Goal: Task Accomplishment & Management: Use online tool/utility

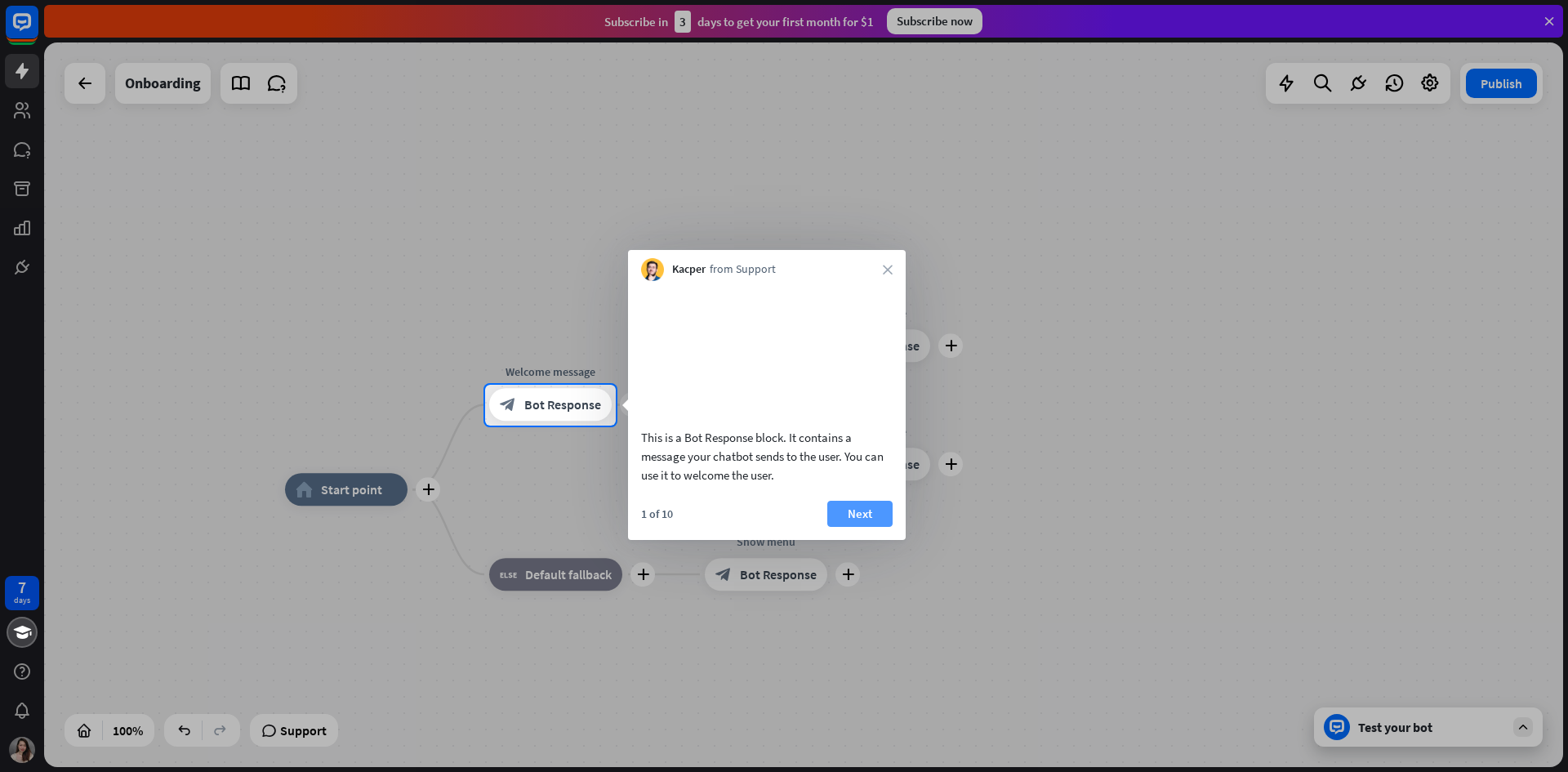
click at [866, 527] on button "Next" at bounding box center [860, 514] width 65 height 26
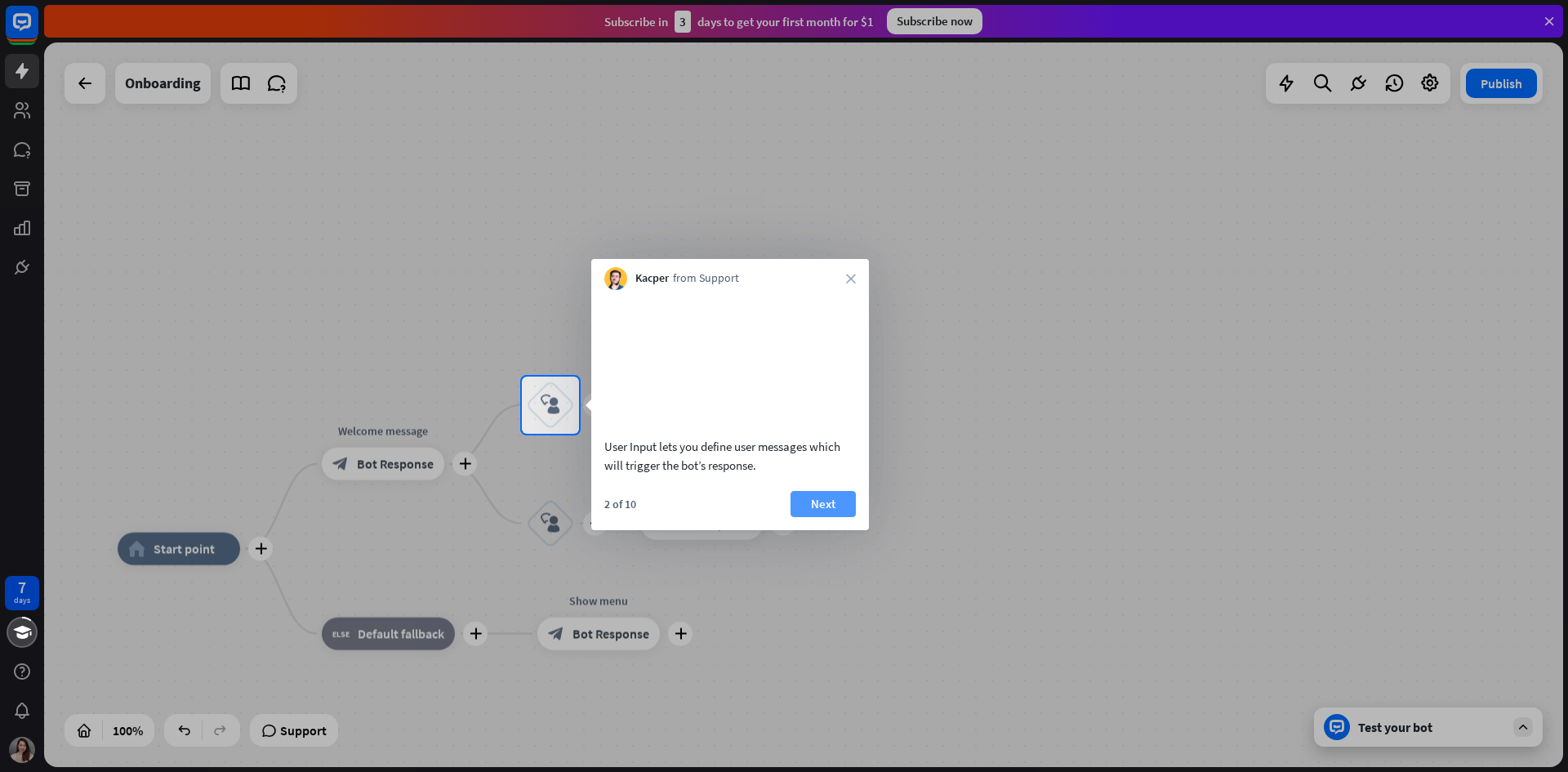
click at [840, 517] on button "Next" at bounding box center [822, 504] width 65 height 26
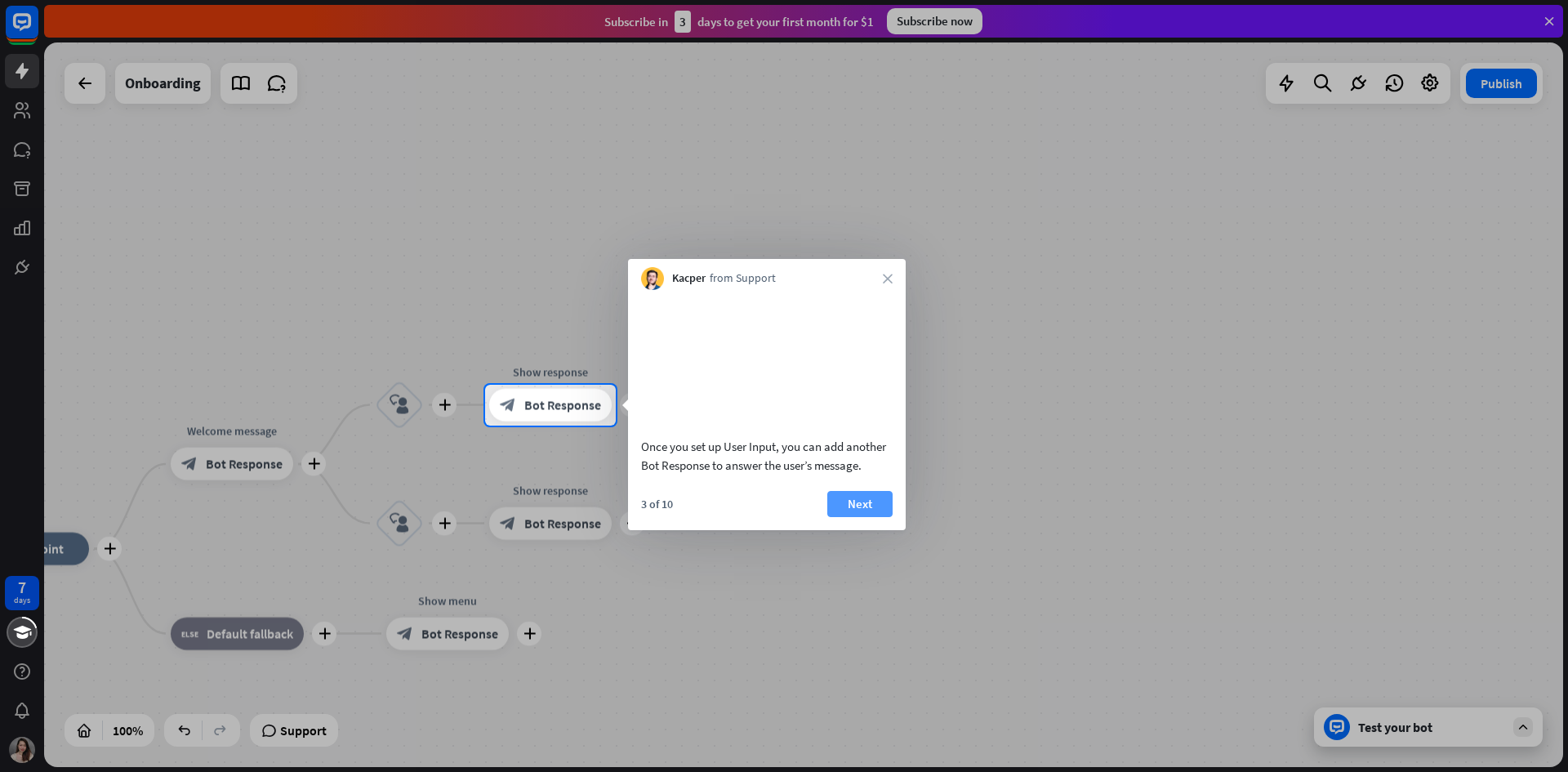
click at [863, 517] on button "Next" at bounding box center [860, 504] width 65 height 26
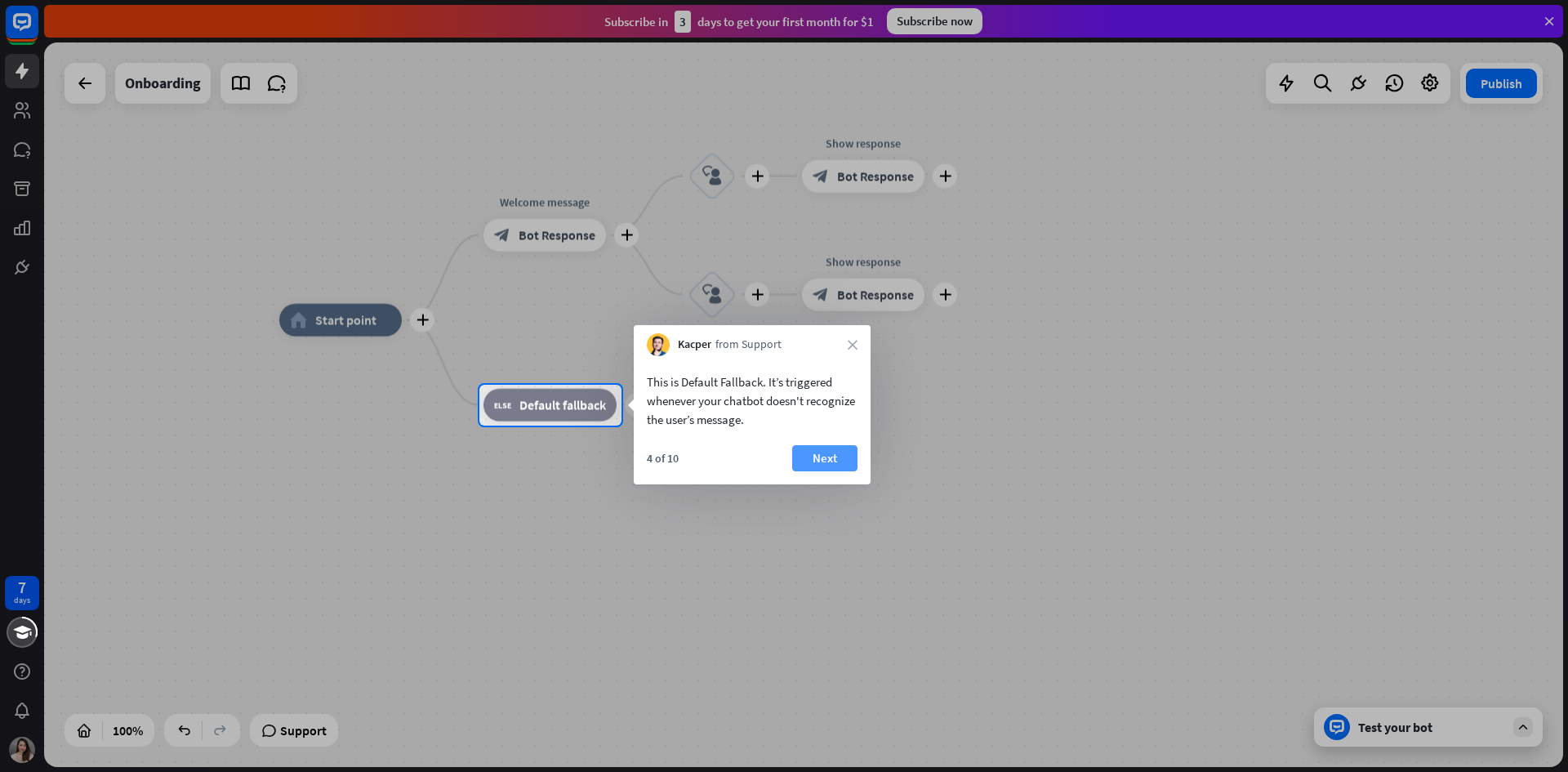
click at [834, 453] on button "Next" at bounding box center [824, 458] width 65 height 26
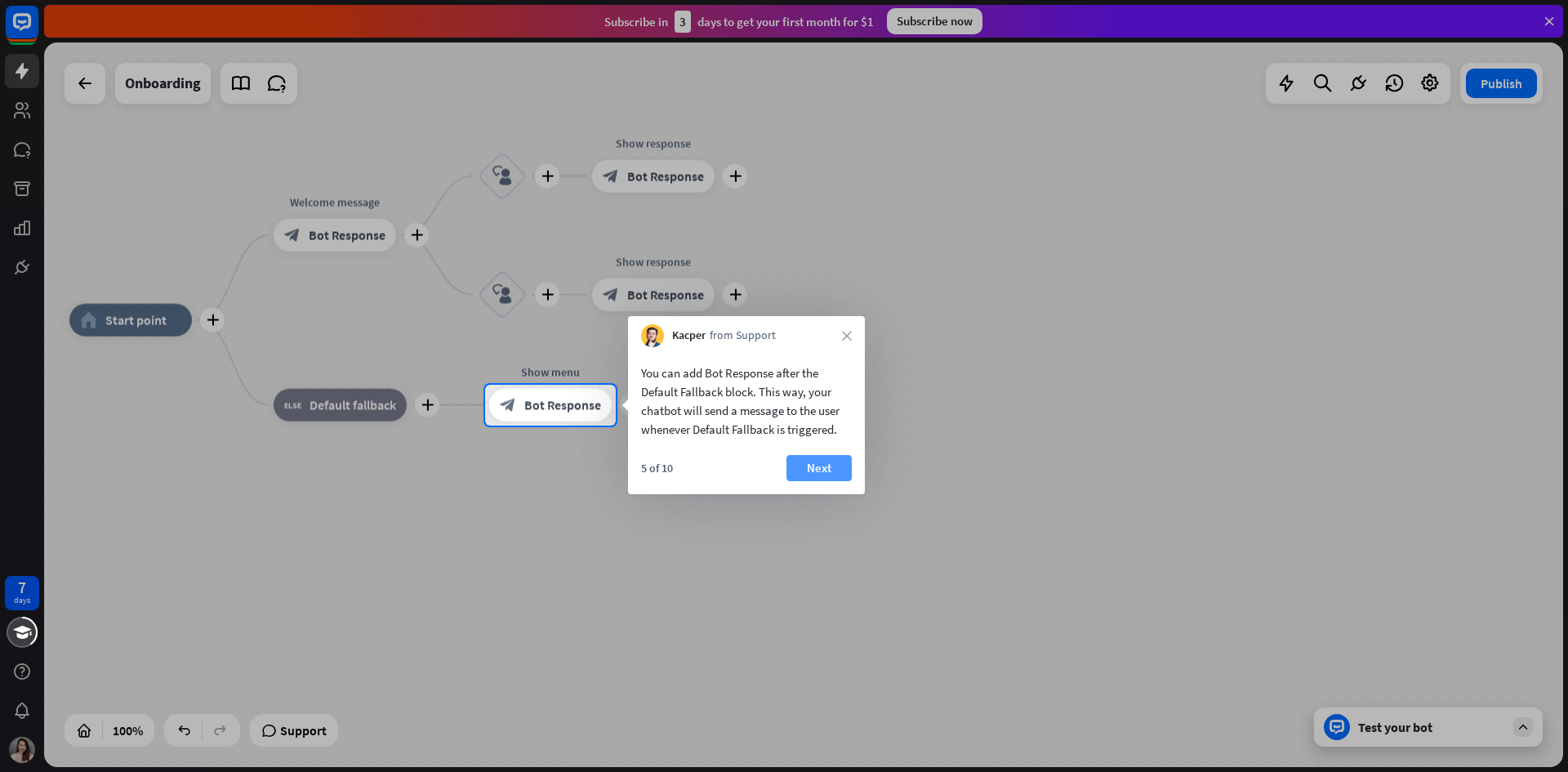
click at [818, 463] on button "Next" at bounding box center [819, 468] width 65 height 26
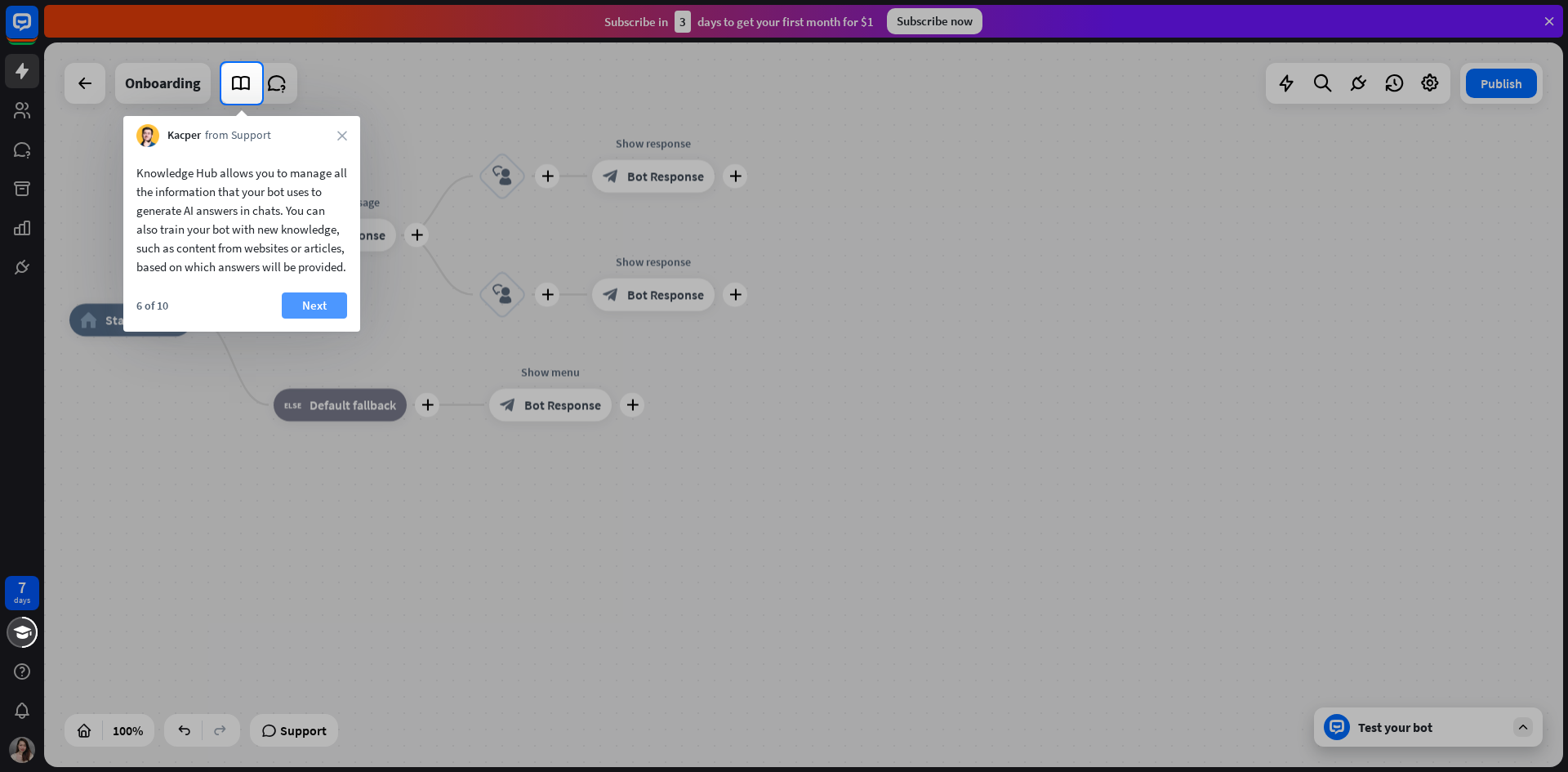
click at [305, 318] on button "Next" at bounding box center [314, 305] width 65 height 26
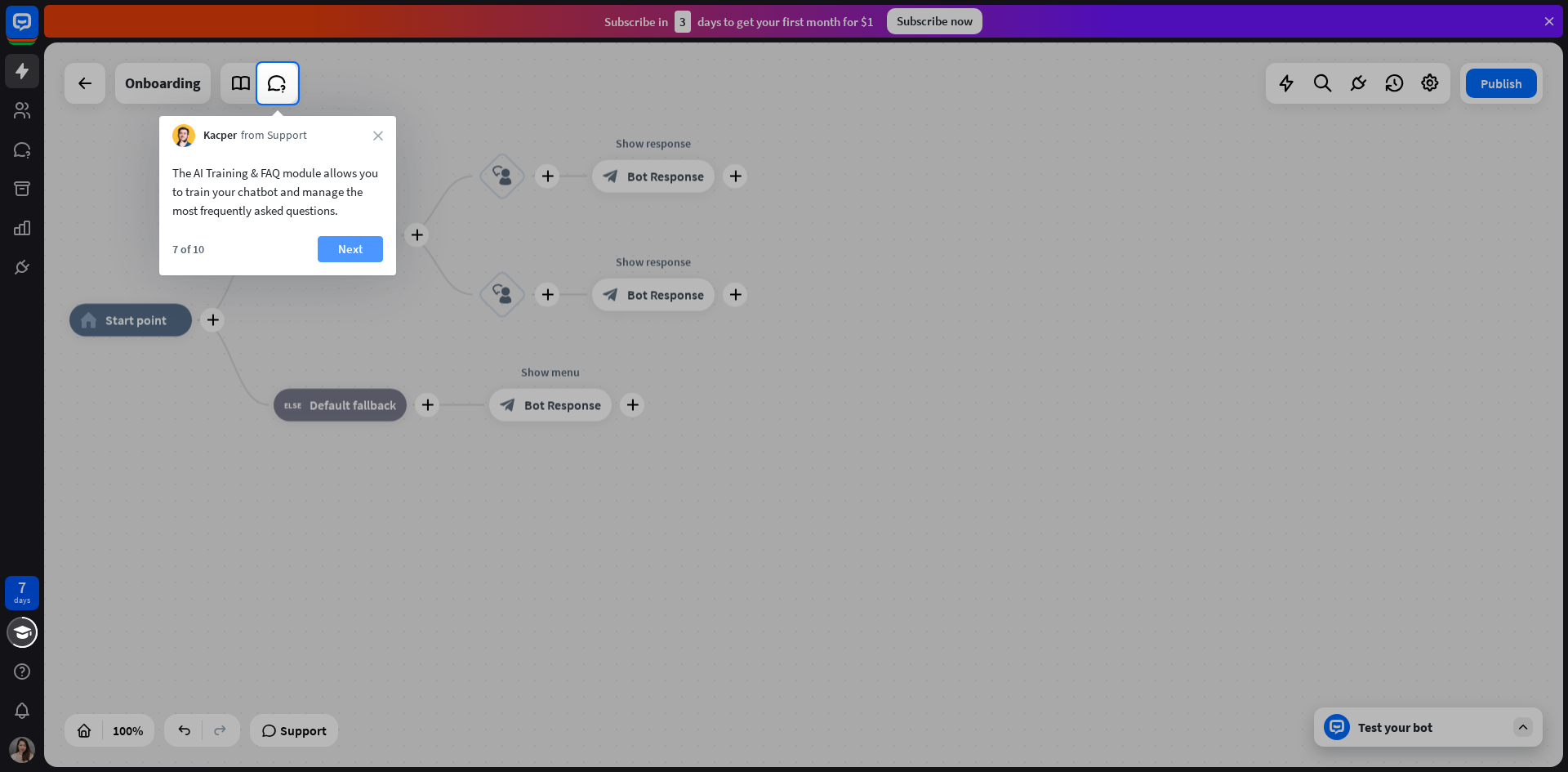
click at [339, 245] on button "Next" at bounding box center [349, 250] width 65 height 26
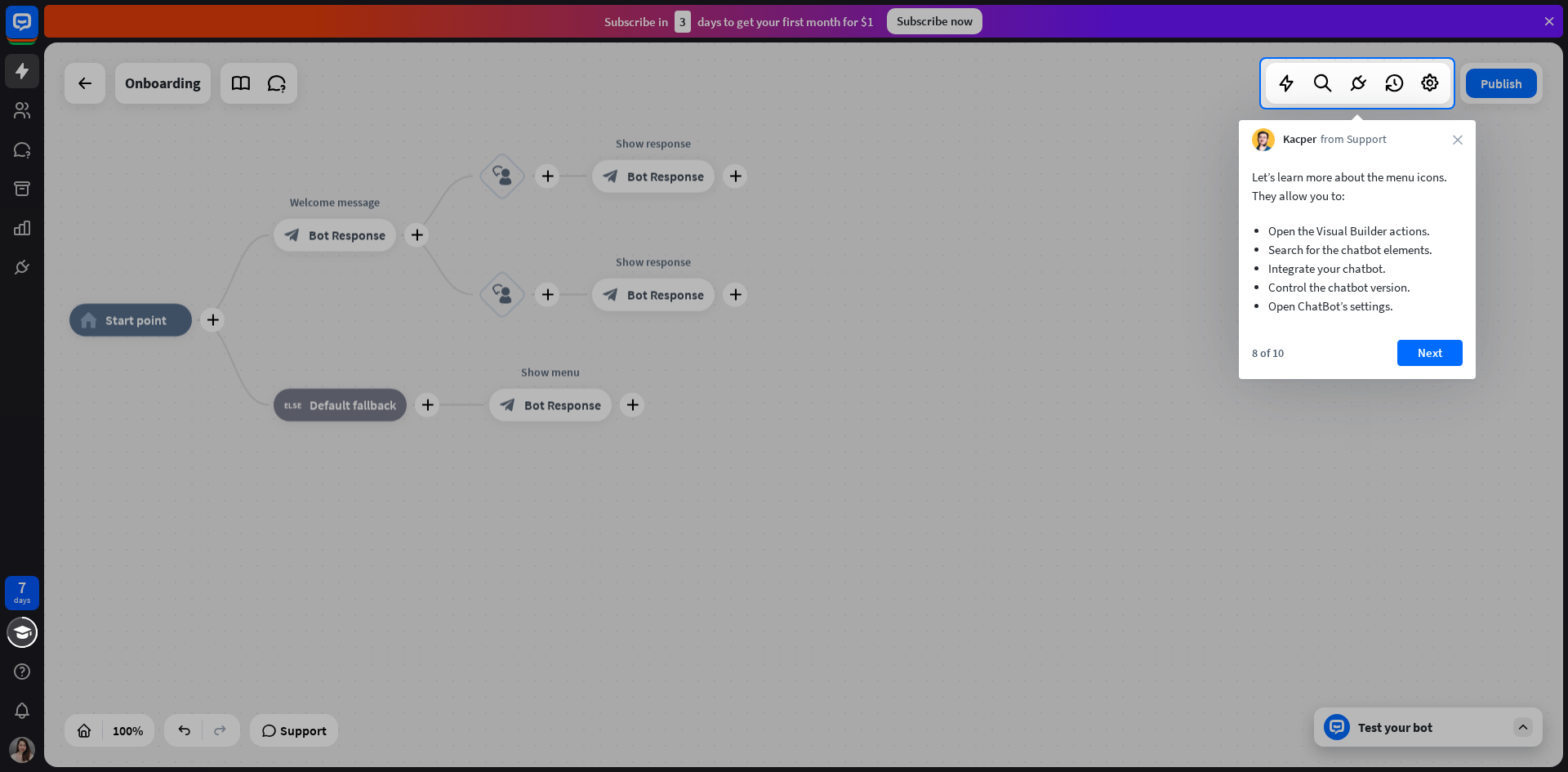
click at [1469, 355] on div "8 of 10 Next" at bounding box center [1357, 359] width 236 height 39
click at [1454, 355] on button "Next" at bounding box center [1430, 353] width 65 height 26
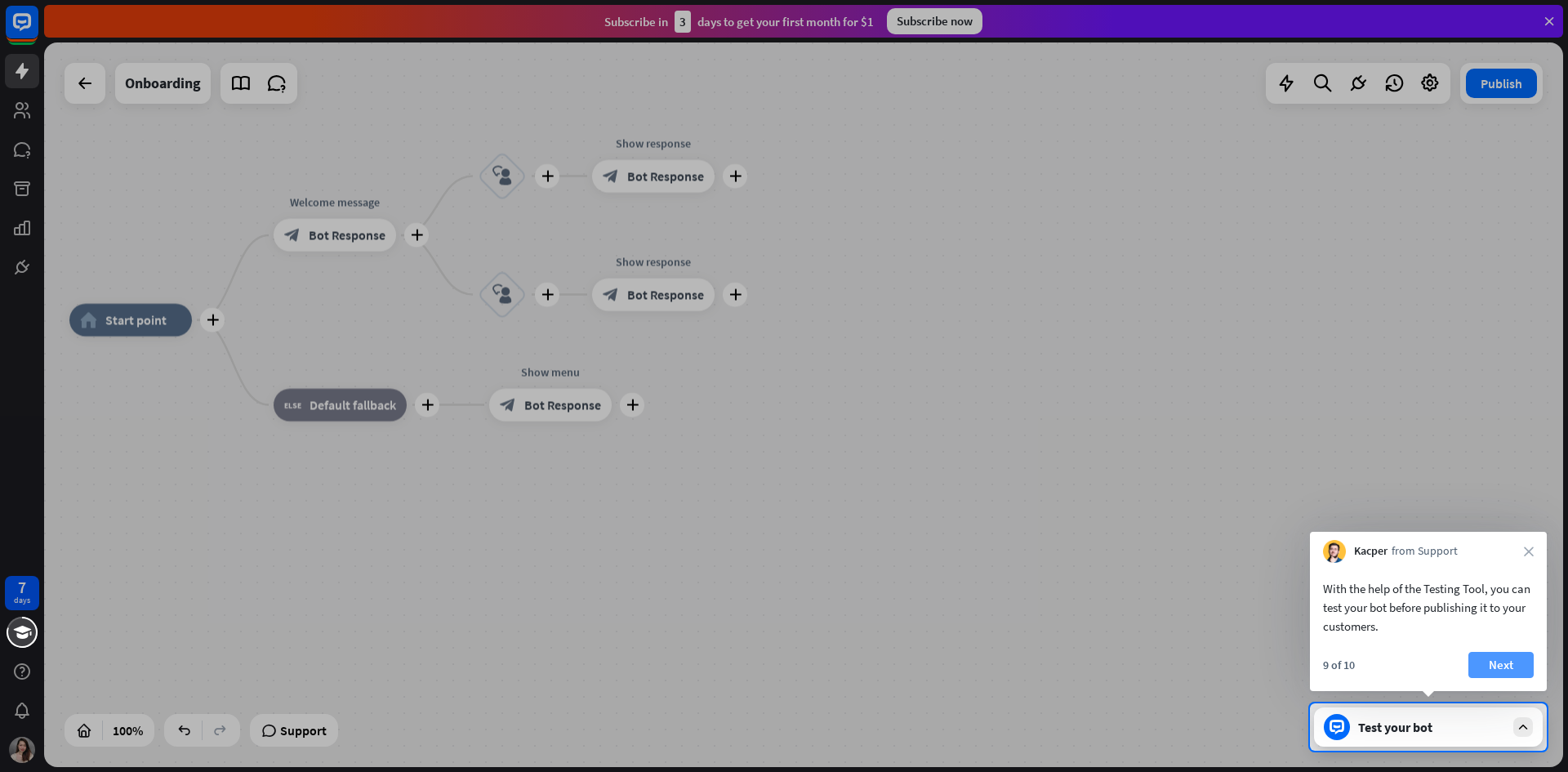
click at [1509, 656] on button "Next" at bounding box center [1500, 665] width 65 height 26
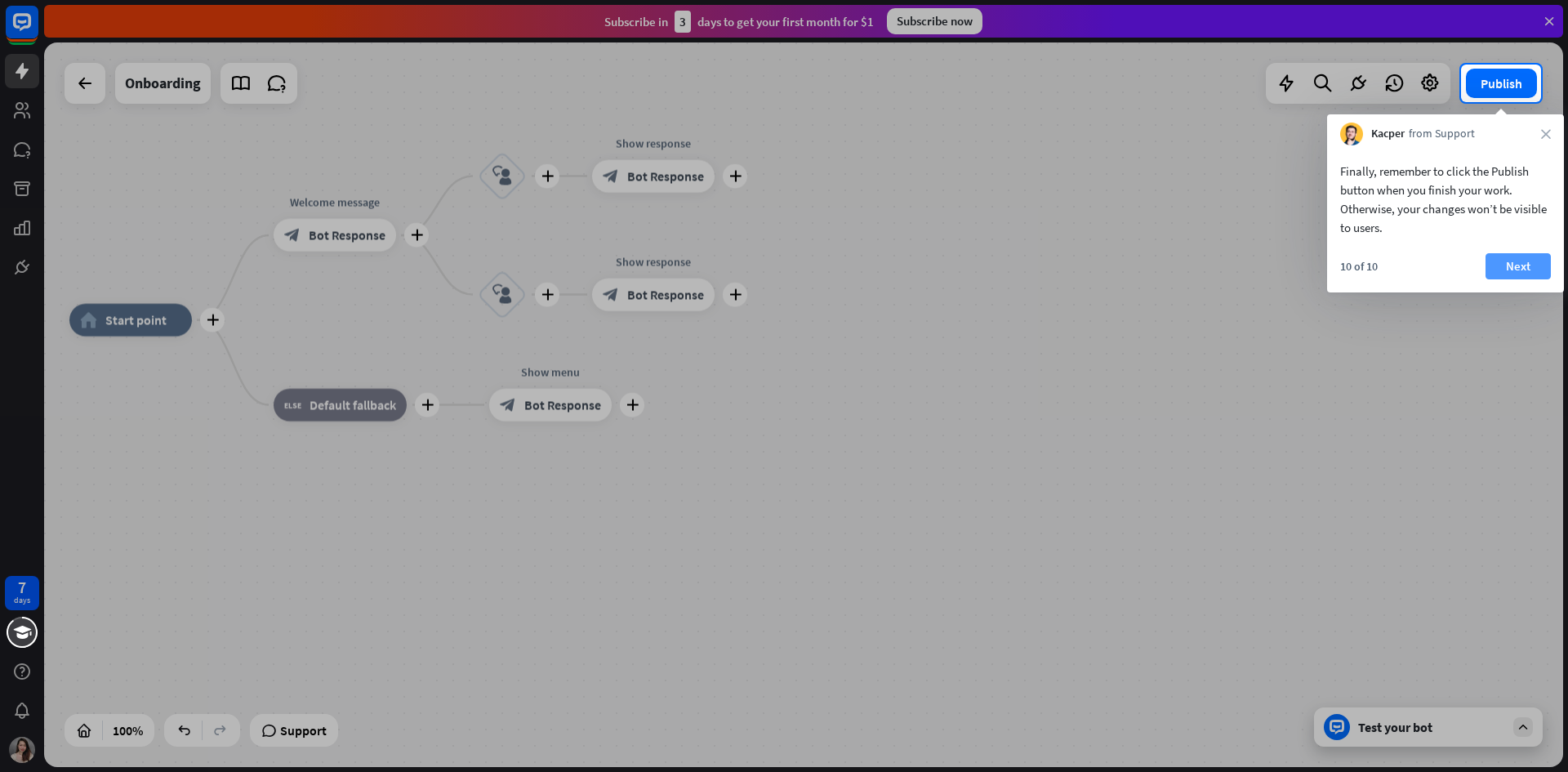
click at [1513, 265] on button "Next" at bounding box center [1518, 266] width 65 height 26
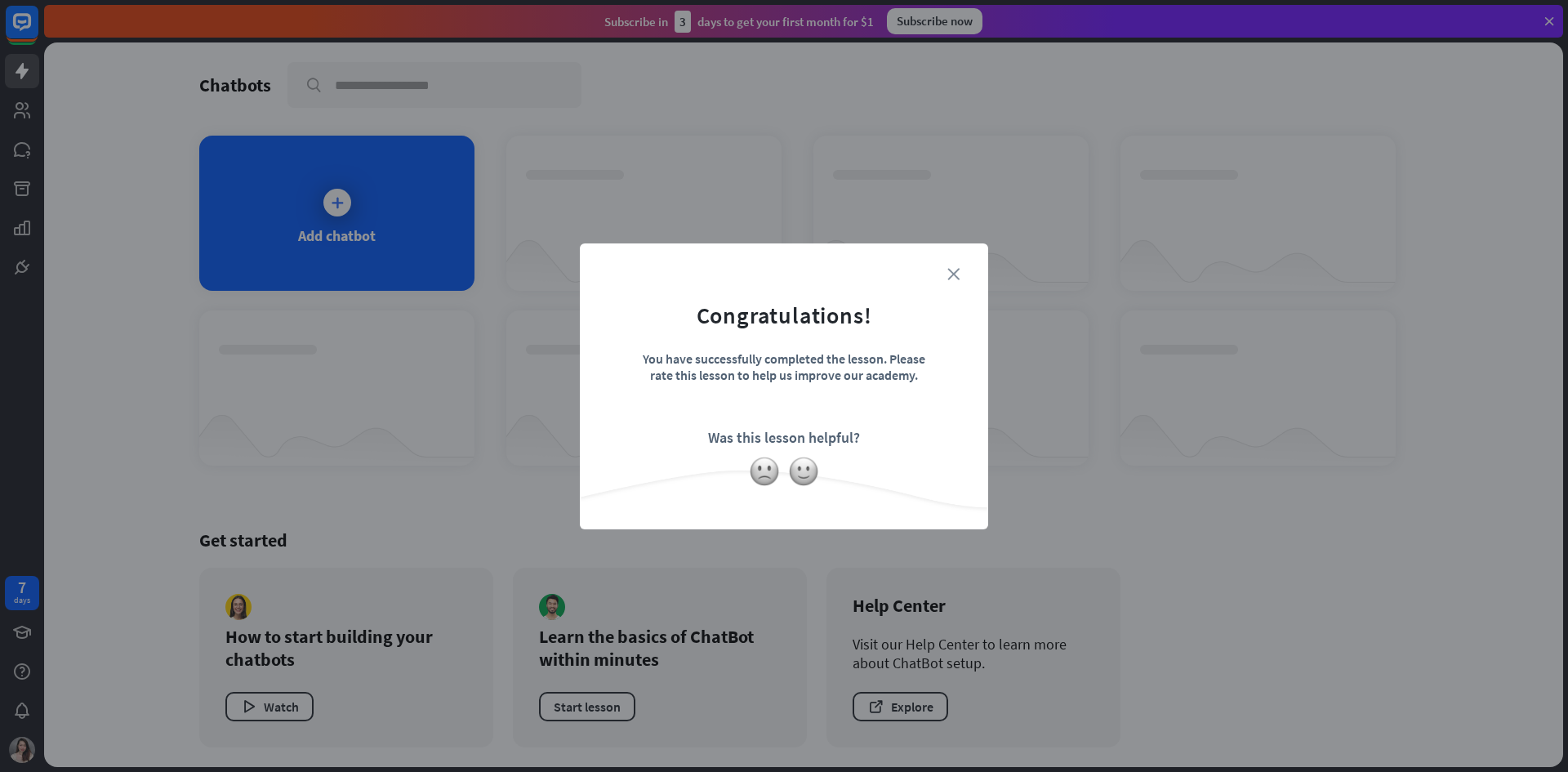
click at [953, 270] on icon "close" at bounding box center [953, 274] width 12 height 12
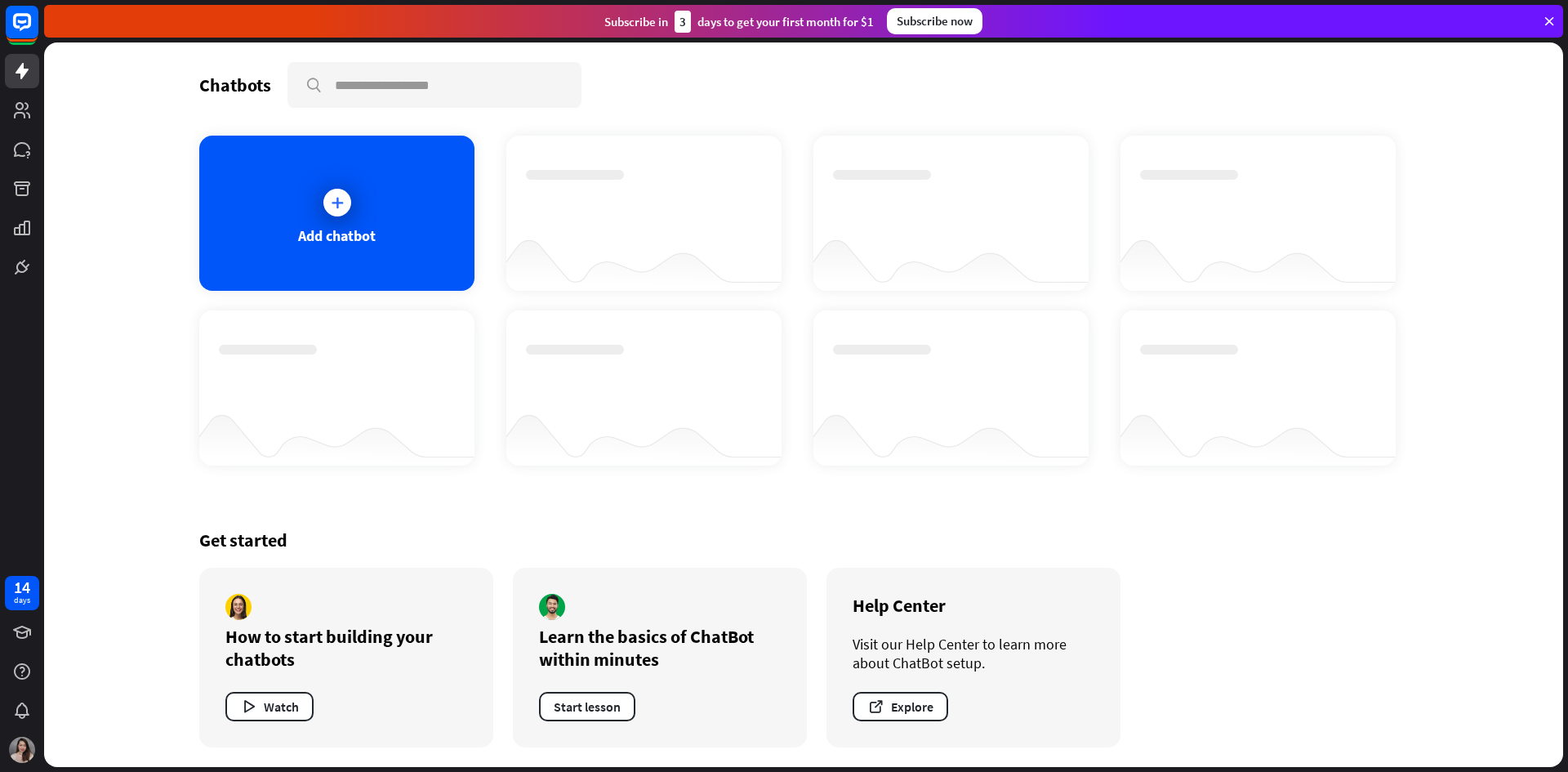
click at [668, 200] on div at bounding box center [644, 198] width 236 height 57
click at [360, 237] on div "Add chatbot" at bounding box center [336, 236] width 77 height 19
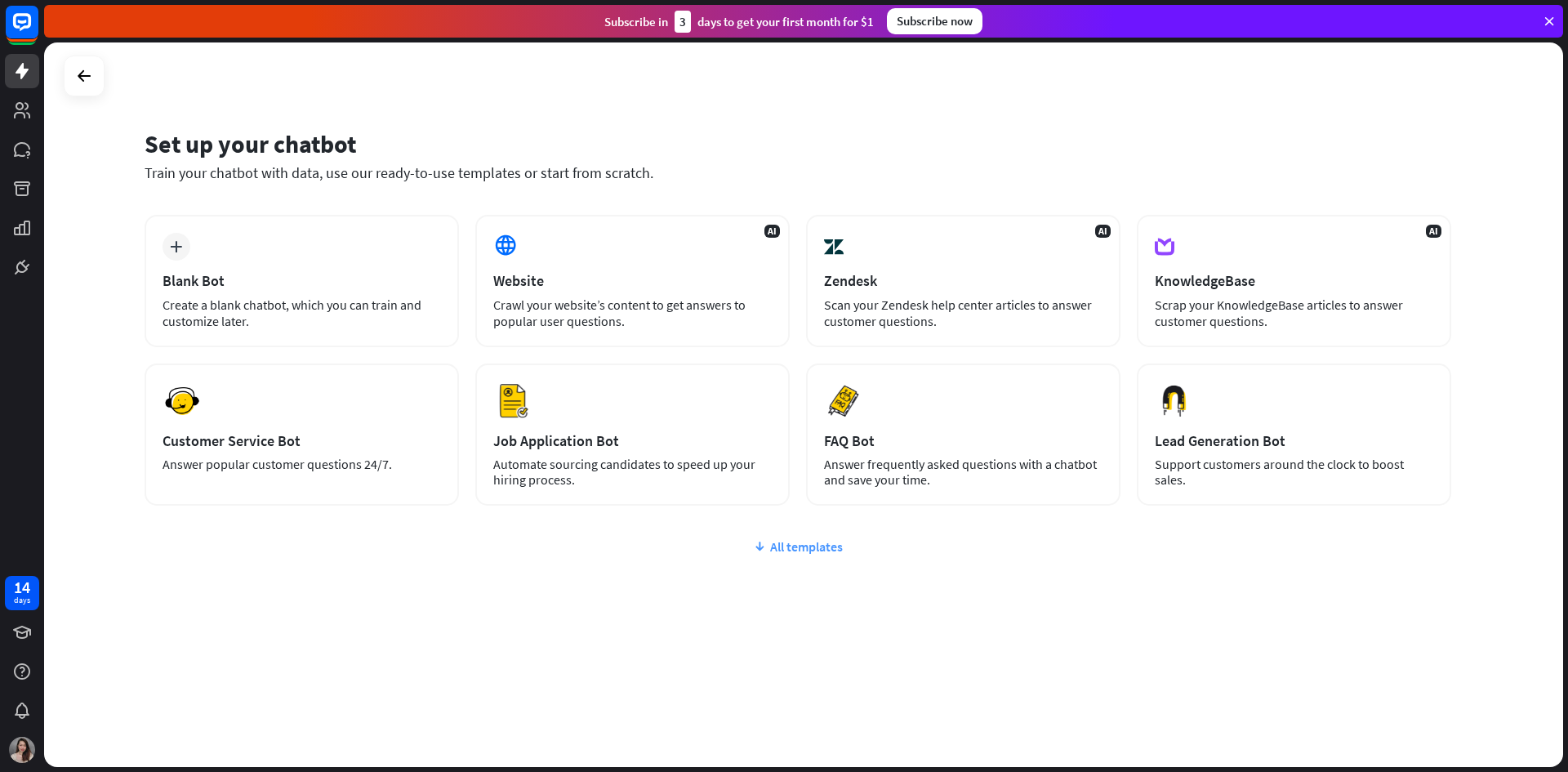
click at [784, 545] on div "All templates" at bounding box center [797, 546] width 1306 height 17
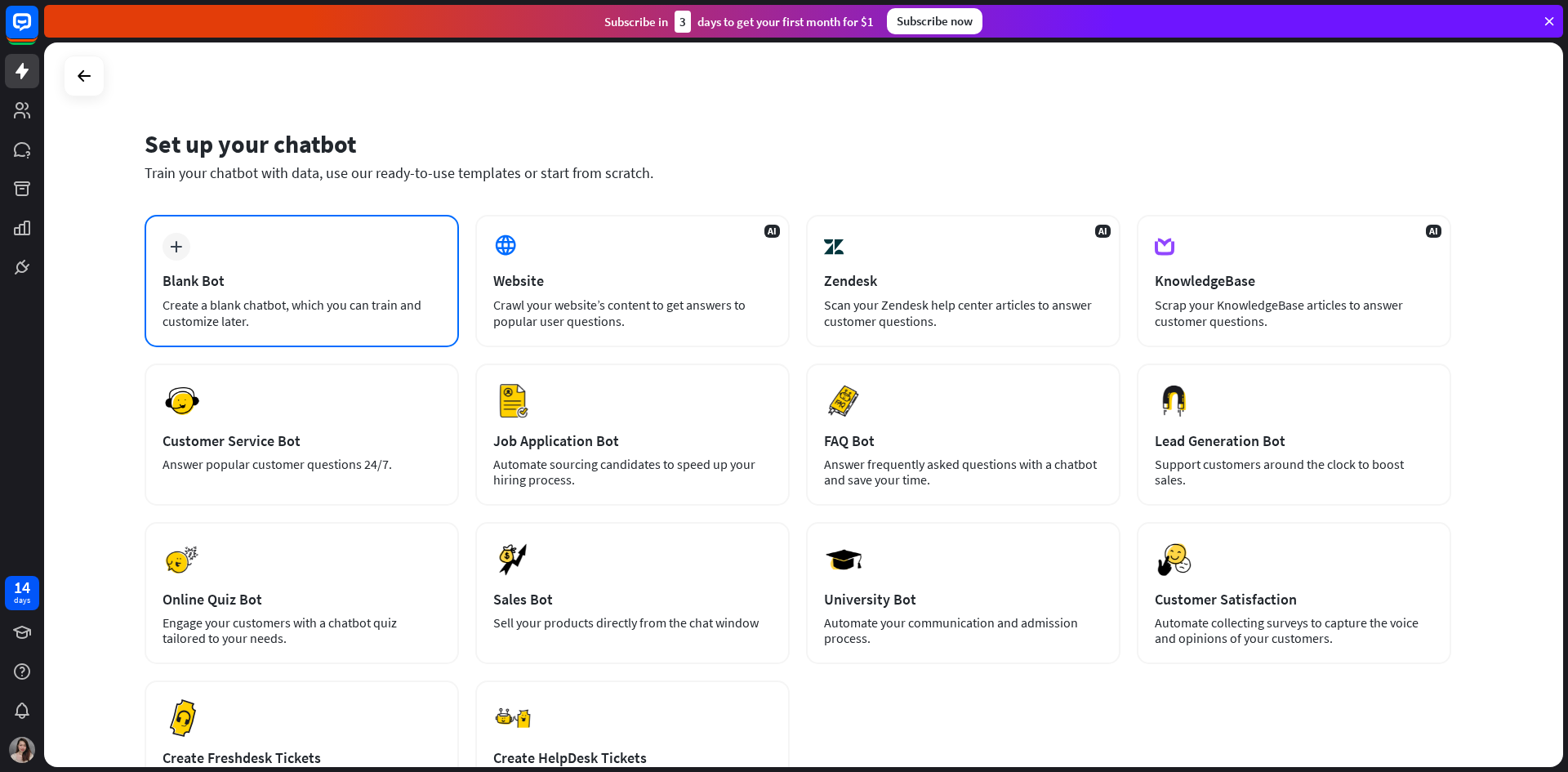
click at [321, 328] on div "Create a blank chatbot, which you can train and customize later." at bounding box center [302, 313] width 278 height 33
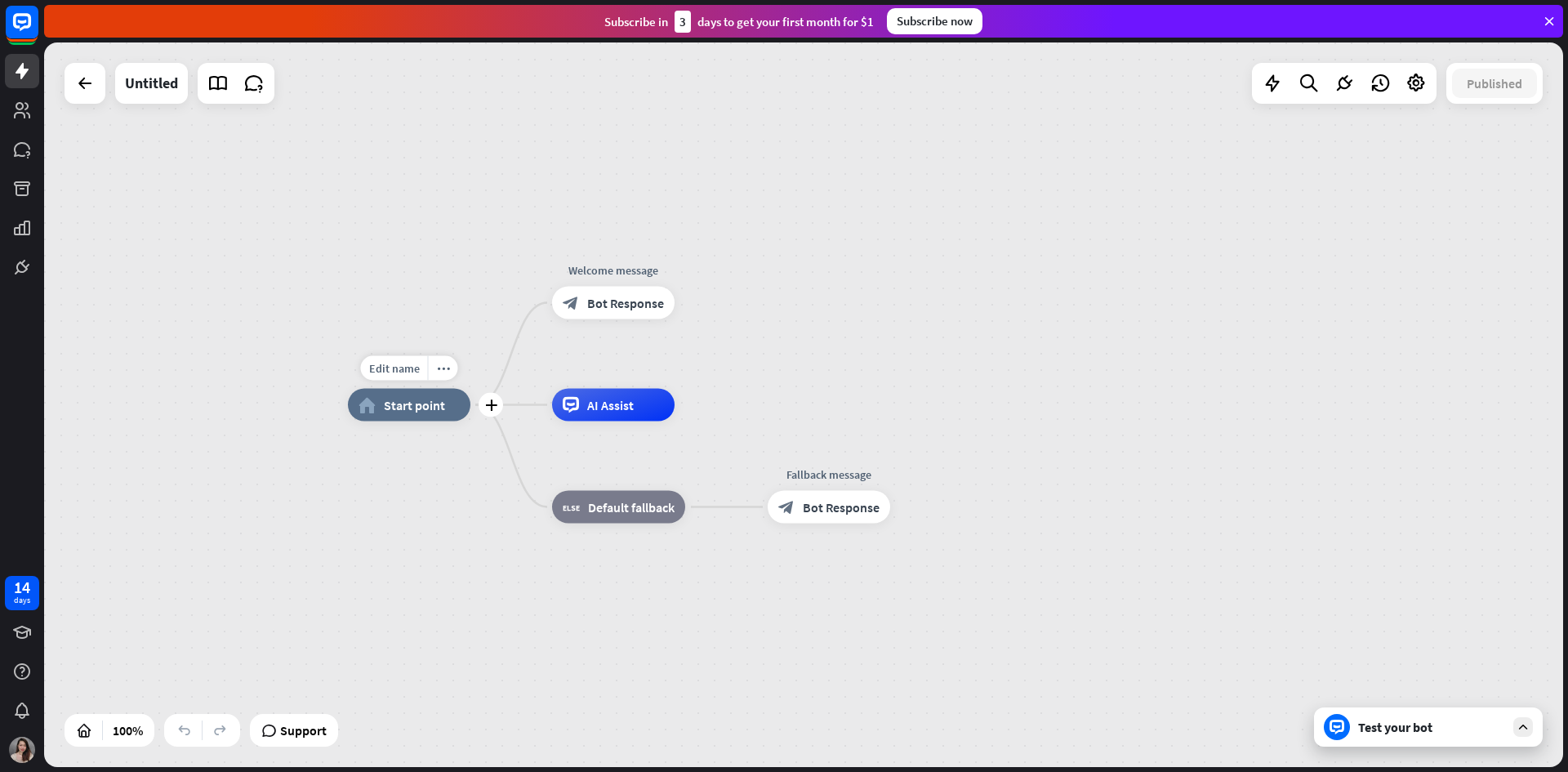
click at [403, 404] on span "Start point" at bounding box center [415, 405] width 61 height 17
click at [611, 315] on div "block_bot_response Bot Response" at bounding box center [613, 303] width 123 height 33
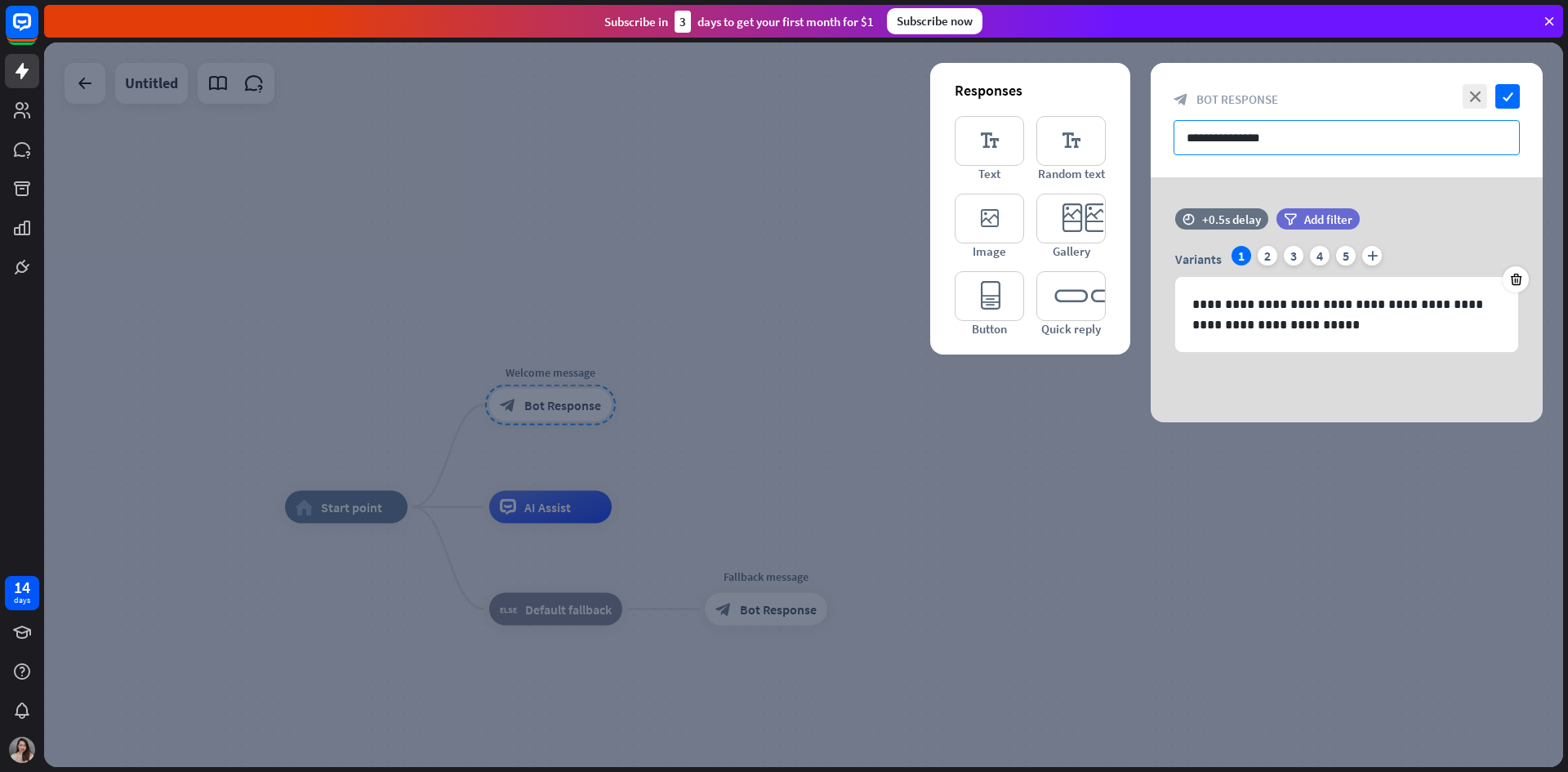
click at [1248, 140] on input "**********" at bounding box center [1346, 137] width 346 height 35
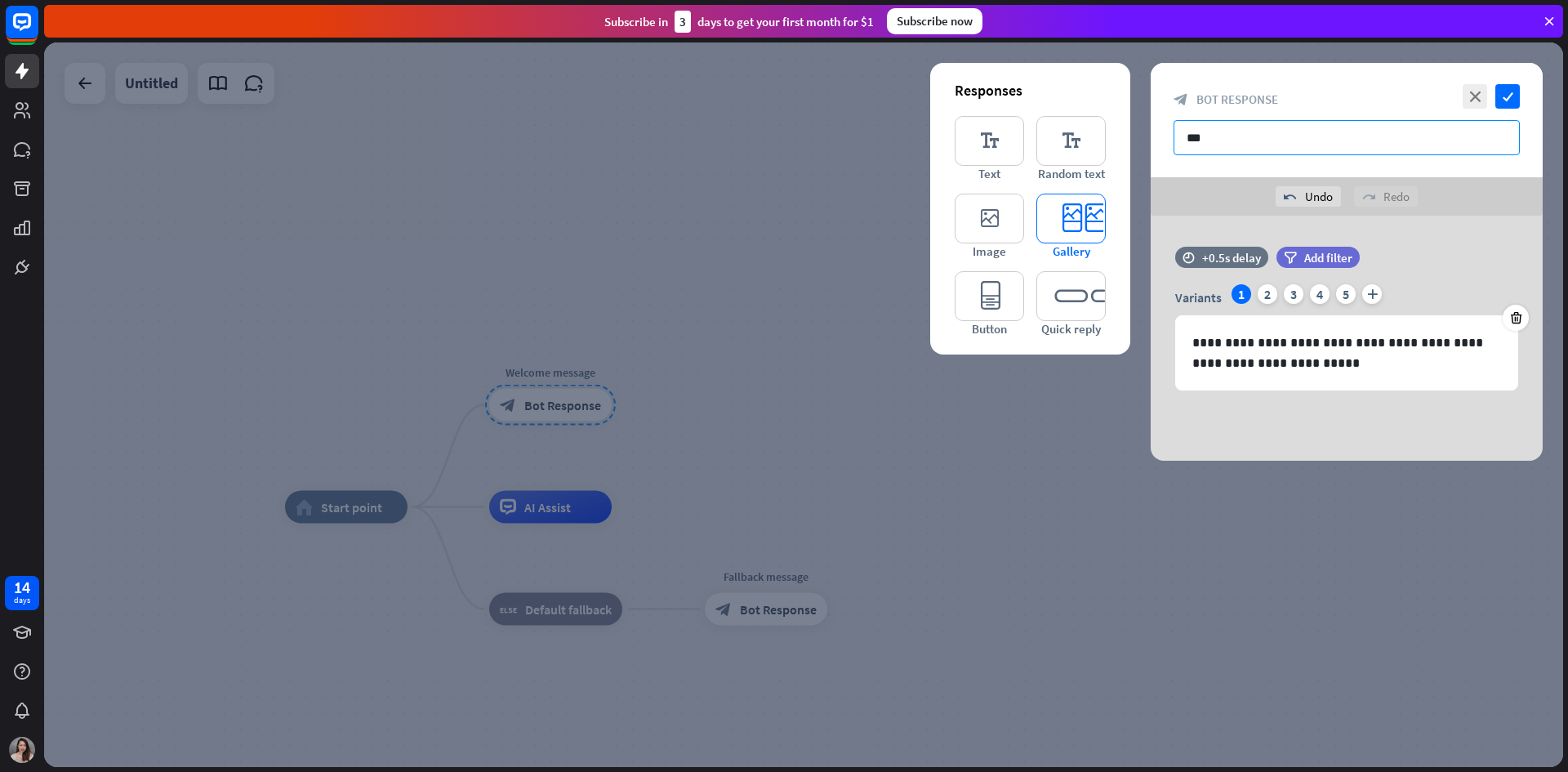
type input "**"
click at [1077, 225] on icon "editor_card" at bounding box center [1071, 218] width 70 height 50
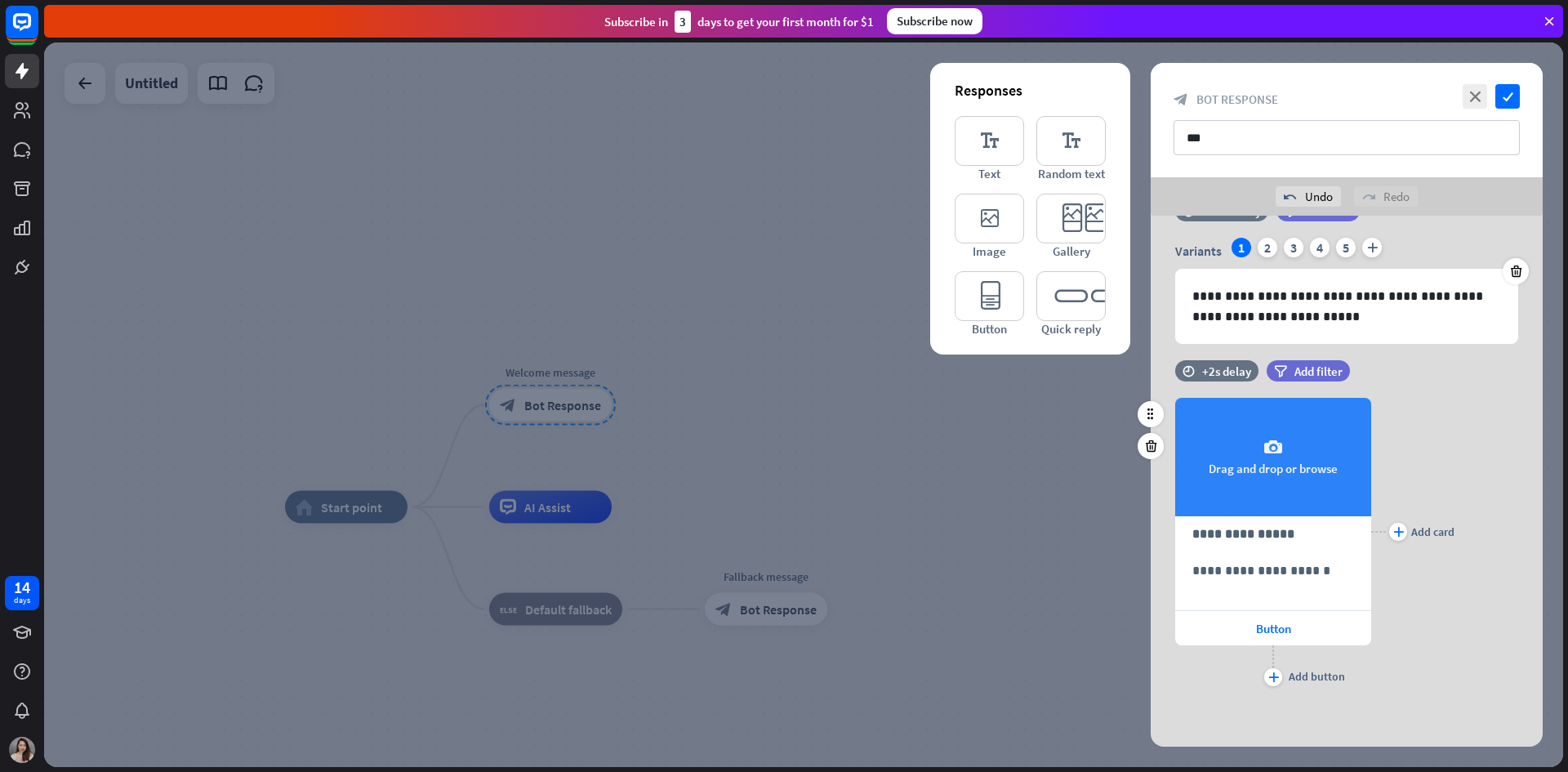
scroll to position [47, 0]
click at [1272, 466] on div "camera Drag and drop or browse" at bounding box center [1272, 456] width 196 height 118
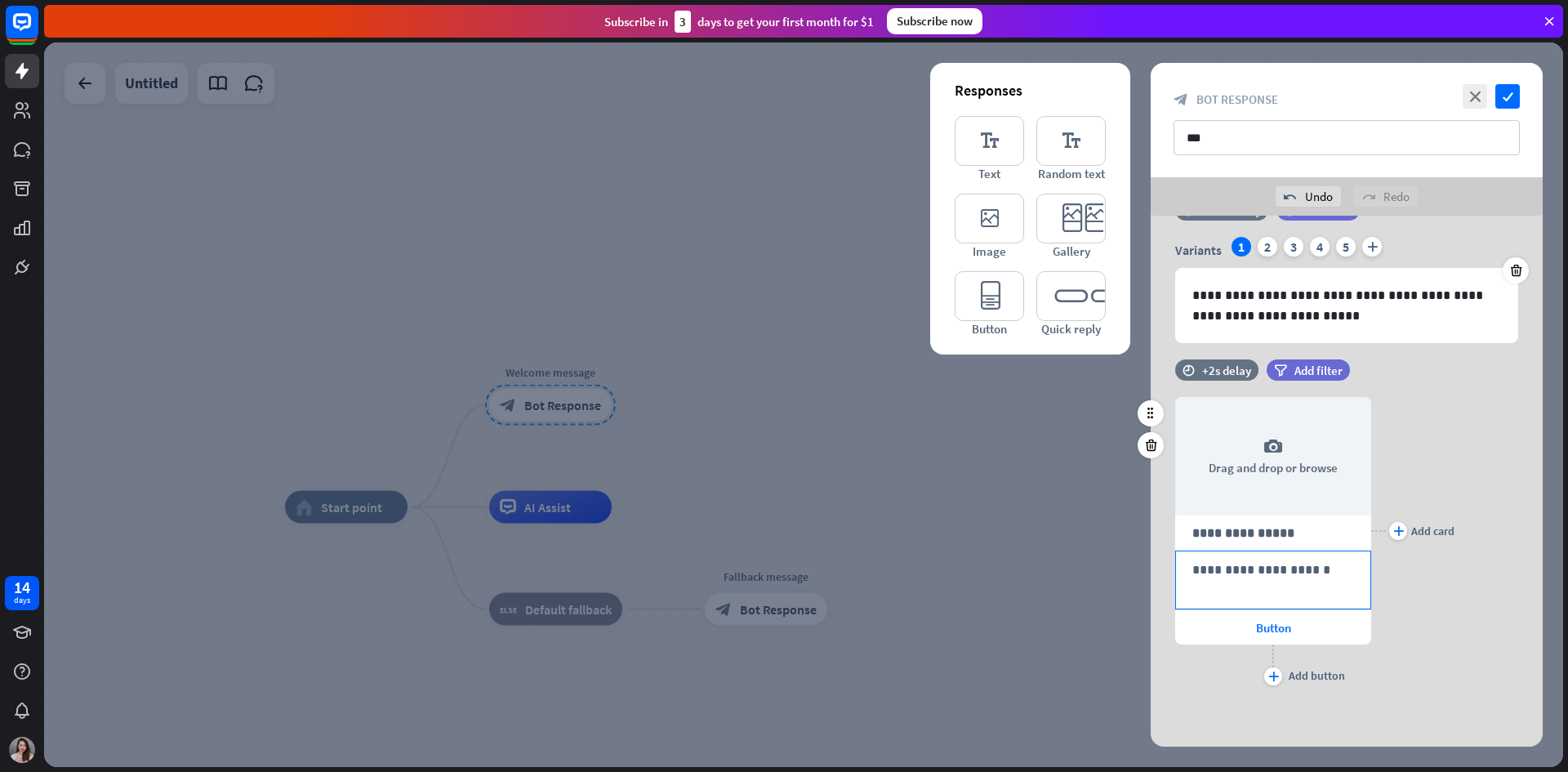
click at [1302, 573] on p "**********" at bounding box center [1273, 569] width 162 height 20
click at [993, 294] on icon "editor_button" at bounding box center [989, 296] width 70 height 50
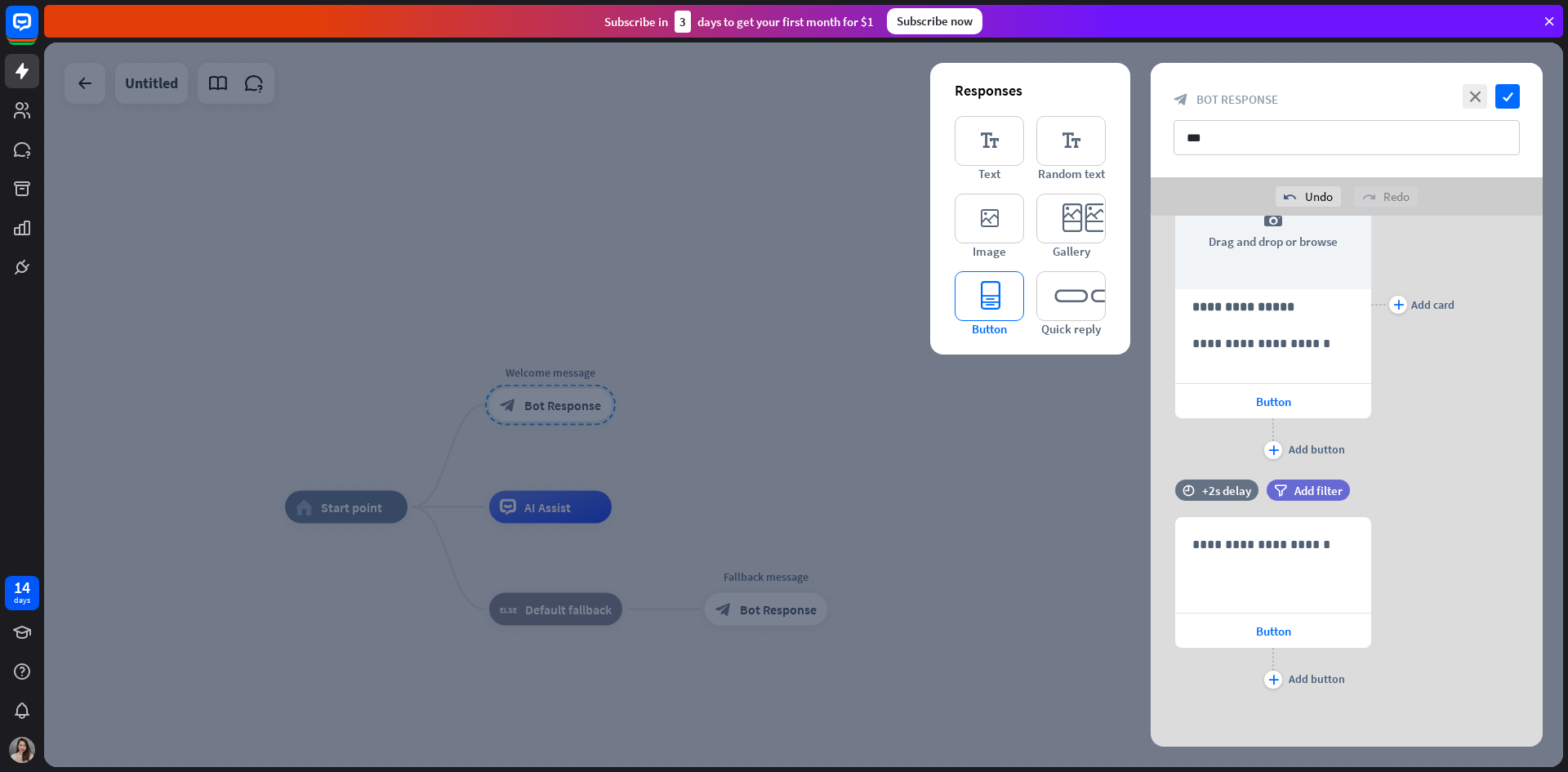
scroll to position [277, 0]
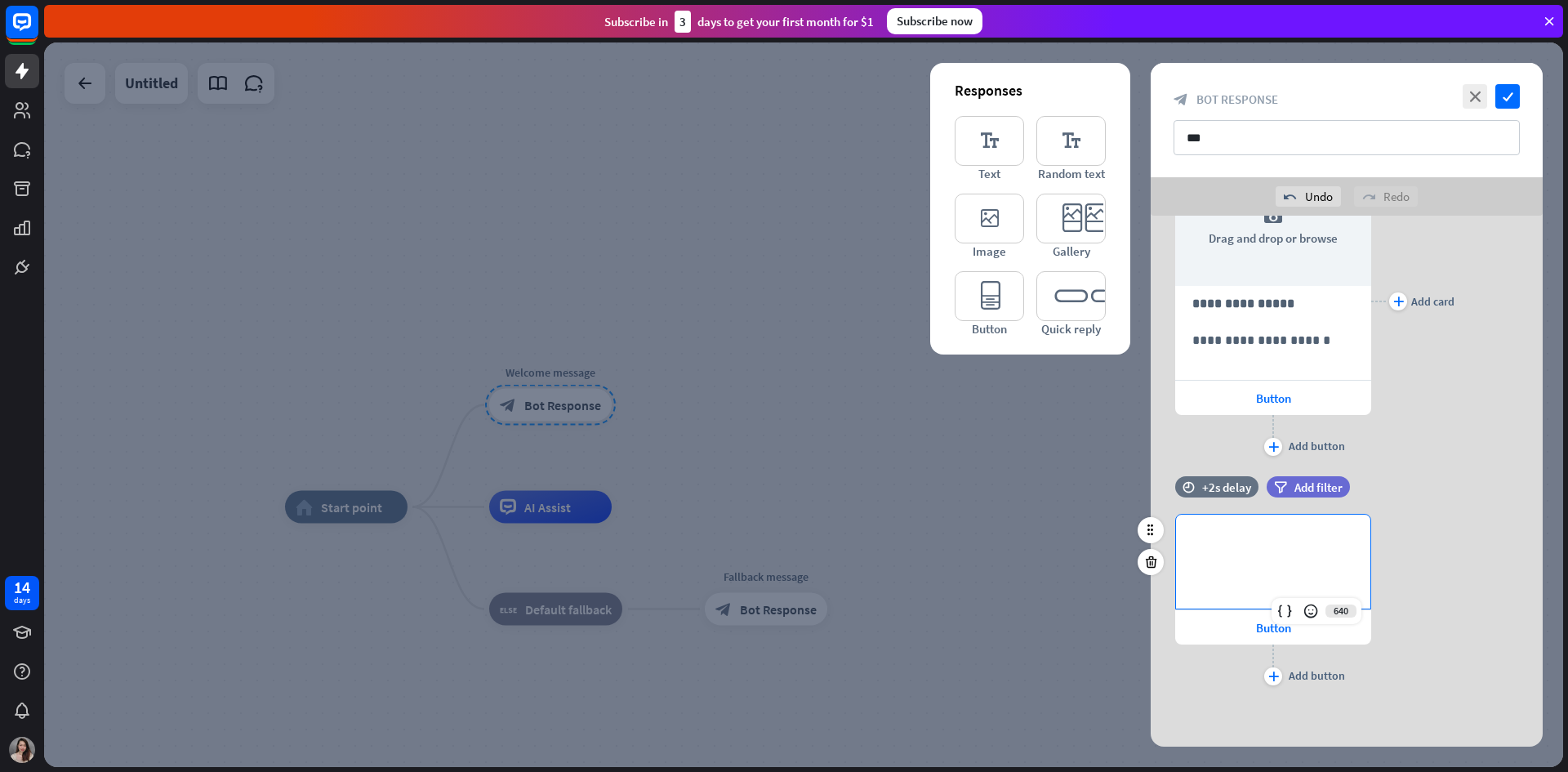
click at [1271, 552] on div "**********" at bounding box center [1273, 562] width 195 height 94
click at [1145, 562] on icon at bounding box center [1151, 562] width 16 height 15
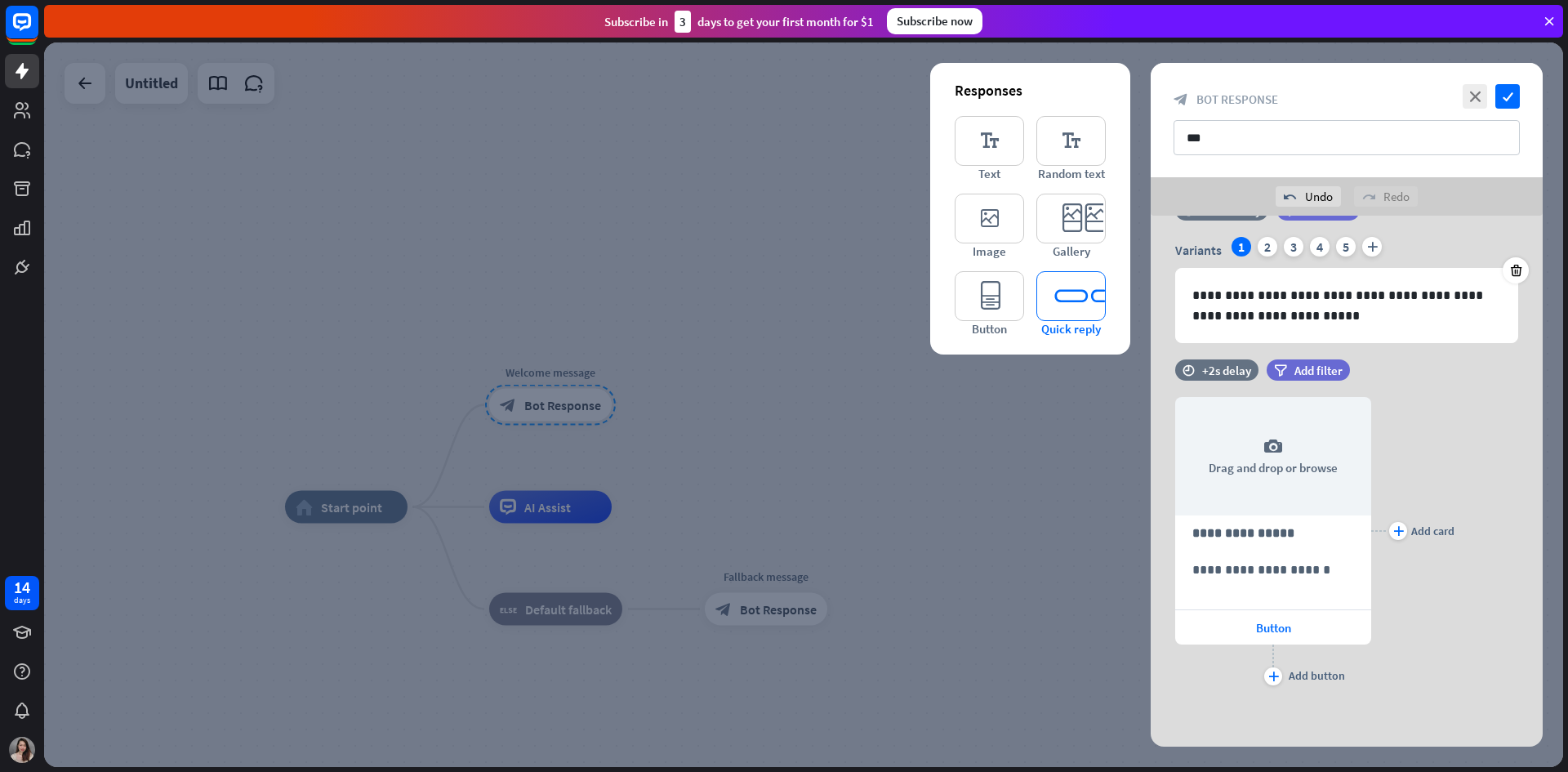
click at [1074, 306] on icon "editor_quick_replies" at bounding box center [1071, 296] width 70 height 50
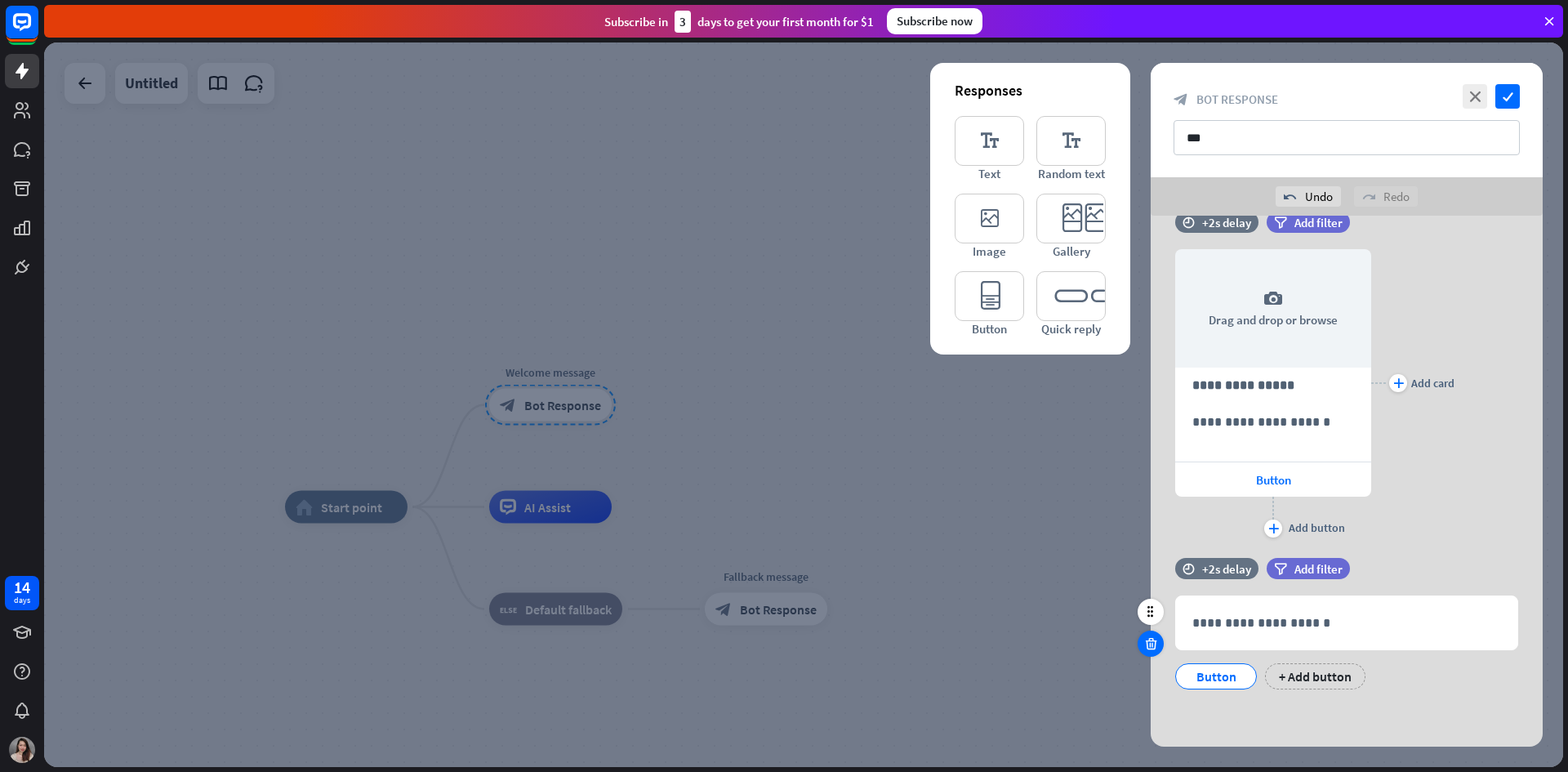
click at [1146, 636] on icon at bounding box center [1151, 643] width 16 height 15
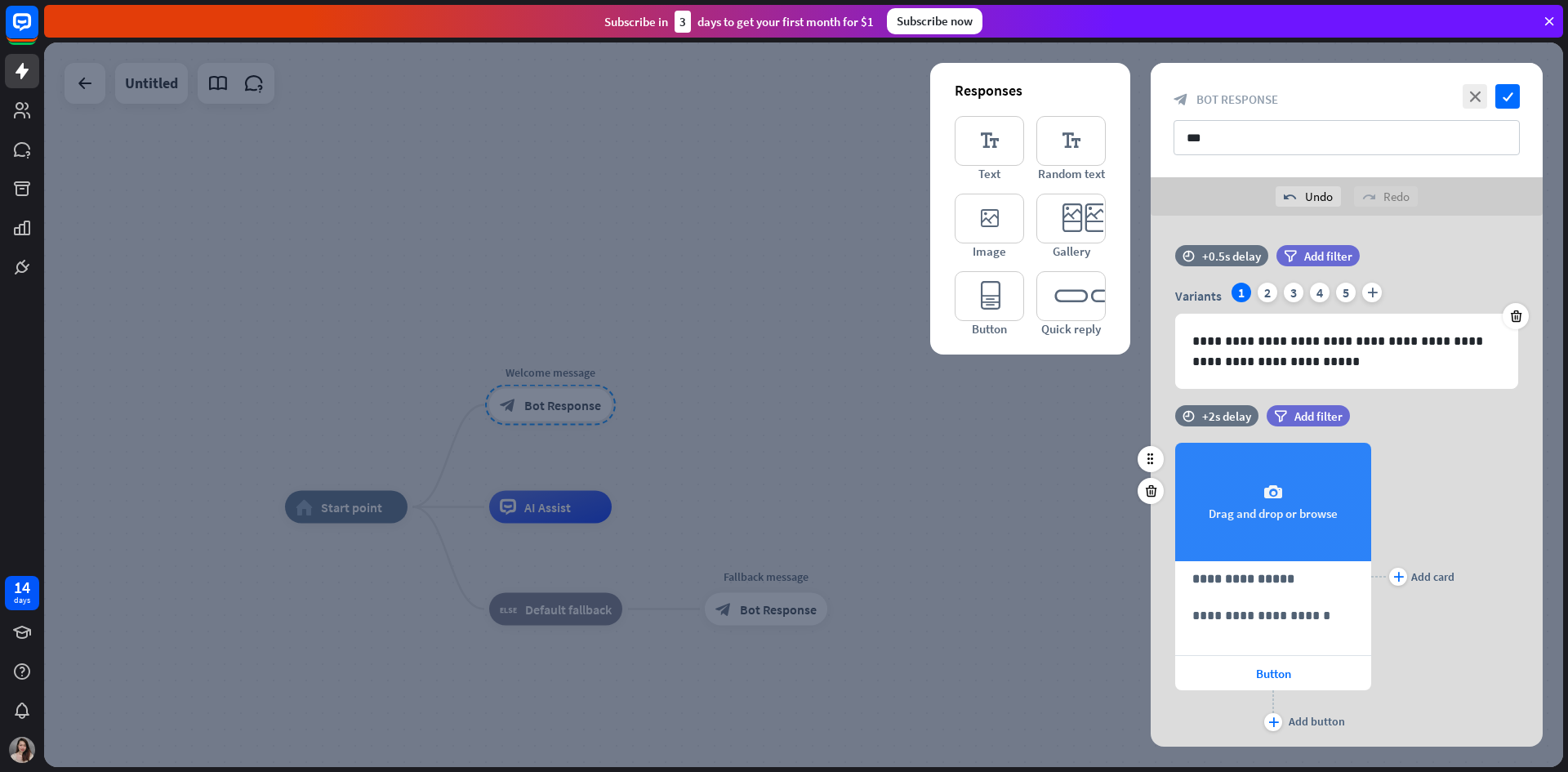
scroll to position [0, 0]
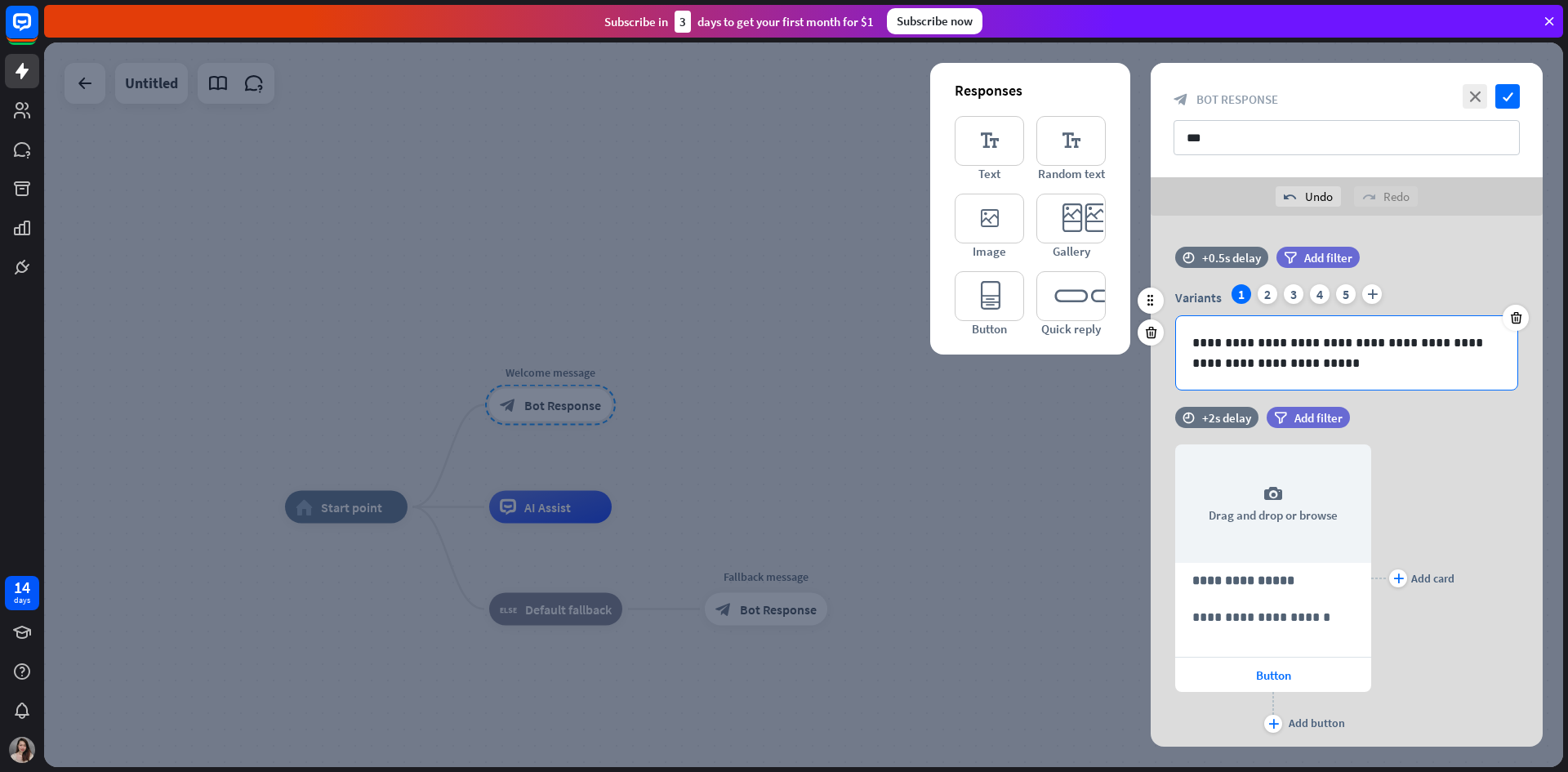
click at [1314, 363] on p "**********" at bounding box center [1346, 352] width 309 height 41
click at [1259, 133] on input "**" at bounding box center [1346, 137] width 346 height 35
type input "*"
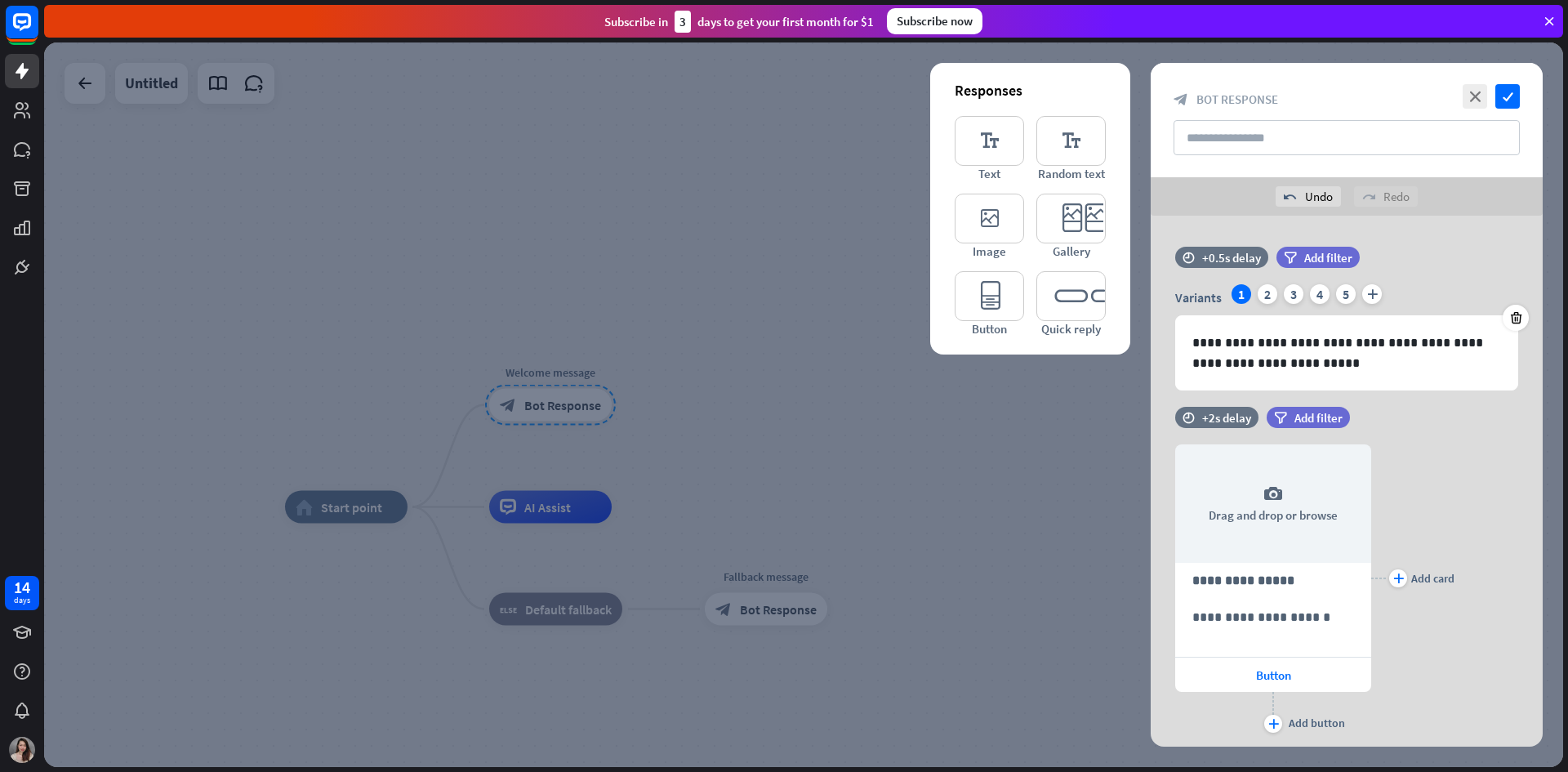
click at [1356, 80] on div "close check block_bot_response Bot Response" at bounding box center [1346, 120] width 392 height 115
click at [1513, 96] on icon "check" at bounding box center [1507, 96] width 24 height 24
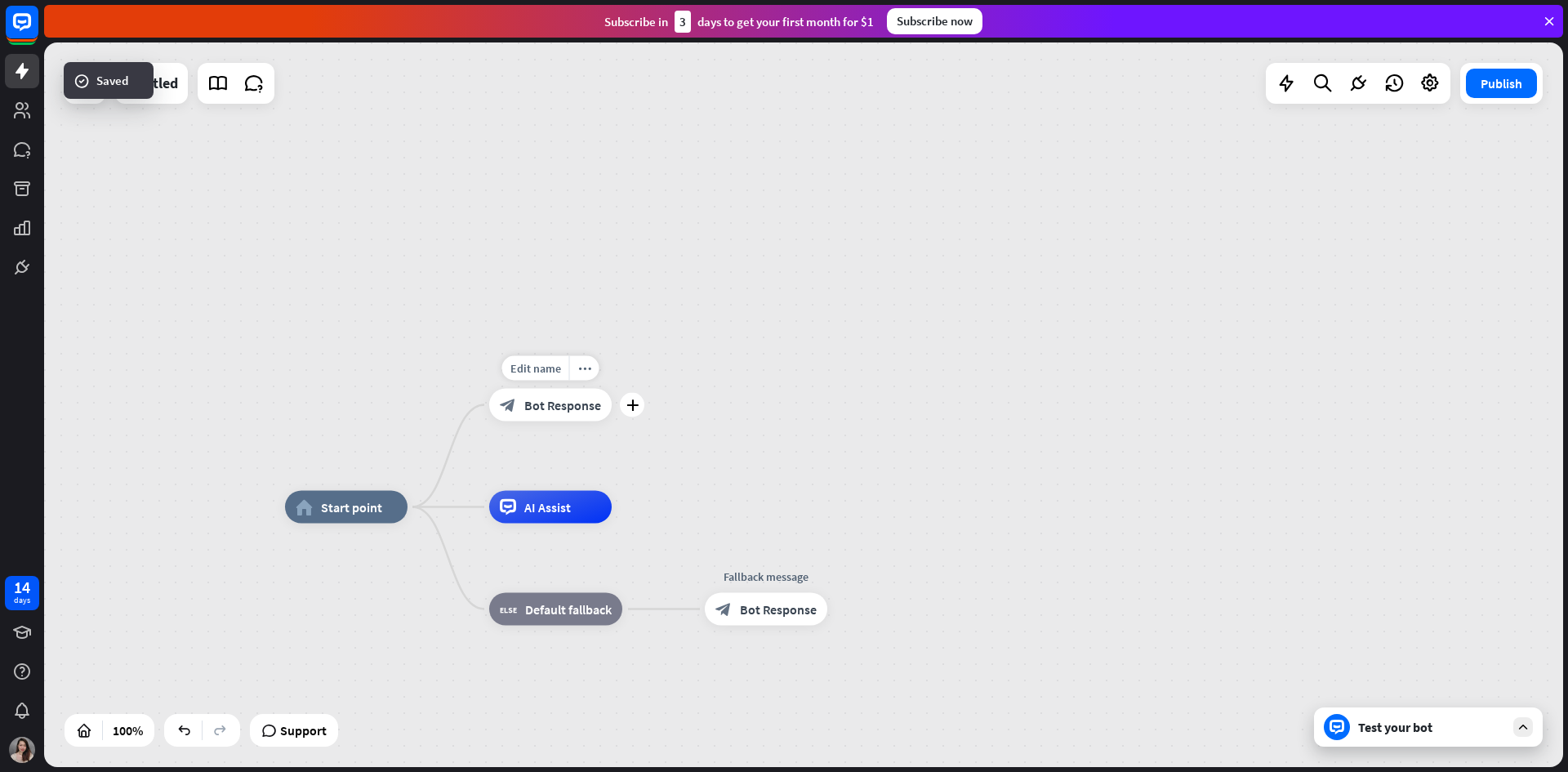
click at [568, 412] on span "Bot Response" at bounding box center [562, 405] width 76 height 17
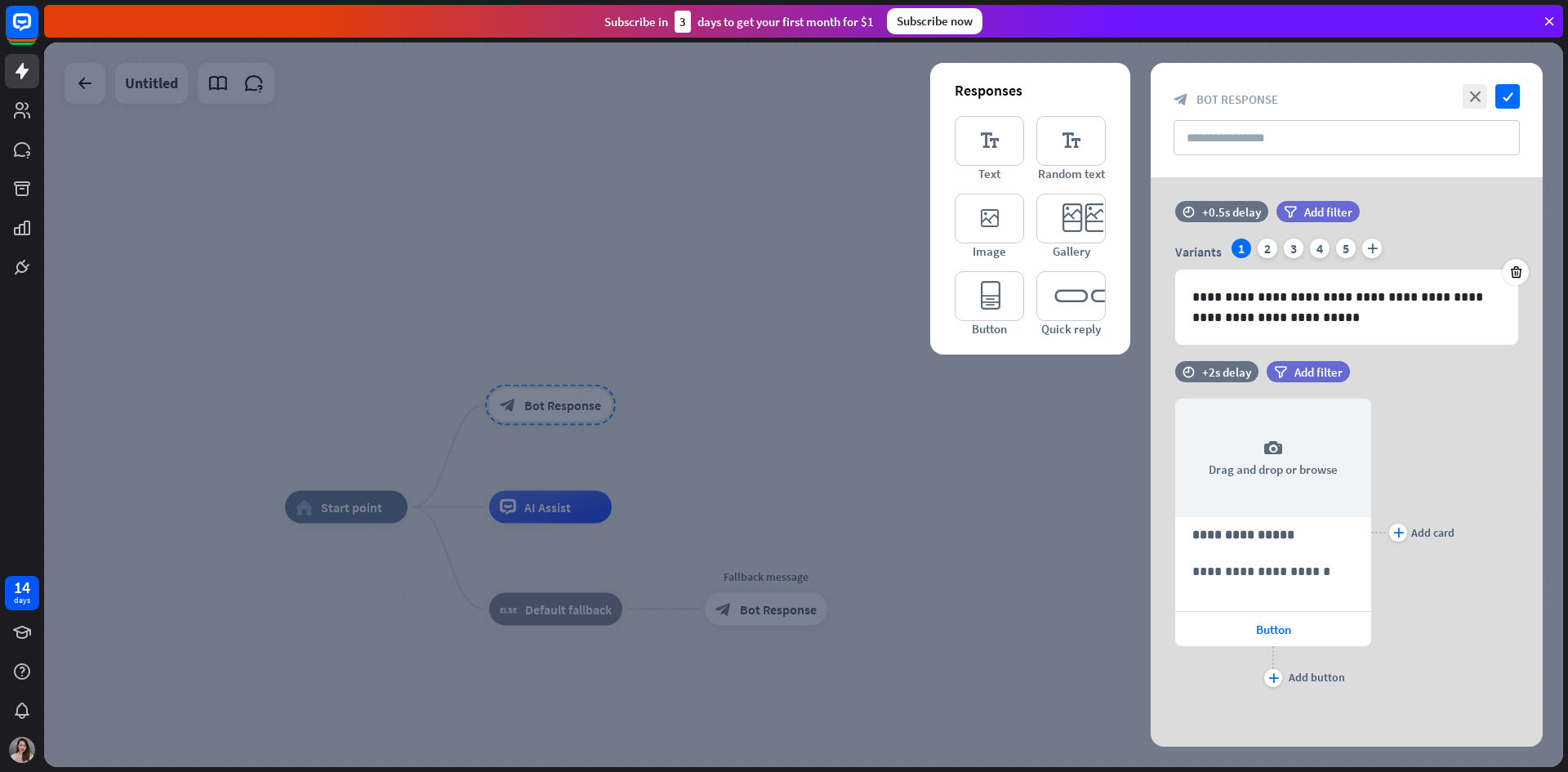
scroll to position [9, 0]
click at [995, 536] on div at bounding box center [804, 404] width 1519 height 724
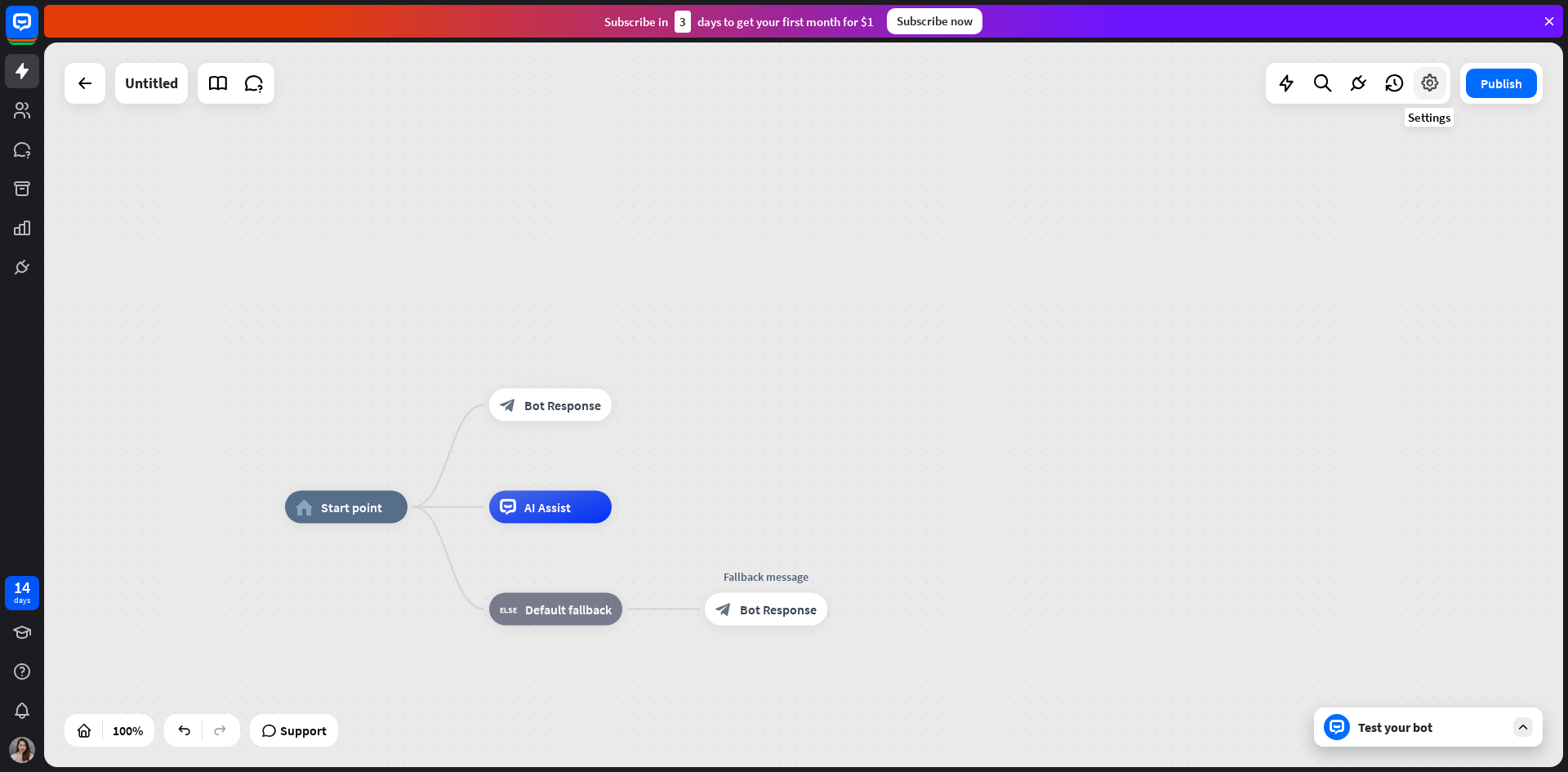
click at [1428, 92] on icon at bounding box center [1430, 83] width 21 height 21
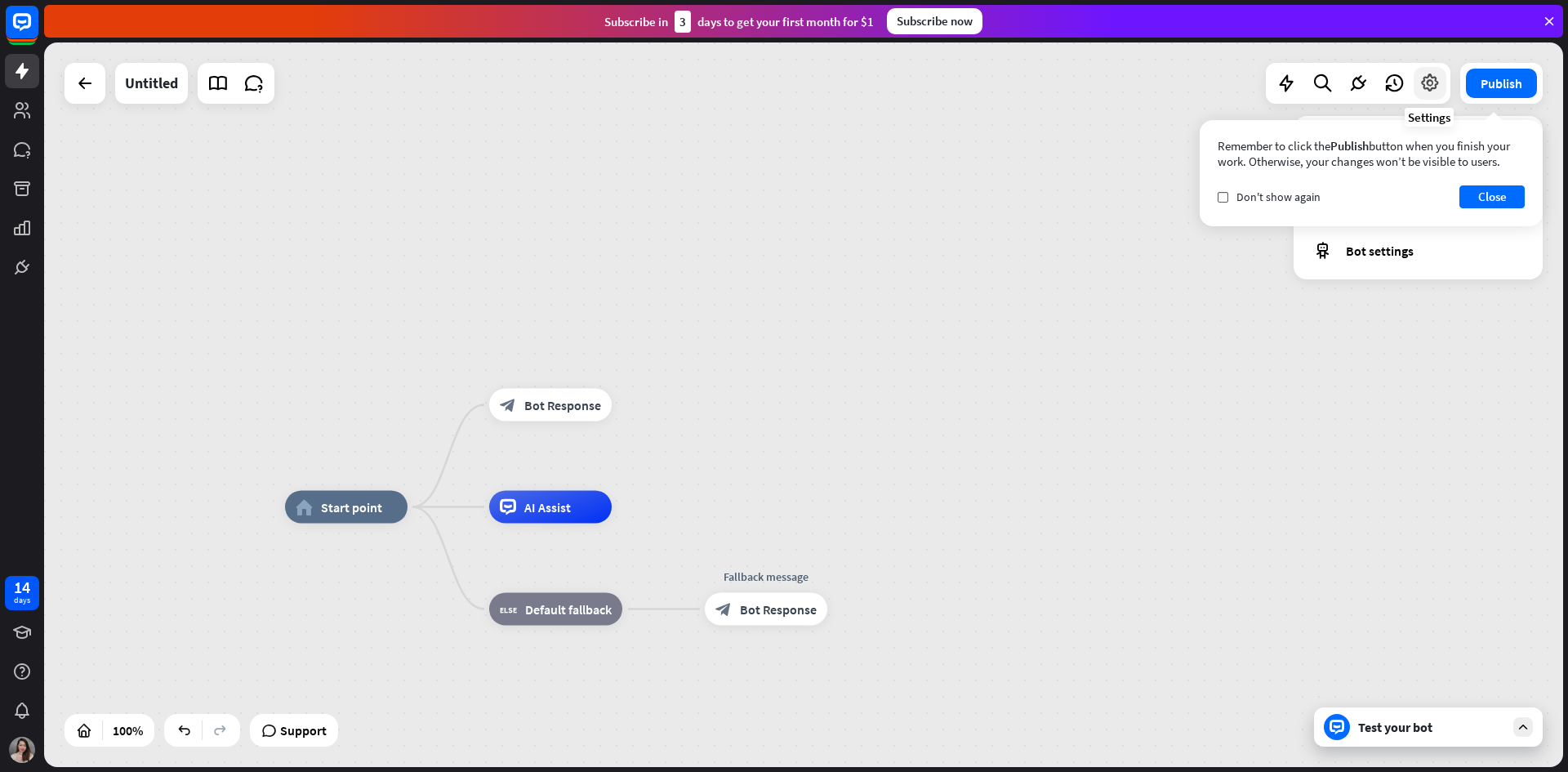
click at [1428, 92] on icon at bounding box center [1430, 83] width 21 height 21
click at [226, 80] on icon at bounding box center [218, 83] width 21 height 21
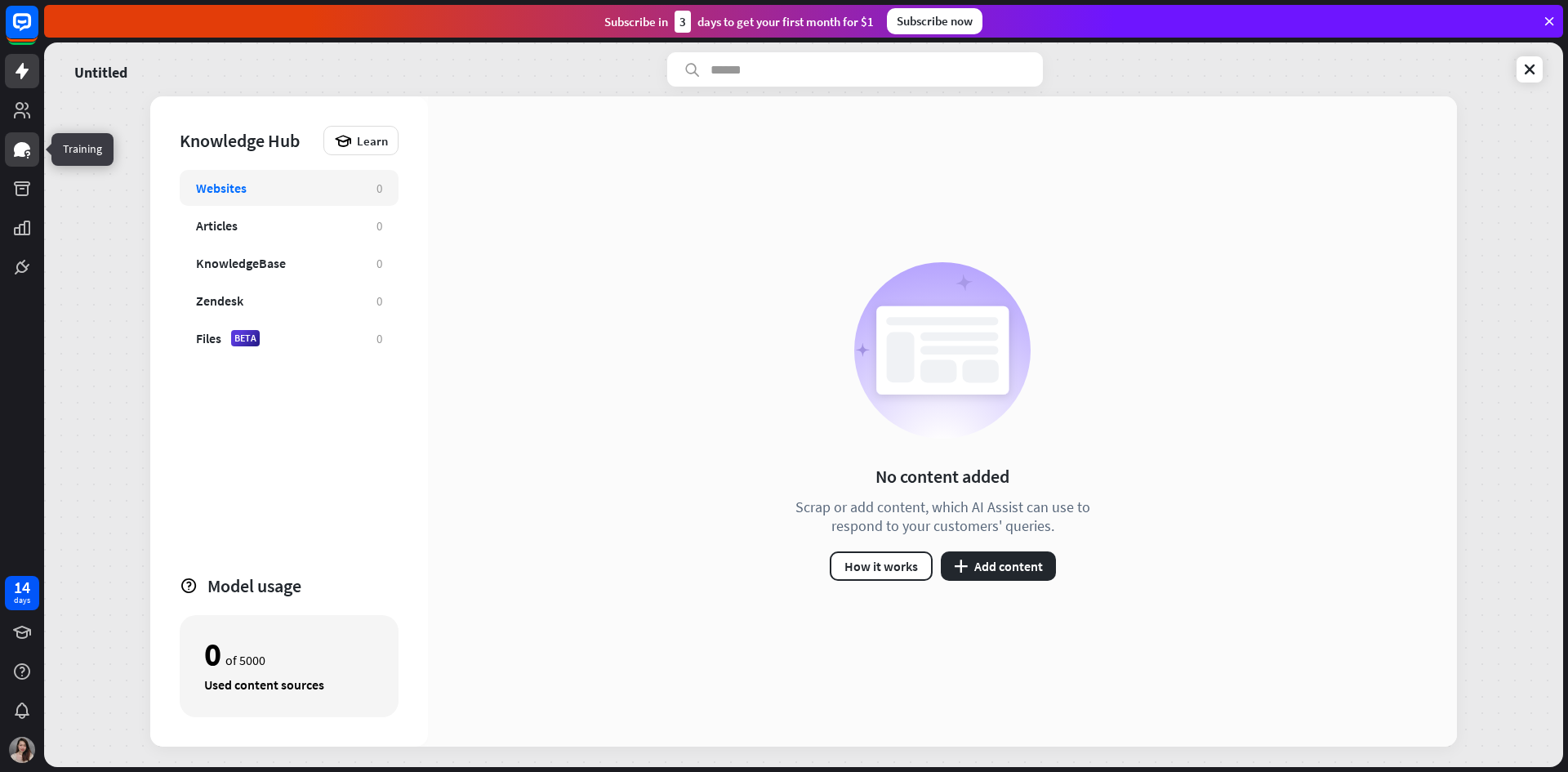
click at [22, 156] on icon at bounding box center [22, 149] width 17 height 15
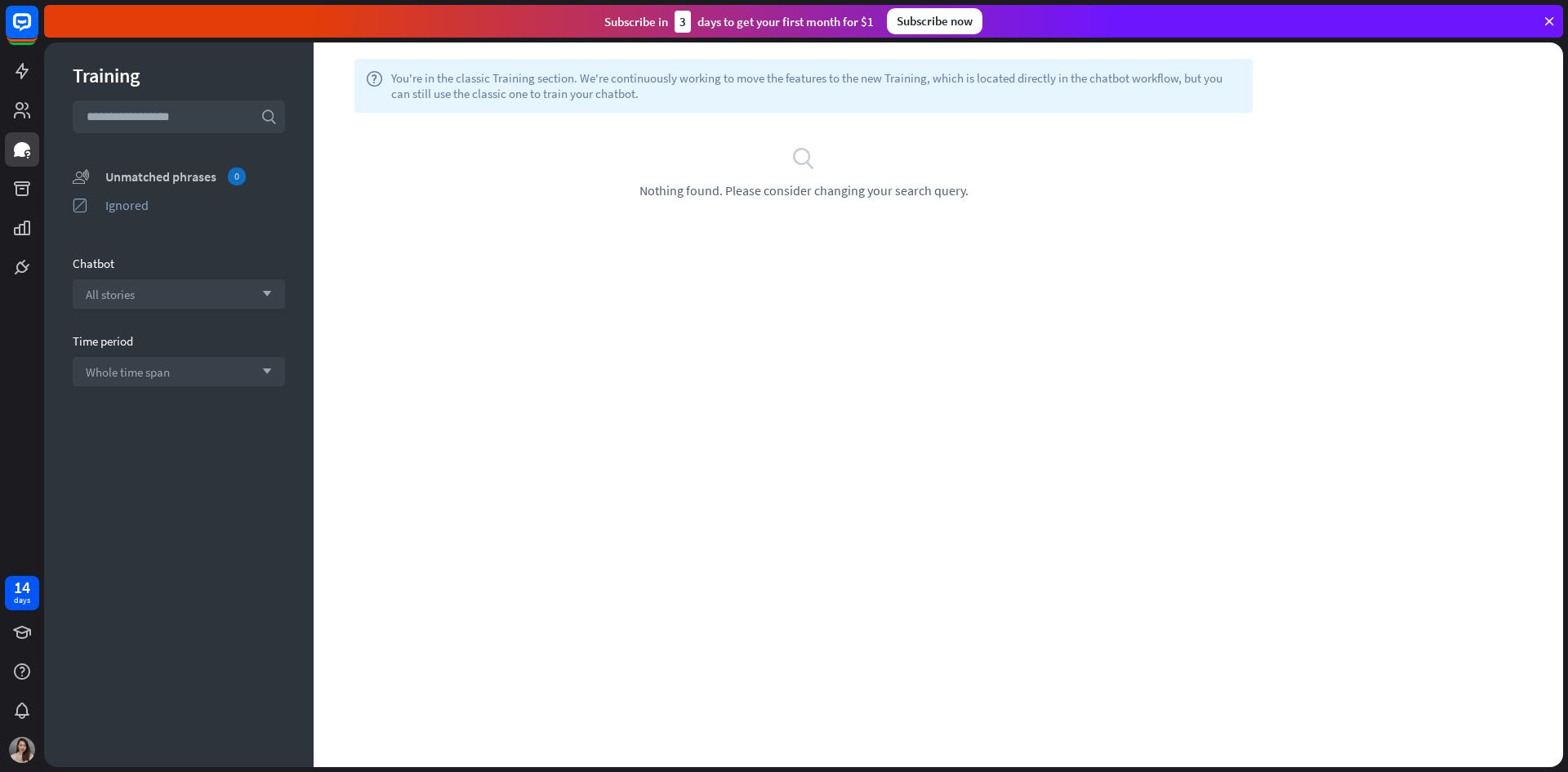
click at [140, 179] on div "Unmatched phrases 0" at bounding box center [195, 176] width 180 height 18
click at [25, 204] on link at bounding box center [22, 188] width 34 height 34
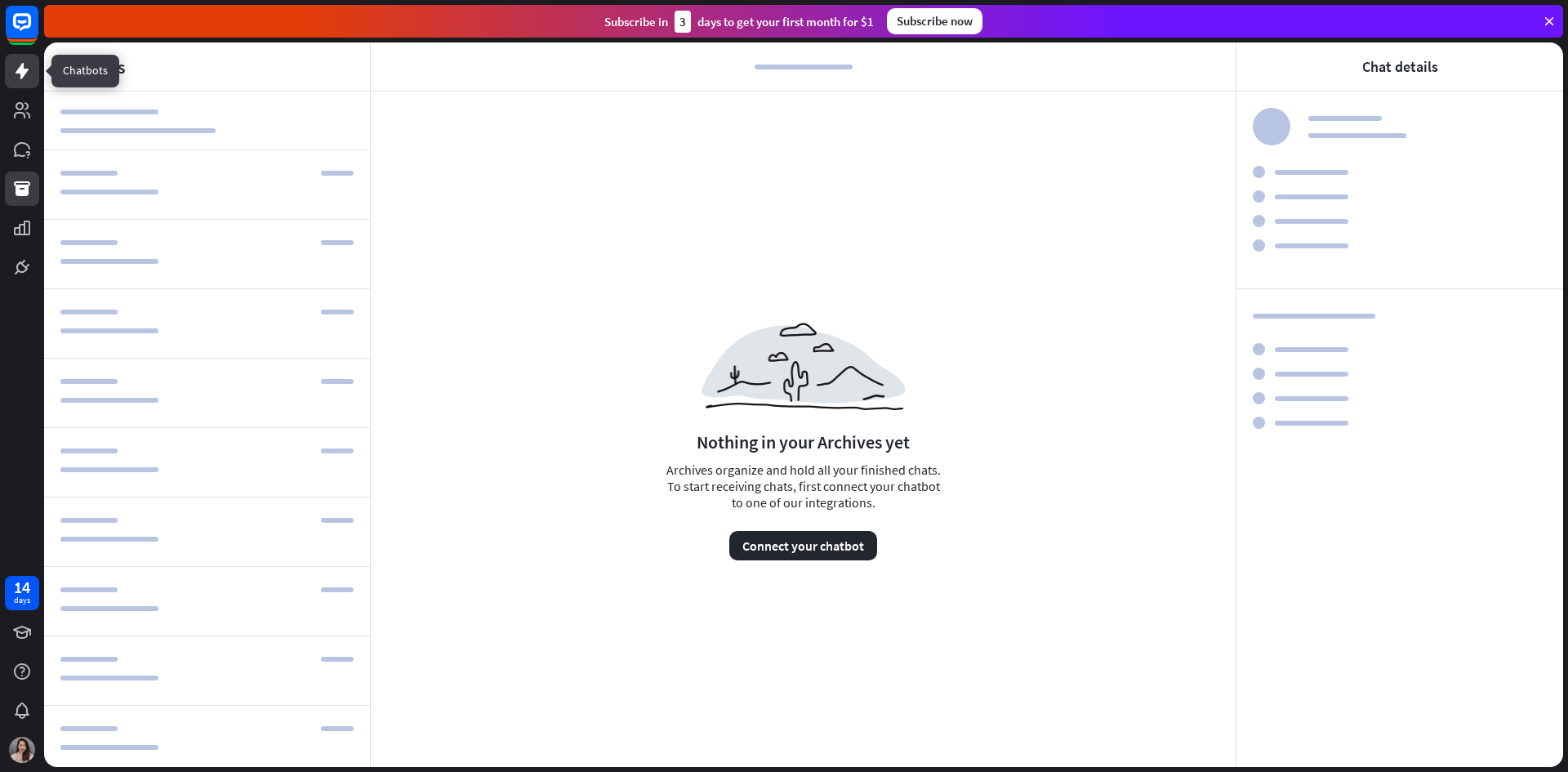
click at [17, 70] on icon at bounding box center [22, 70] width 20 height 20
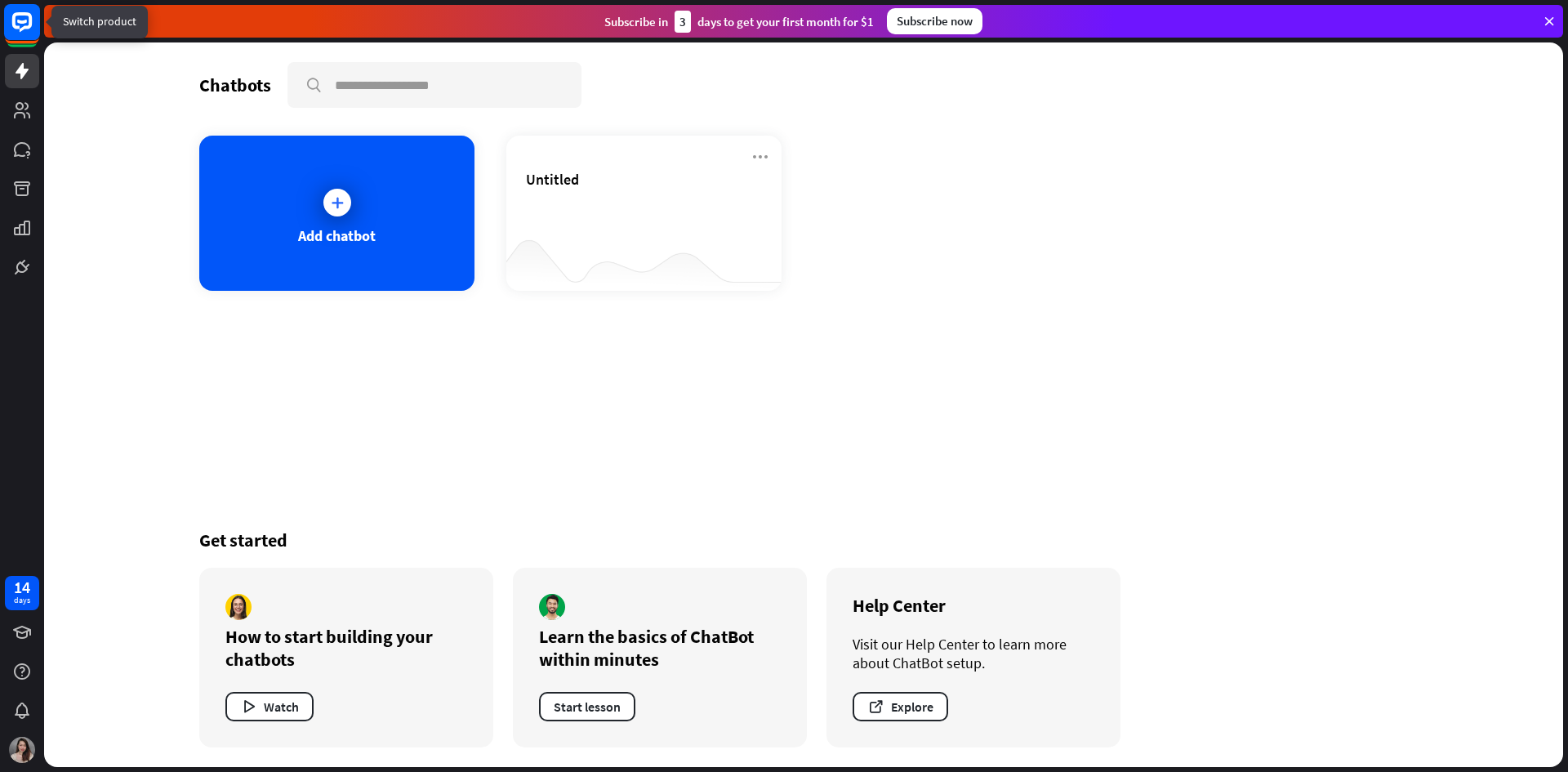
click at [25, 27] on icon at bounding box center [22, 22] width 20 height 20
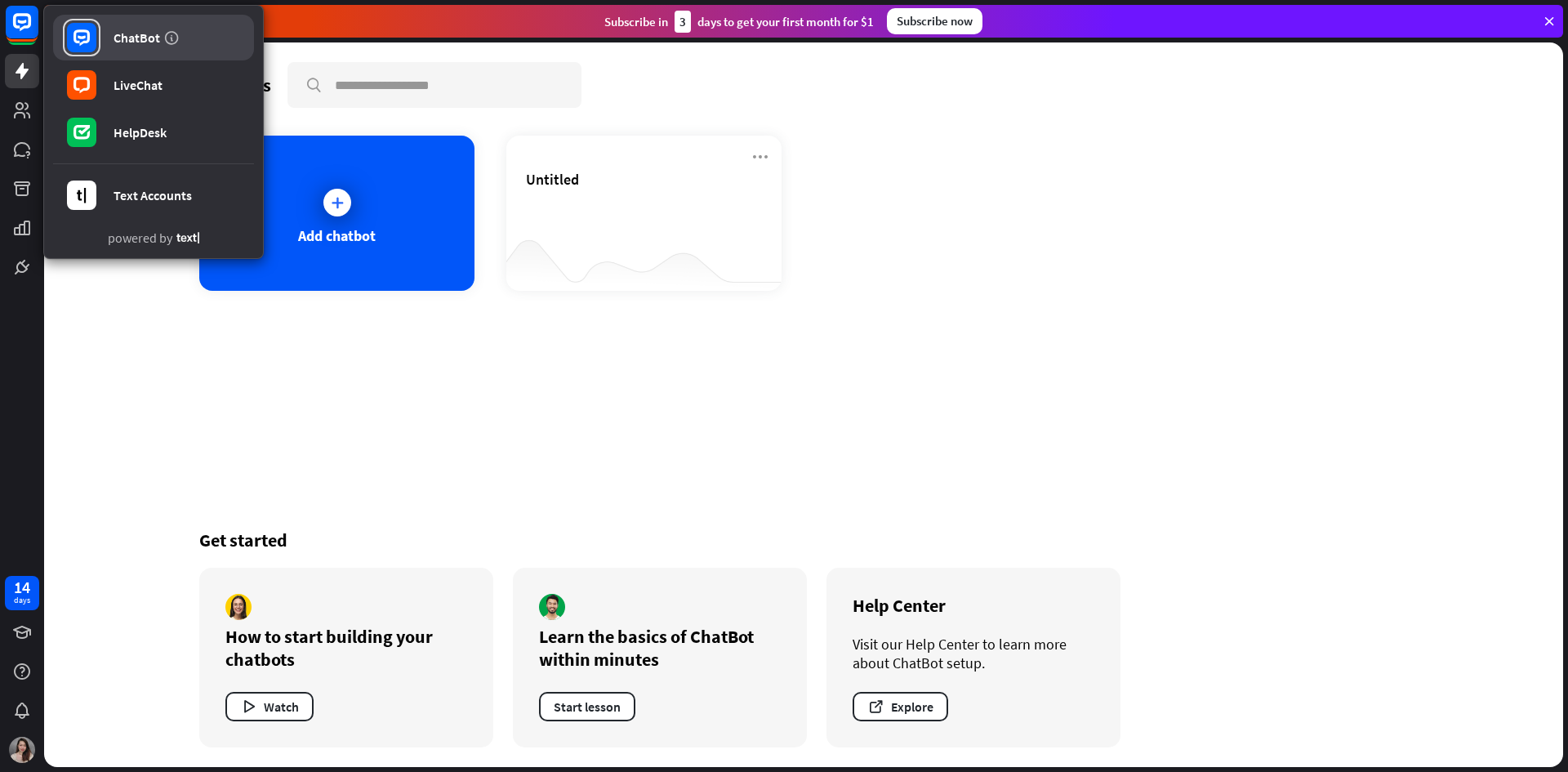
click at [149, 46] on link "ChatBot" at bounding box center [153, 37] width 201 height 46
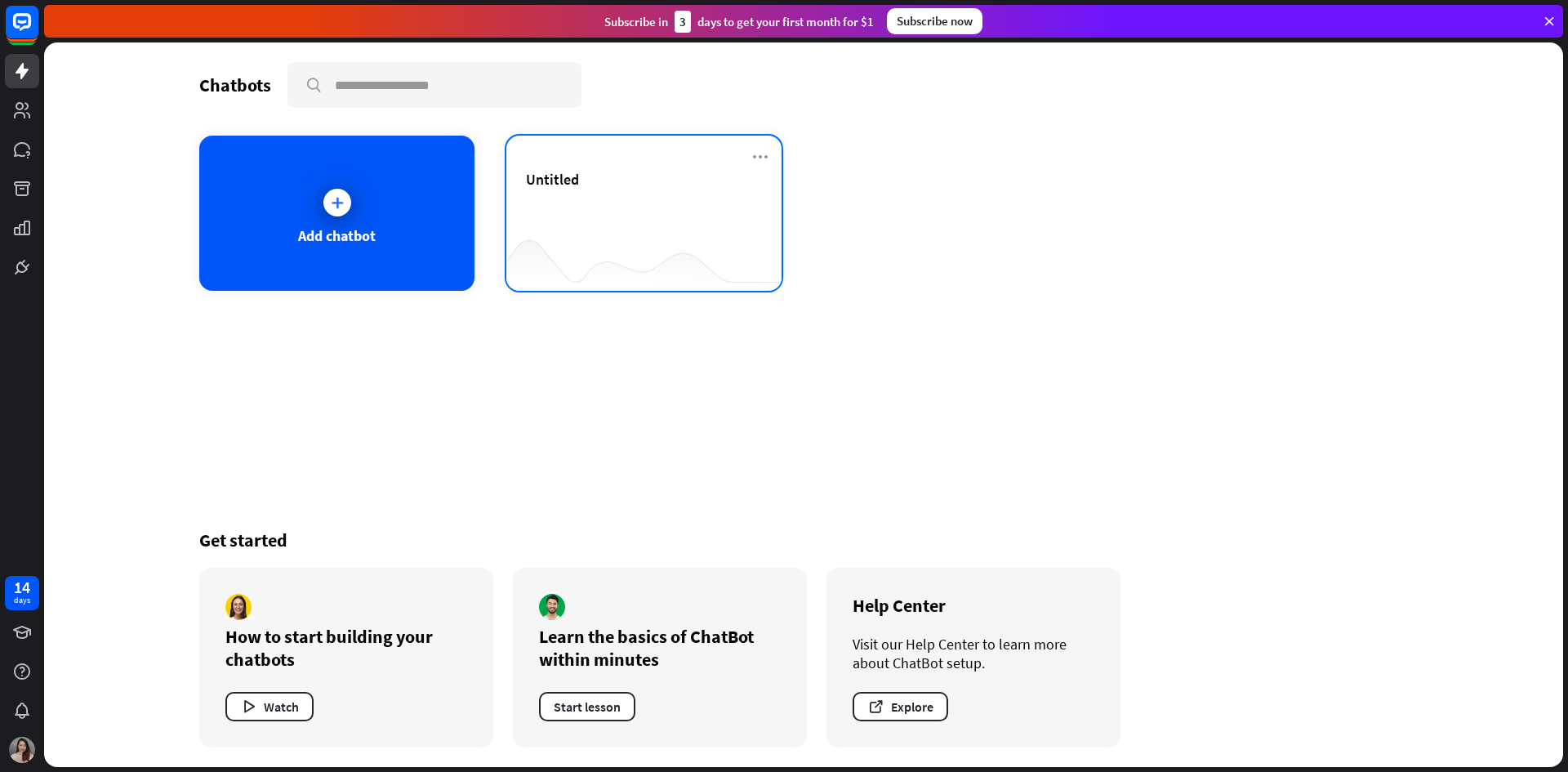
click at [668, 180] on div "Untitled" at bounding box center [644, 179] width 236 height 19
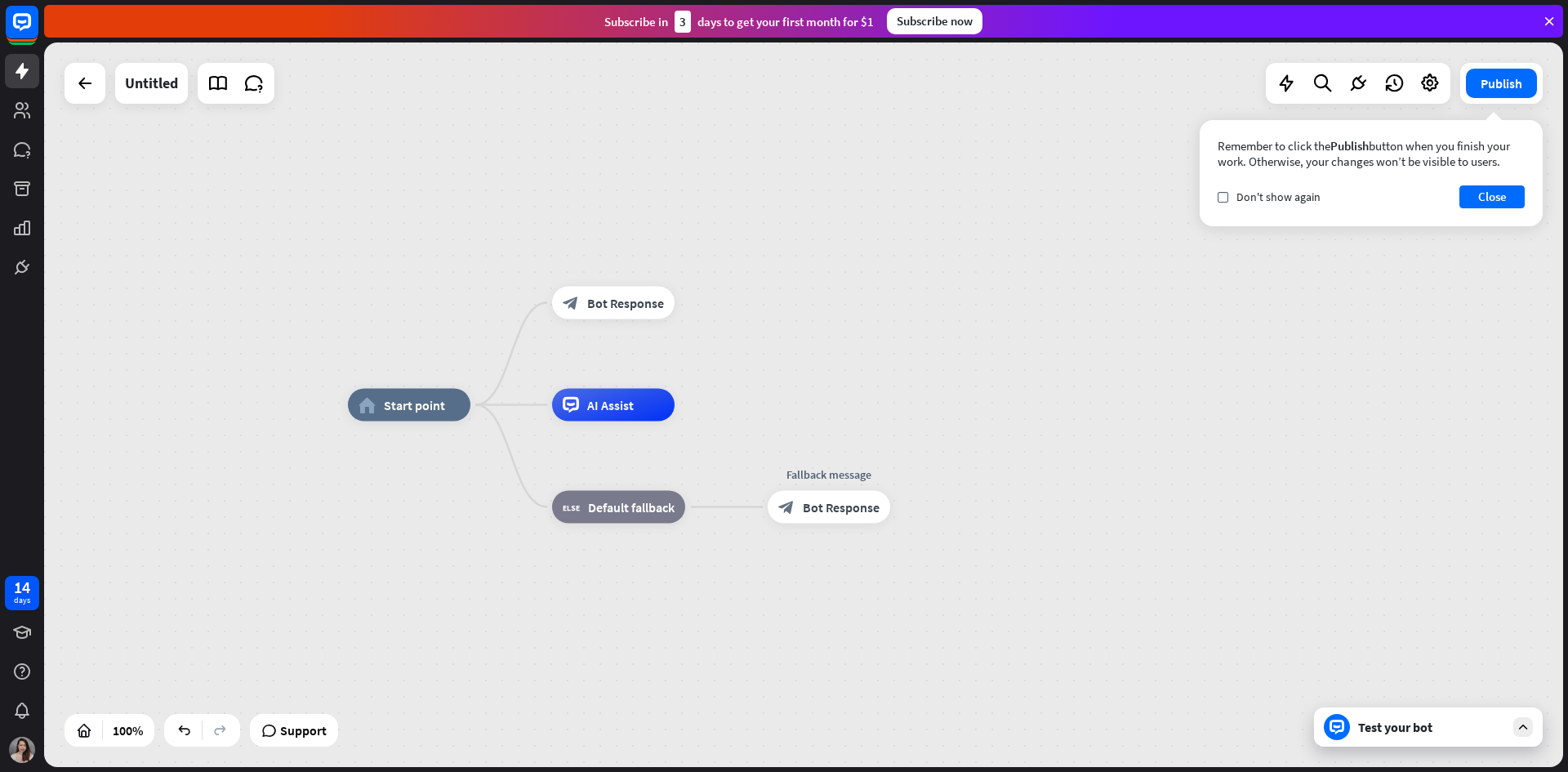
click at [1383, 729] on div "Test your bot" at bounding box center [1431, 727] width 147 height 17
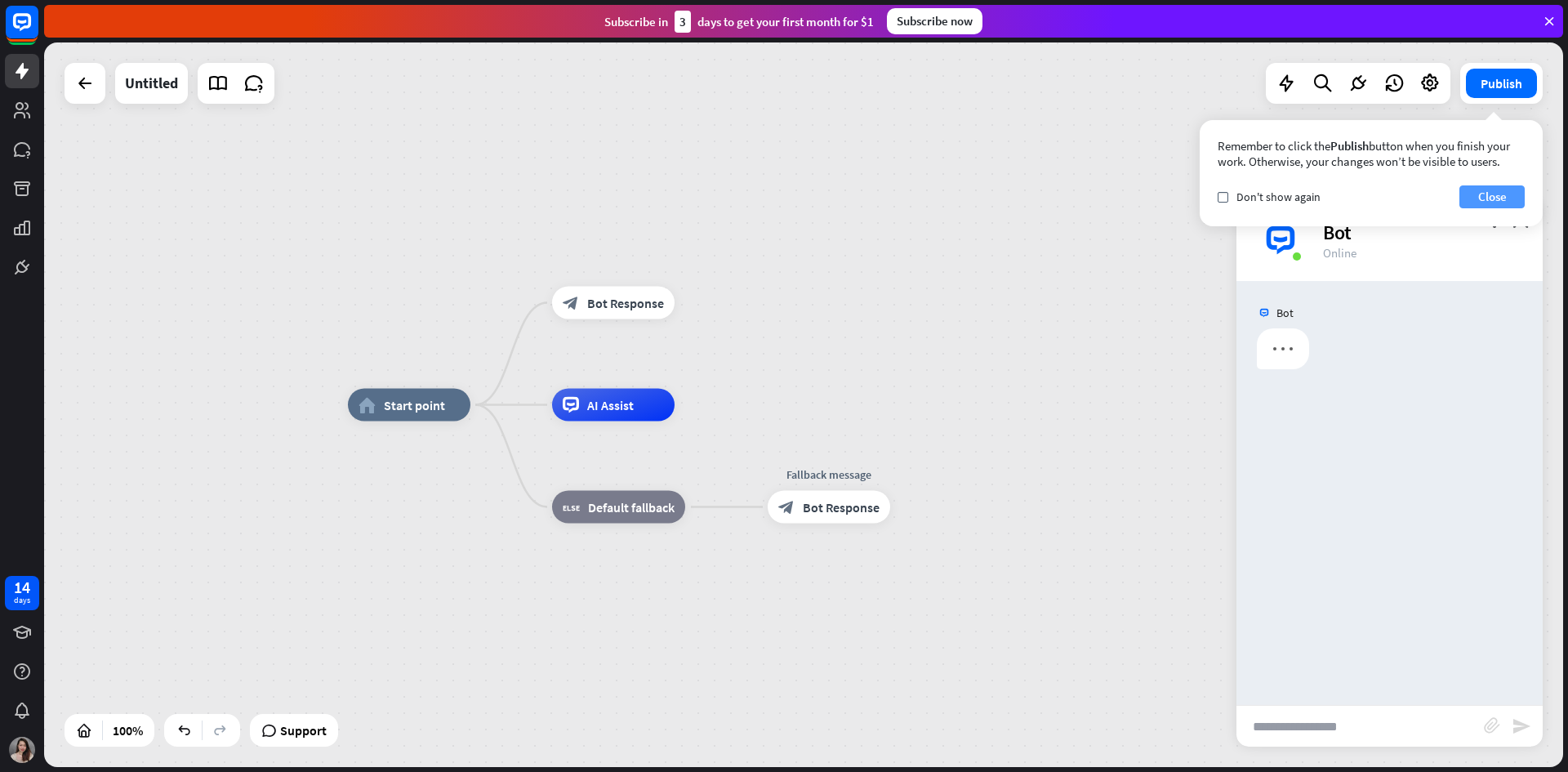
click at [1498, 195] on button "Close" at bounding box center [1492, 196] width 65 height 23
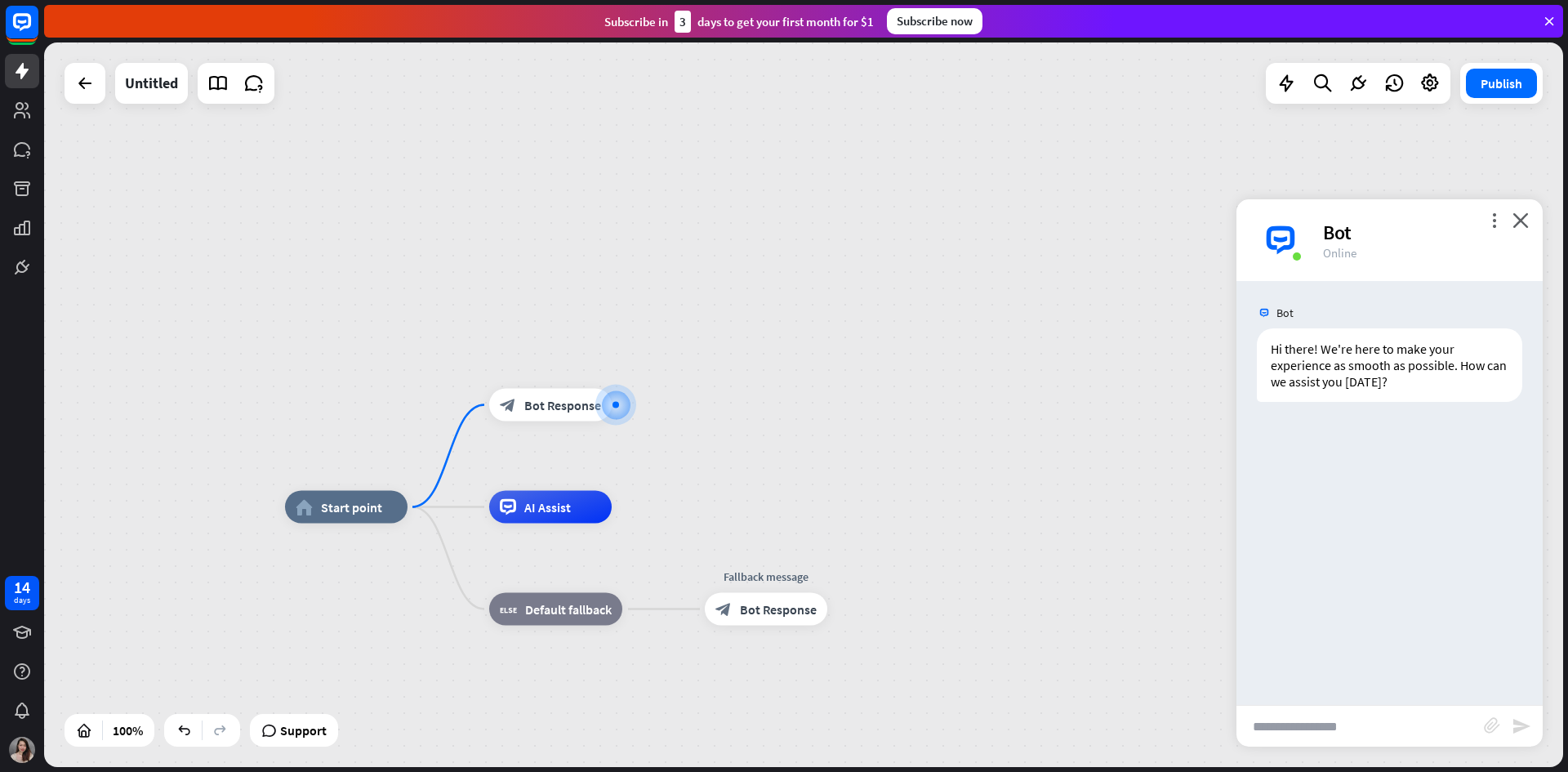
click at [1282, 728] on input "text" at bounding box center [1359, 726] width 248 height 41
type input "******"
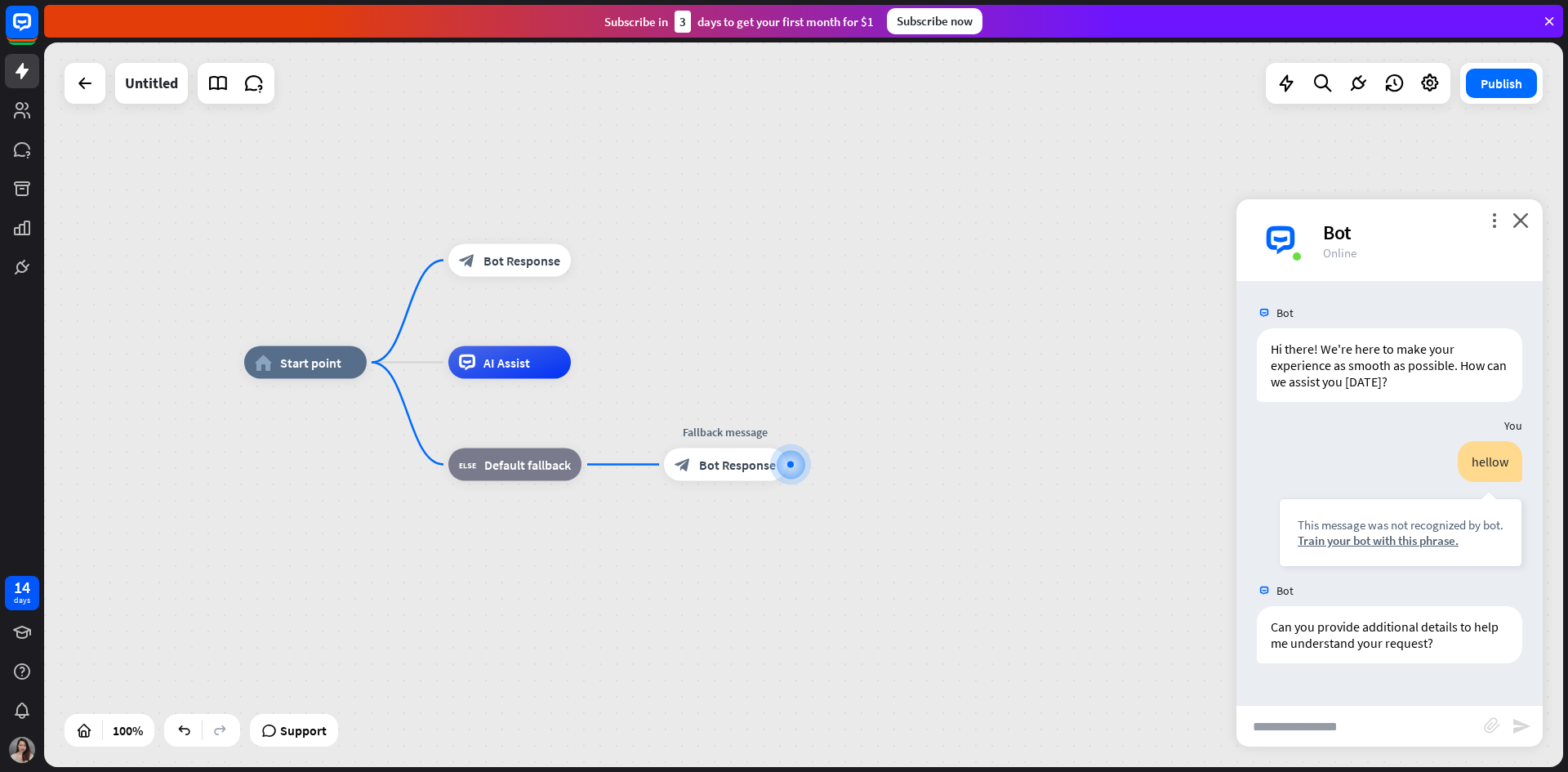
drag, startPoint x: 511, startPoint y: 456, endPoint x: 714, endPoint y: 536, distance: 218.2
click at [714, 536] on div "home_2 Start point block_bot_response Bot Response AI Assist block_fallback Def…" at bounding box center [1004, 724] width 1519 height 724
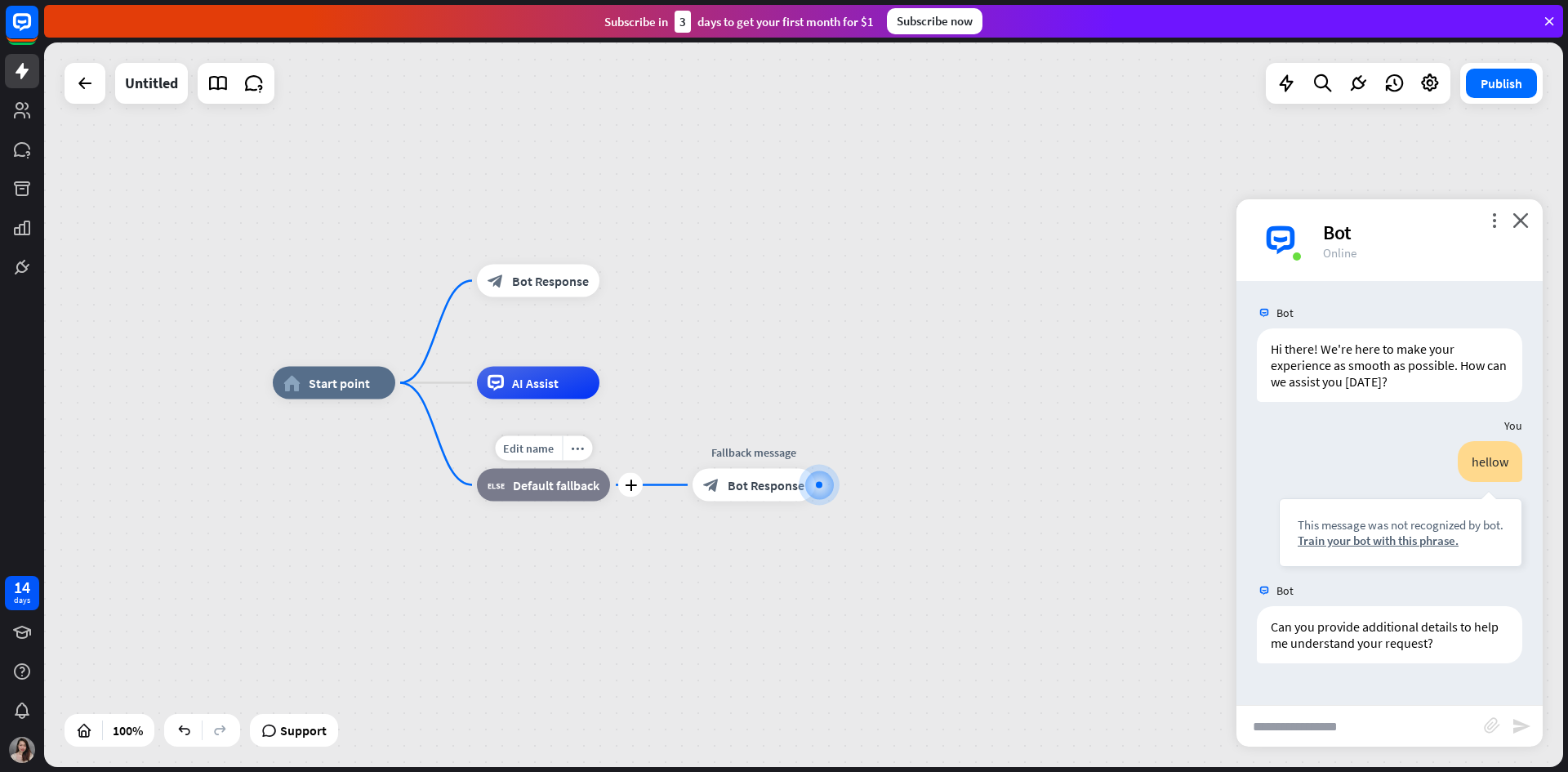
click at [539, 486] on span "Default fallback" at bounding box center [556, 485] width 87 height 17
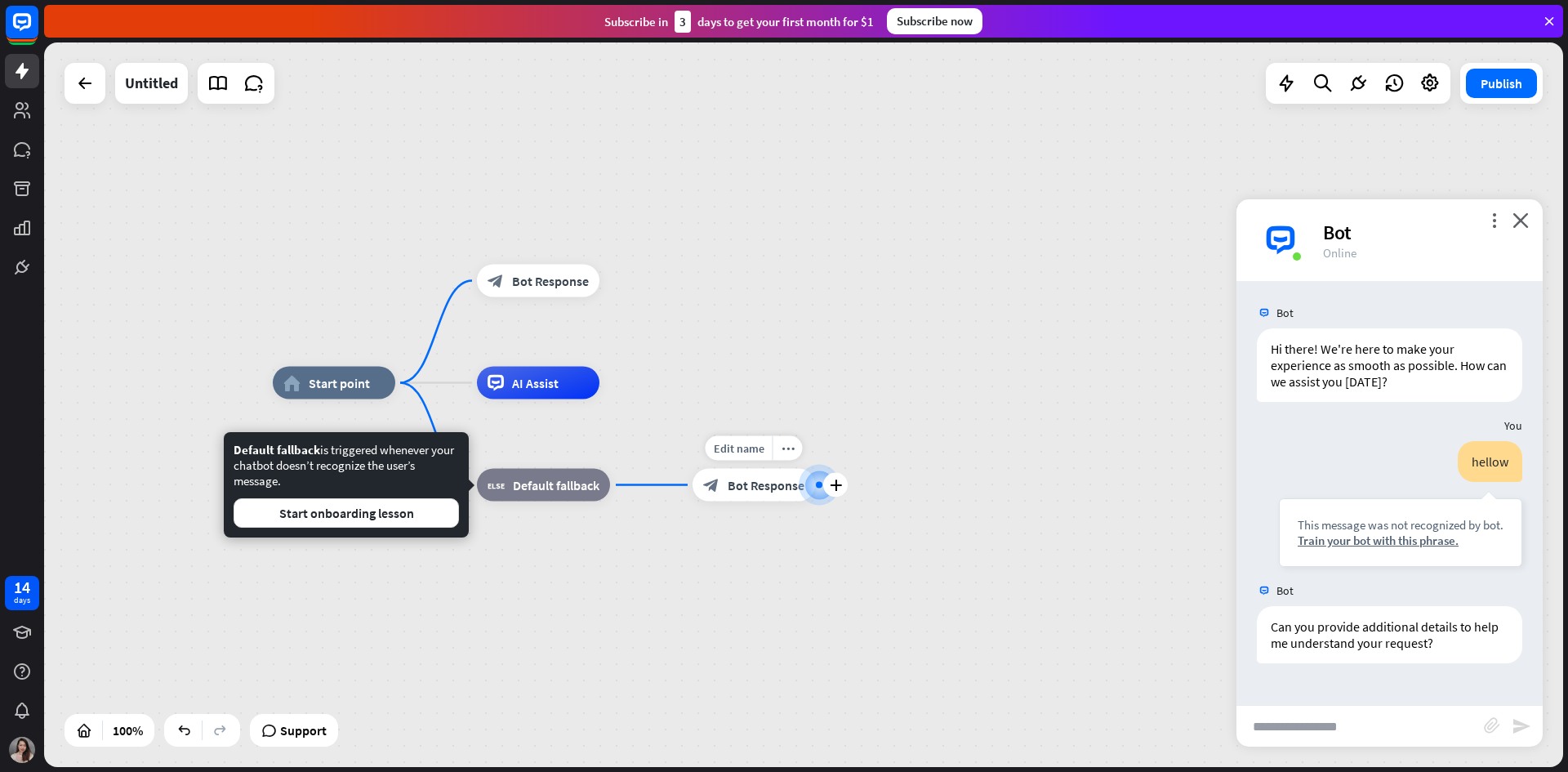
click at [767, 493] on div "block_bot_response Bot Response" at bounding box center [754, 485] width 123 height 33
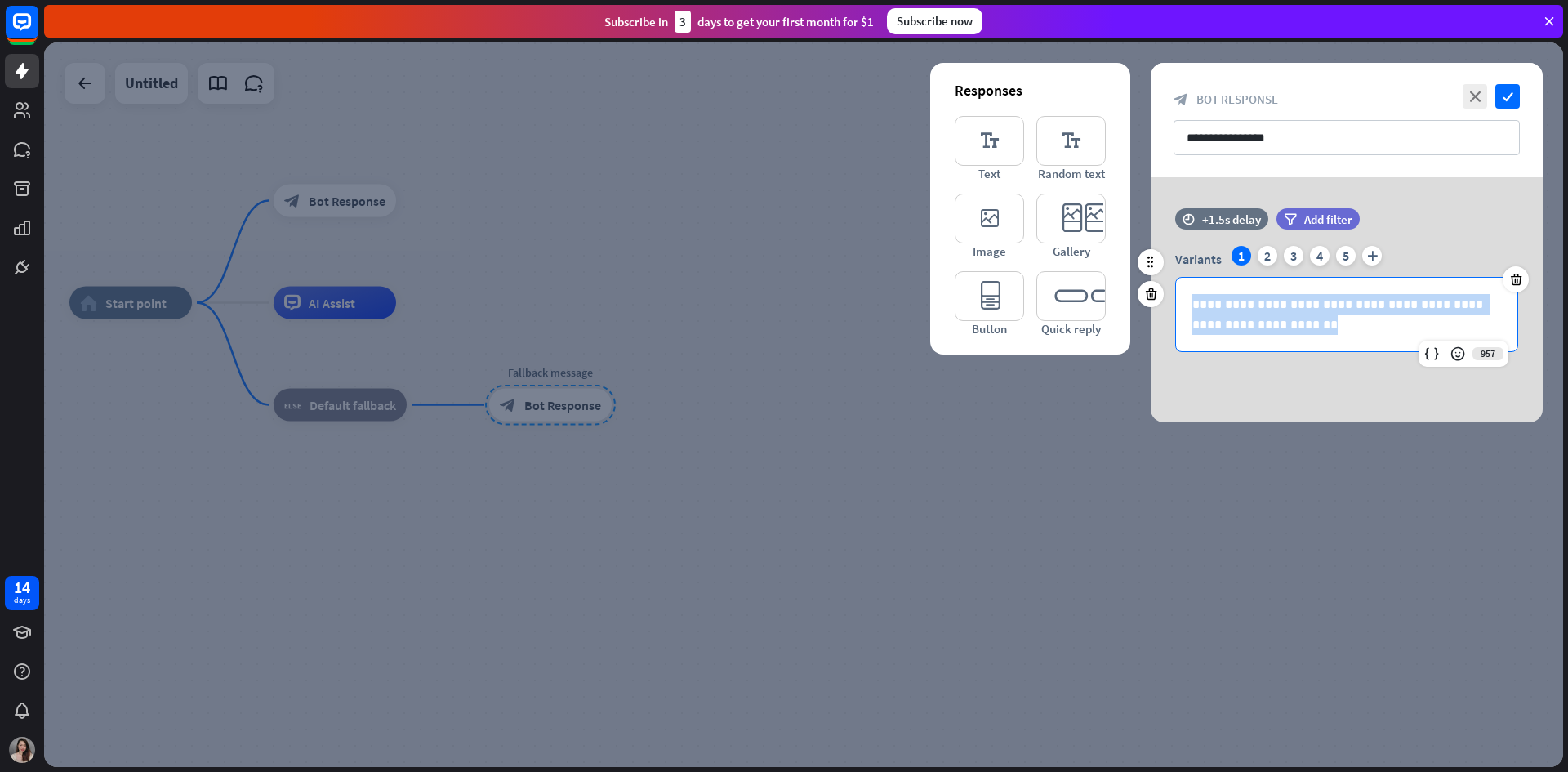
drag, startPoint x: 1291, startPoint y: 330, endPoint x: 1185, endPoint y: 295, distance: 111.6
click at [1185, 295] on div "**********" at bounding box center [1346, 314] width 342 height 74
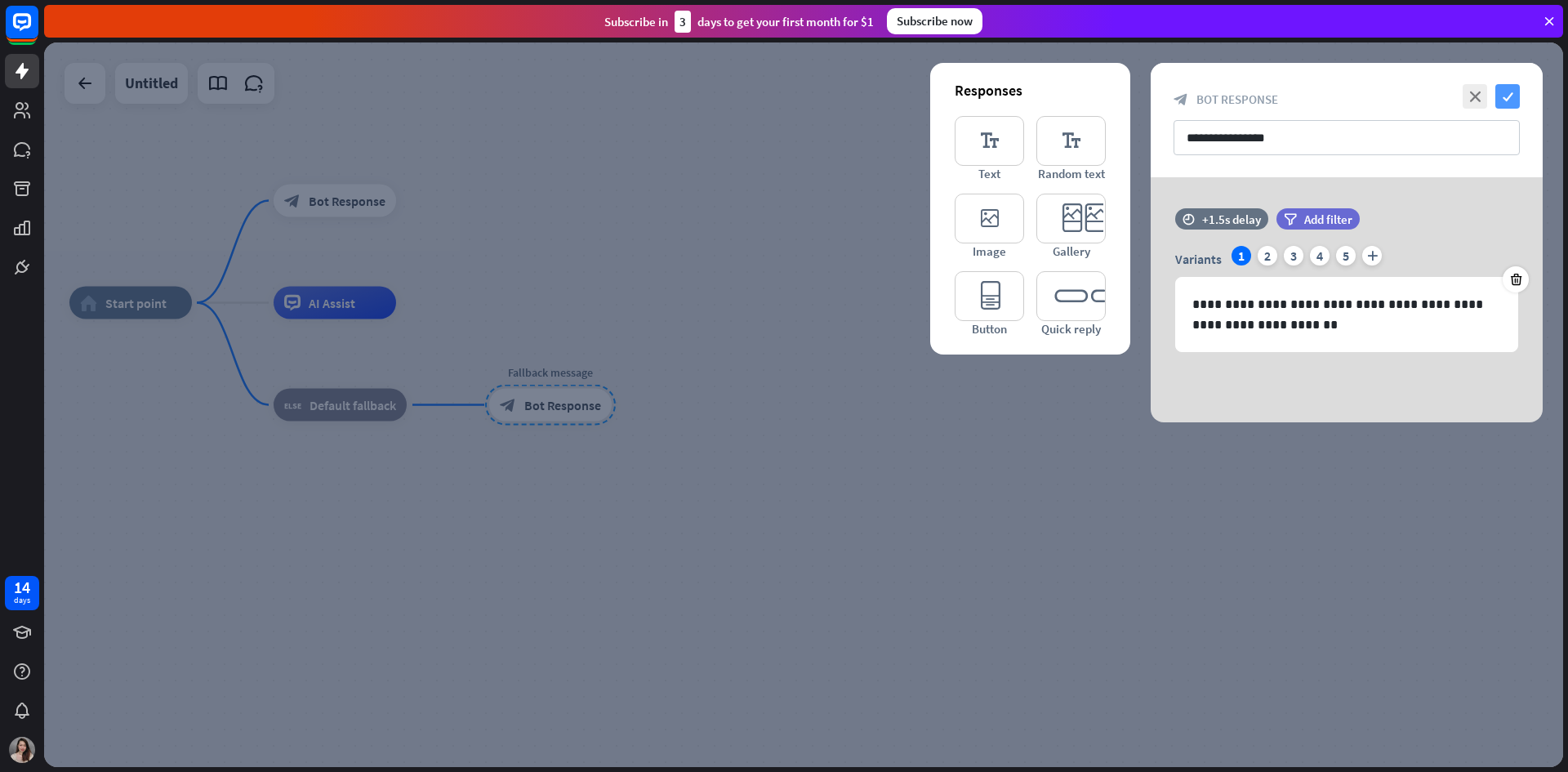
click at [1509, 85] on icon "check" at bounding box center [1507, 96] width 24 height 24
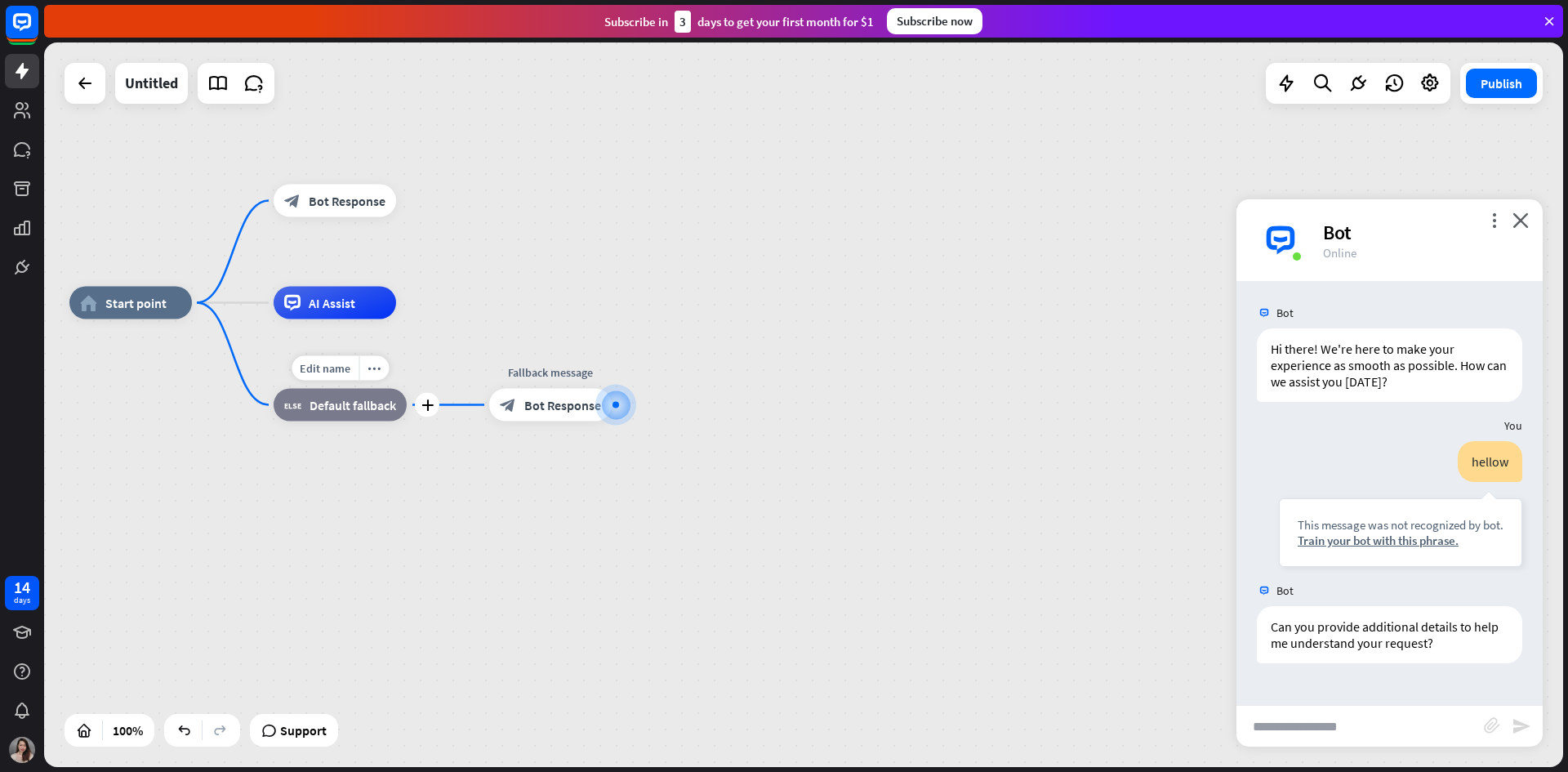
click at [383, 405] on span "Default fallback" at bounding box center [353, 405] width 87 height 17
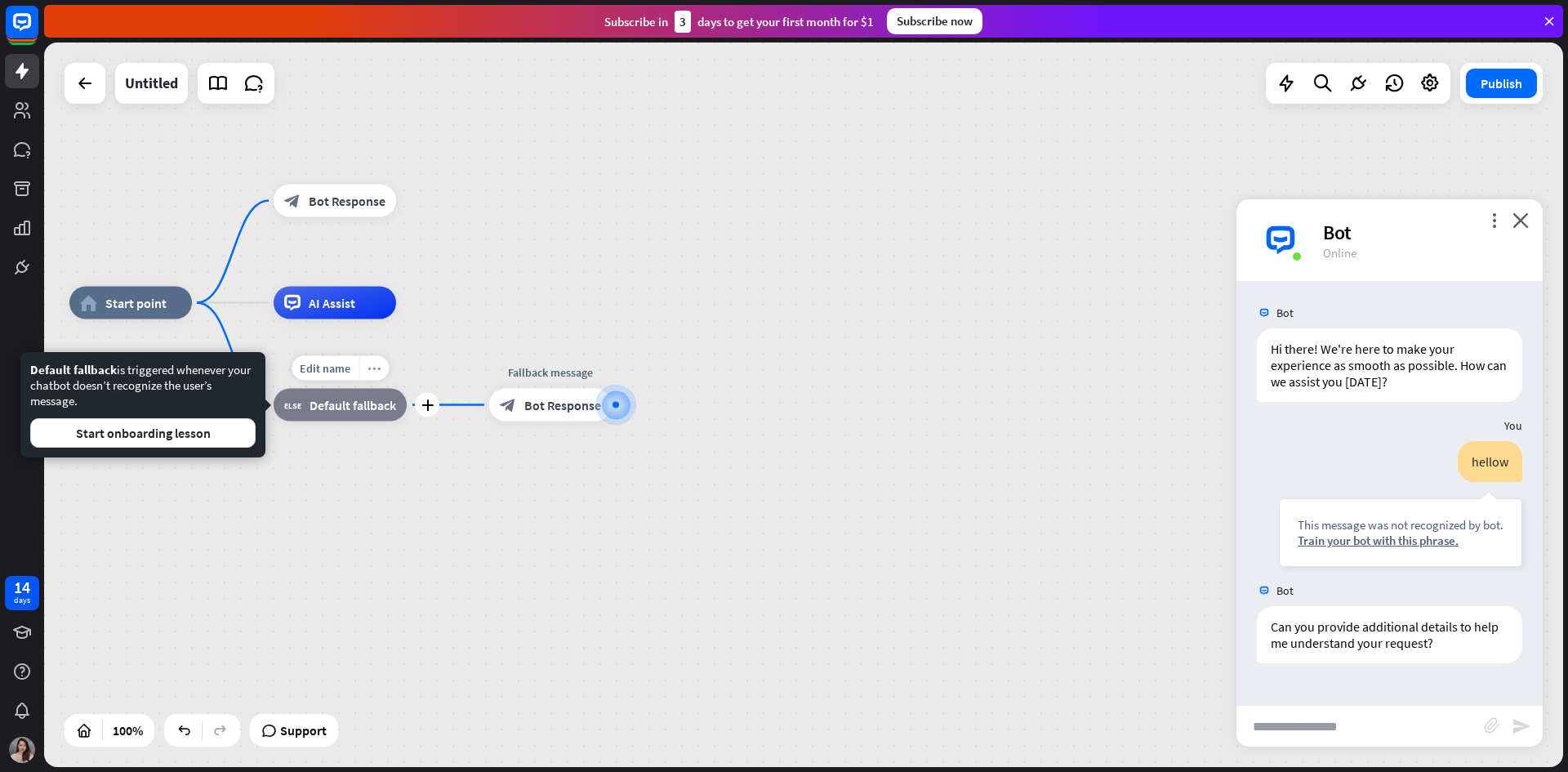
click at [369, 369] on icon "more_horiz" at bounding box center [374, 368] width 13 height 12
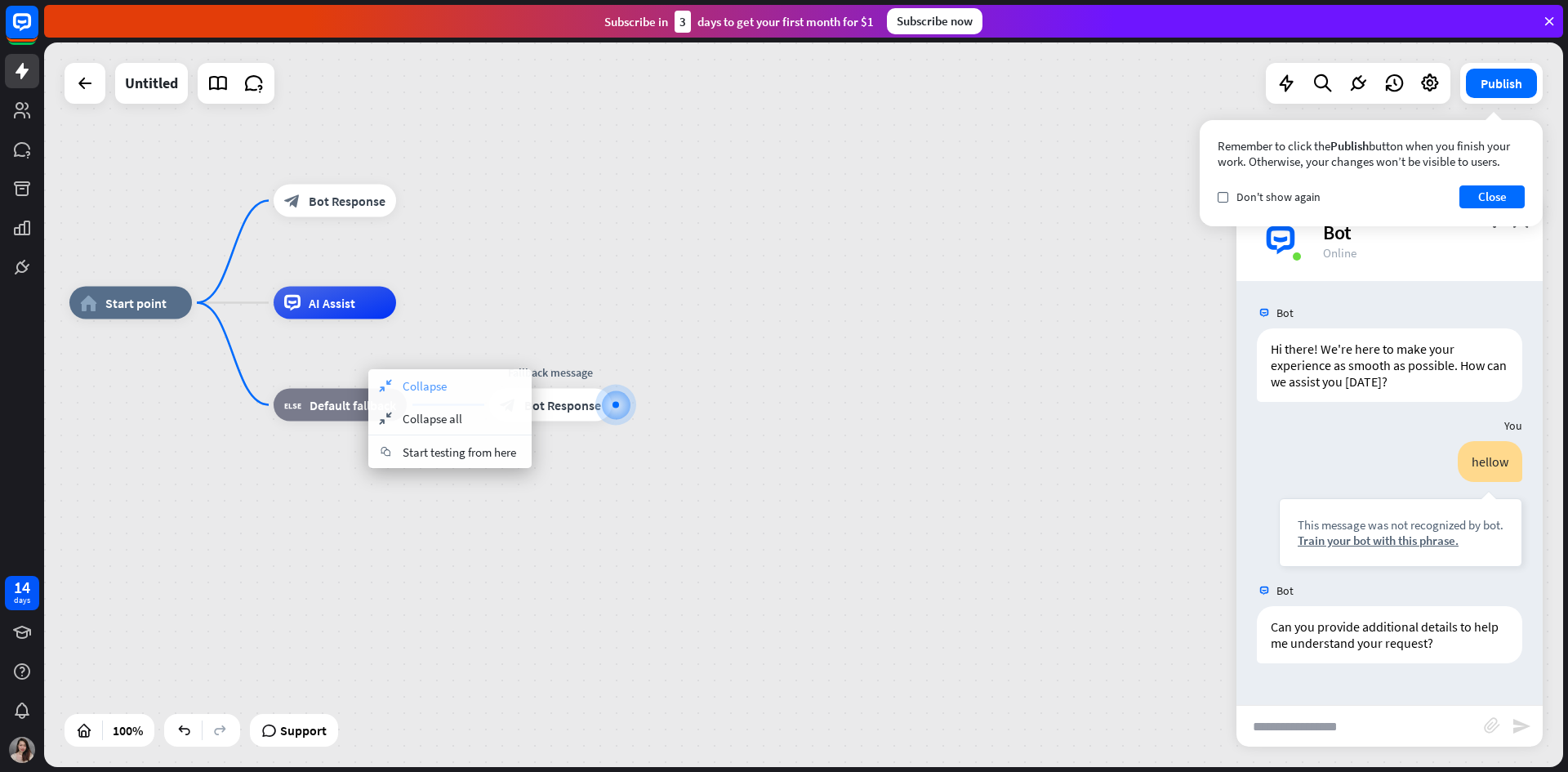
click at [404, 383] on span "Collapse" at bounding box center [424, 386] width 44 height 16
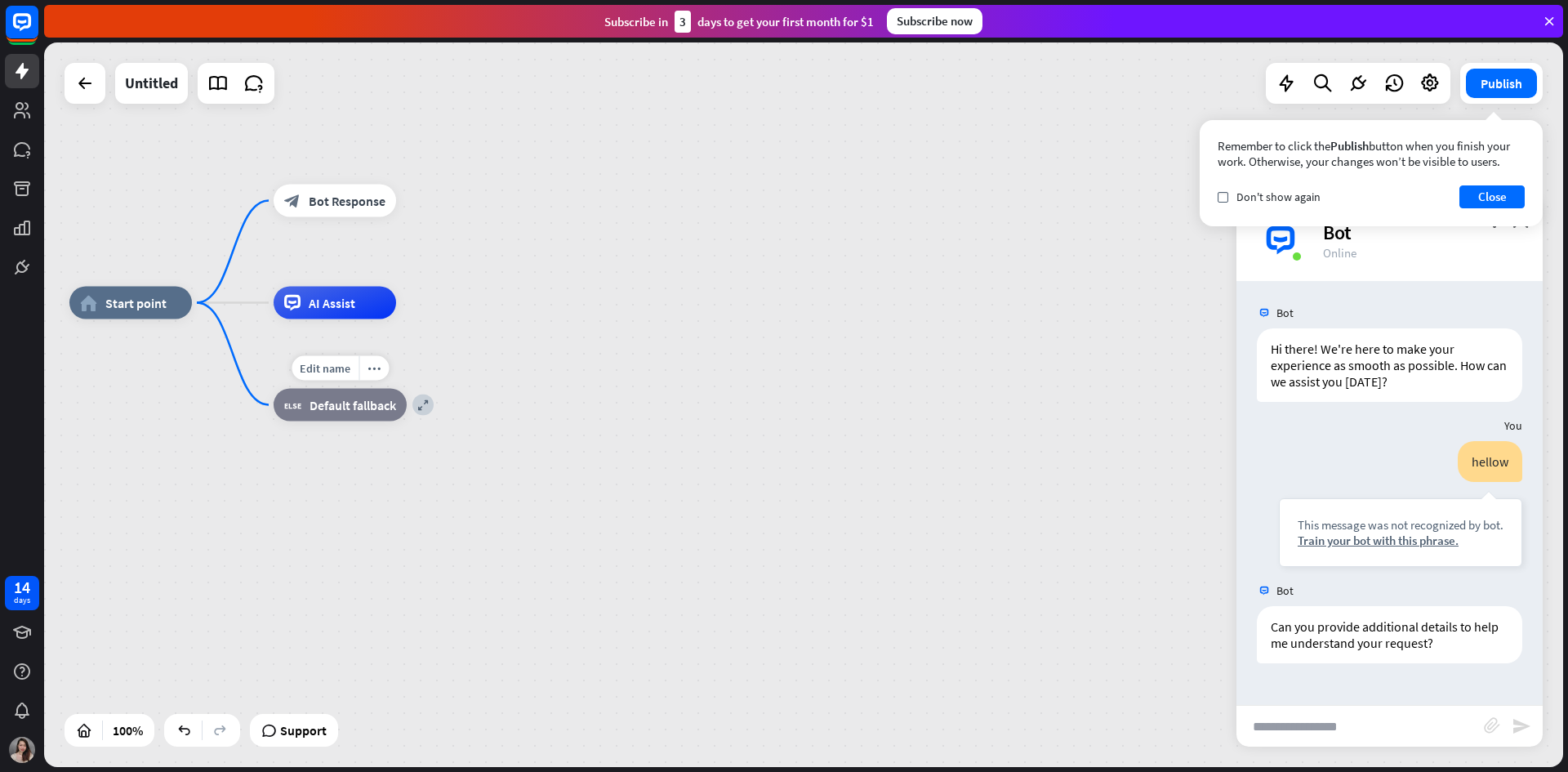
click at [368, 403] on span "Default fallback" at bounding box center [353, 405] width 87 height 17
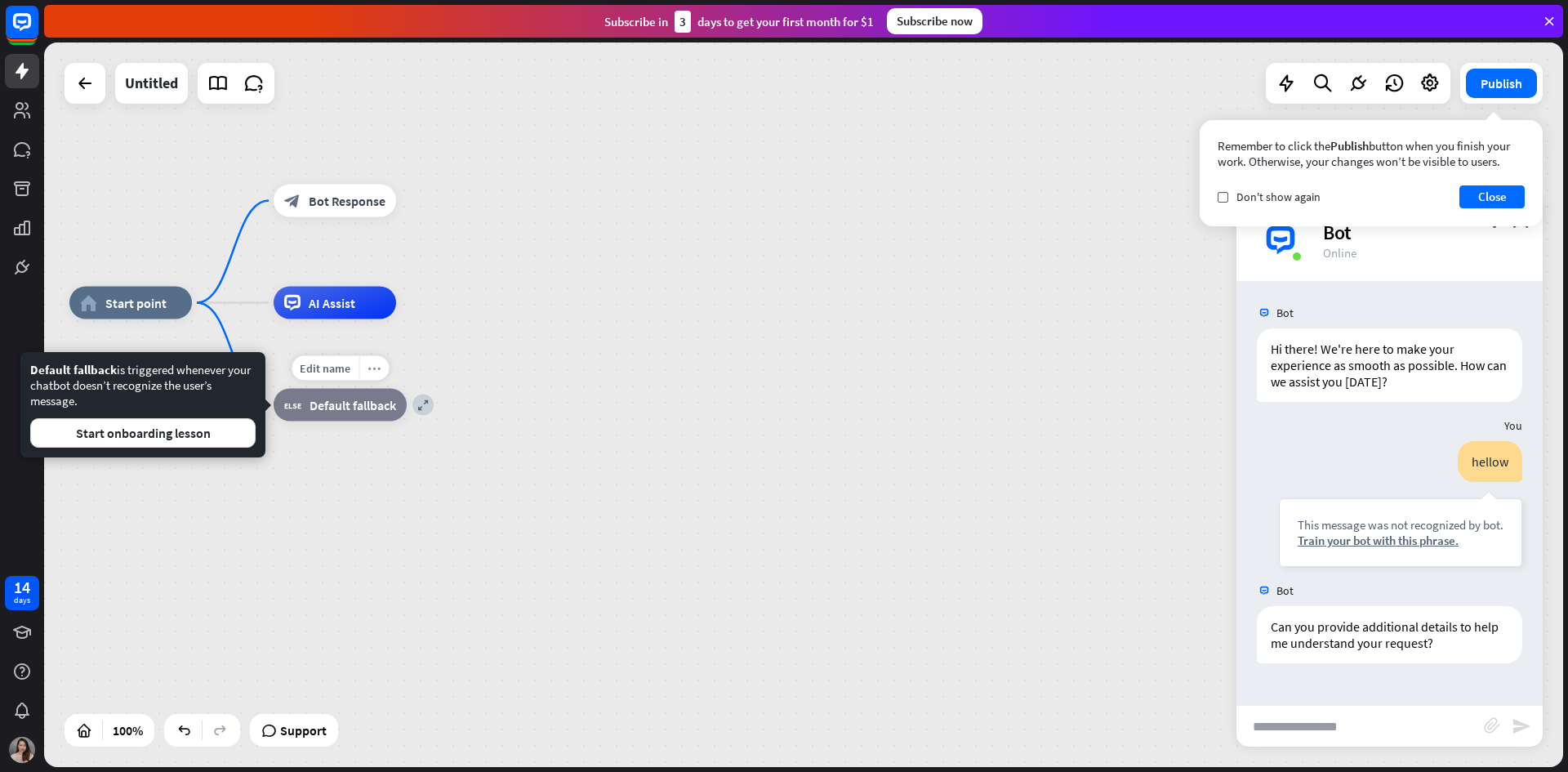
click at [377, 376] on div "more_horiz" at bounding box center [373, 369] width 30 height 24
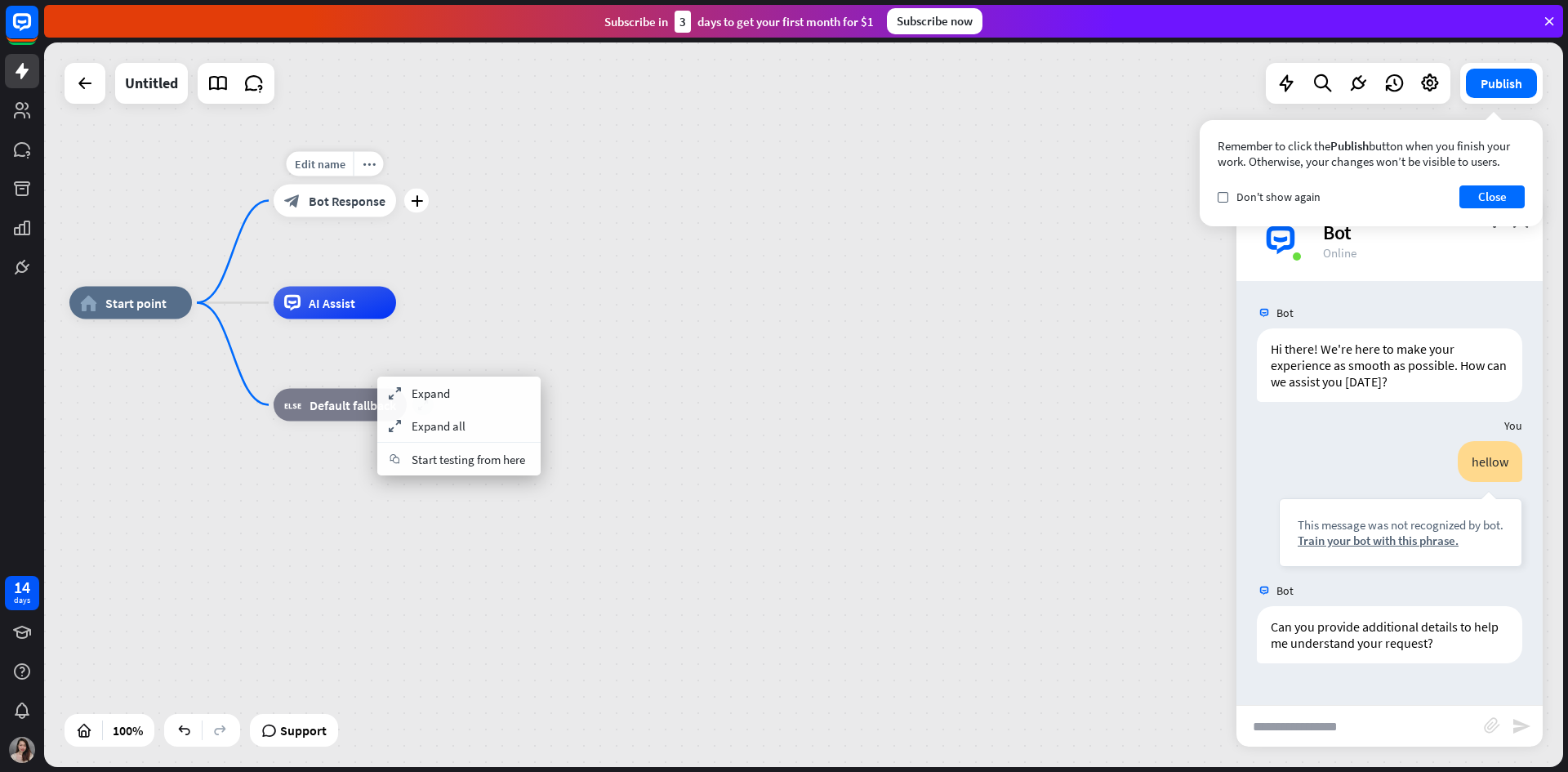
click at [359, 208] on span "Bot Response" at bounding box center [347, 201] width 76 height 17
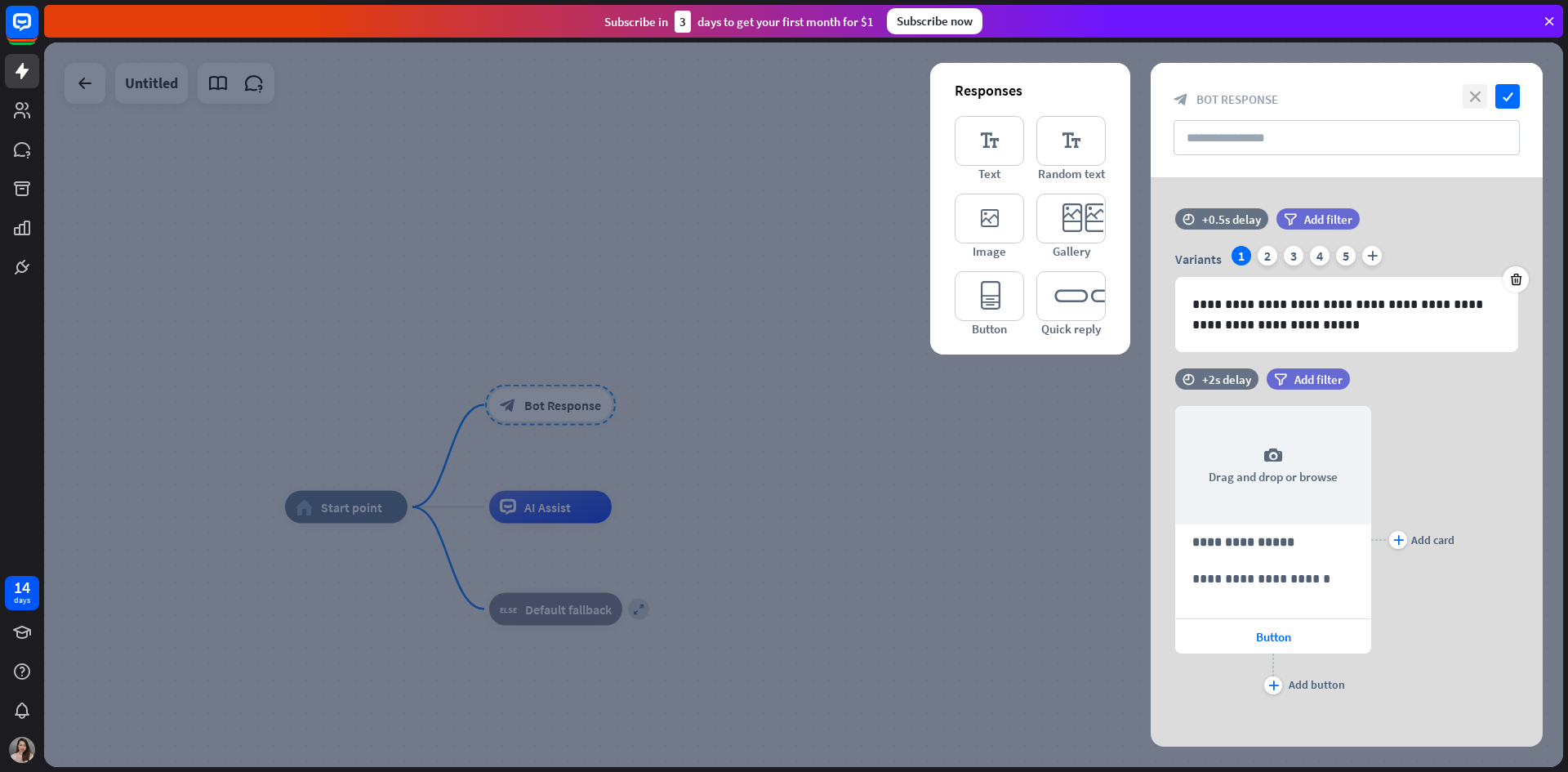
click at [1481, 94] on icon "close" at bounding box center [1475, 96] width 24 height 24
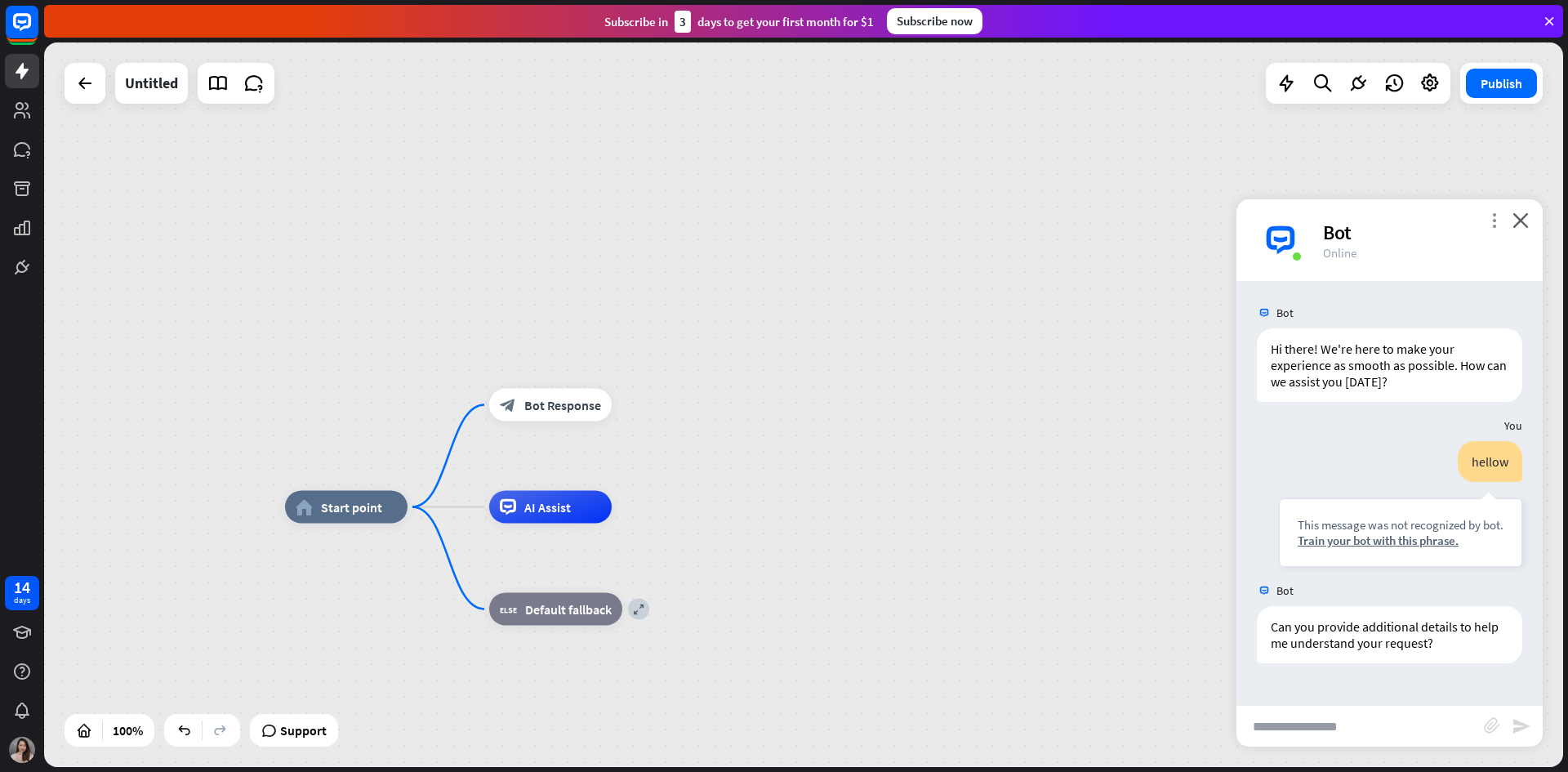
click at [1500, 226] on icon "more_vert" at bounding box center [1494, 220] width 16 height 16
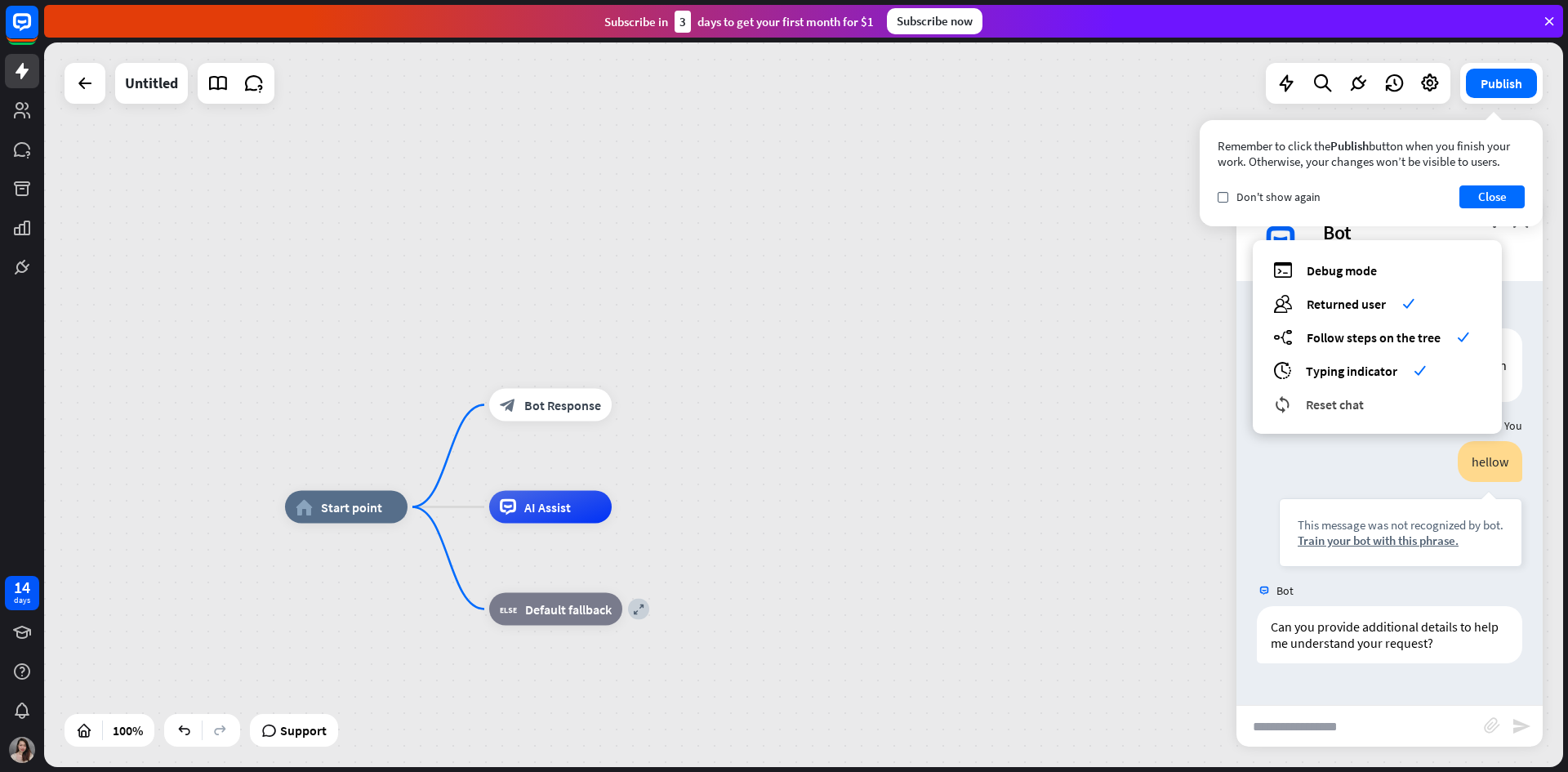
click at [1358, 404] on span "Reset chat" at bounding box center [1334, 404] width 58 height 17
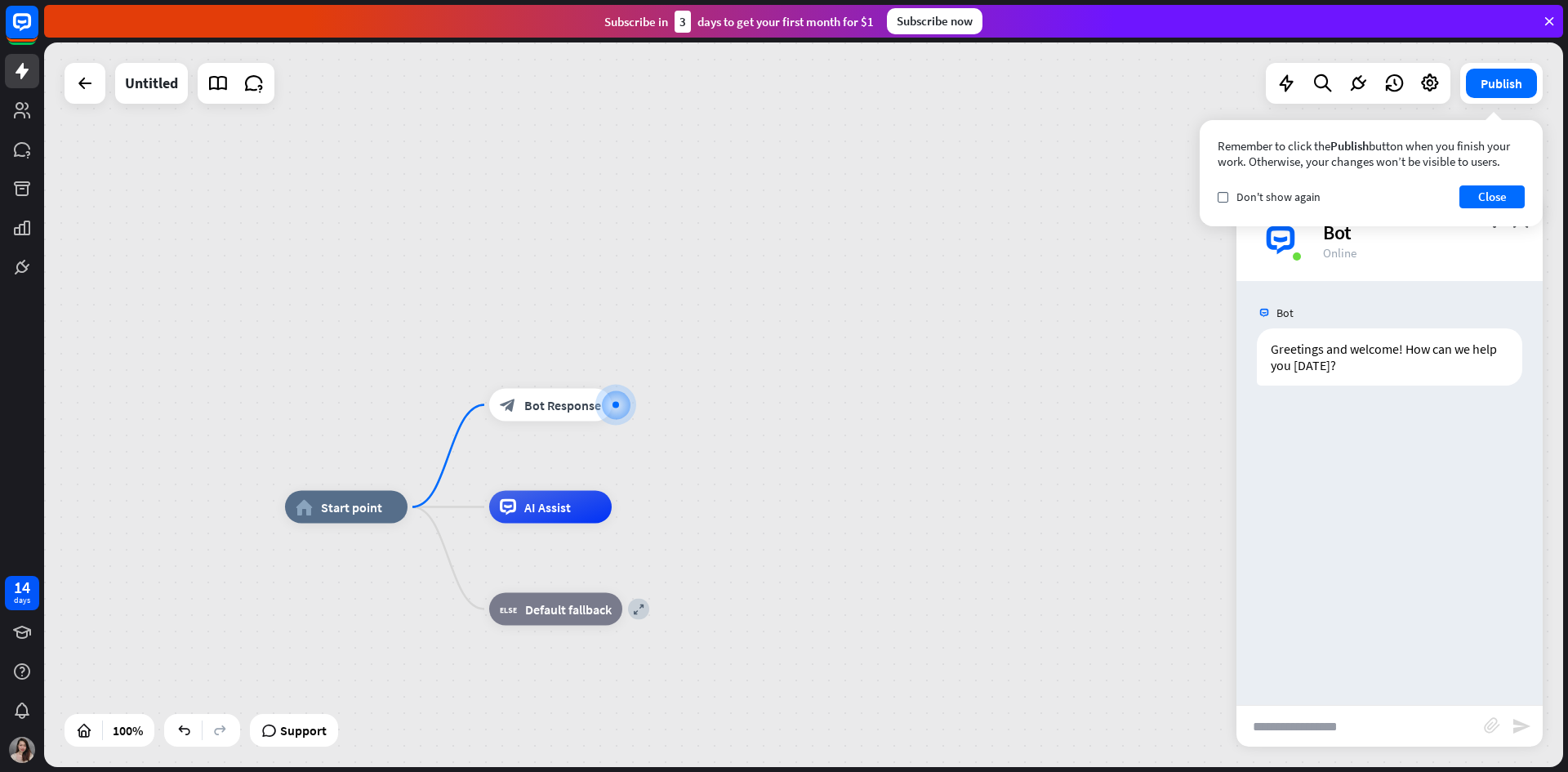
click at [1293, 731] on input "text" at bounding box center [1359, 726] width 248 height 41
type input "**********"
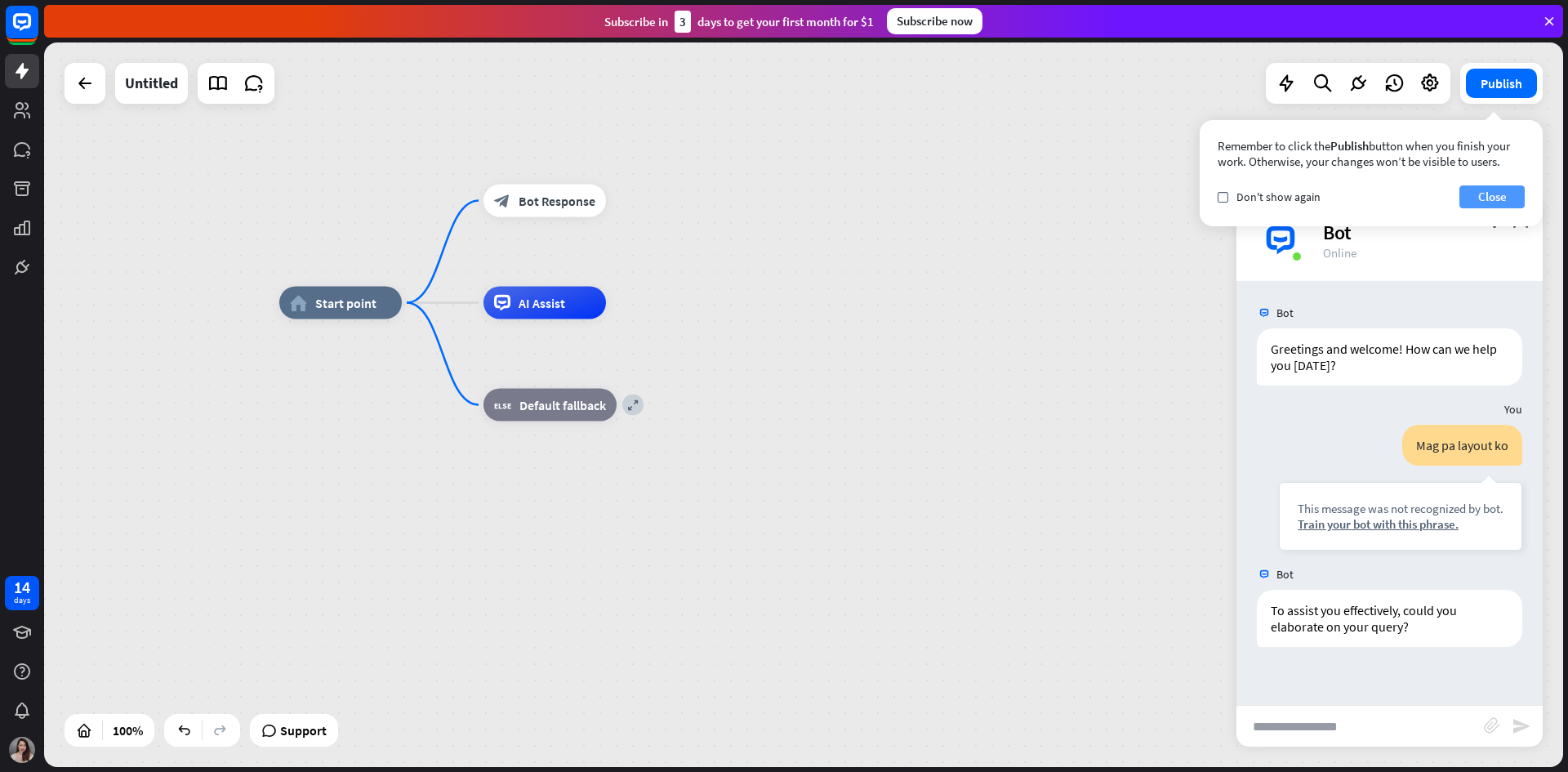
click at [1503, 196] on button "Close" at bounding box center [1492, 196] width 65 height 23
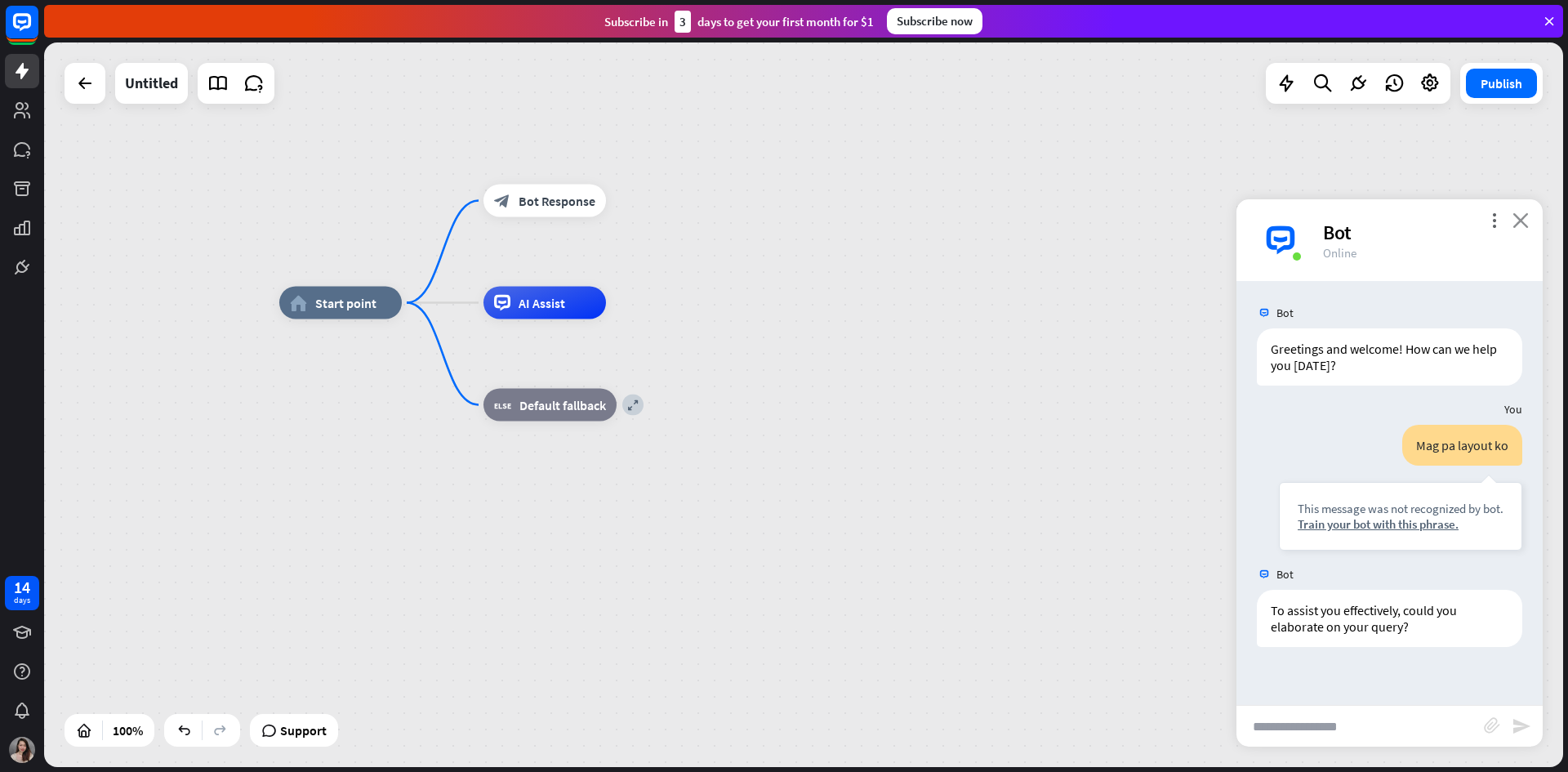
click at [1522, 221] on icon "close" at bounding box center [1520, 220] width 17 height 16
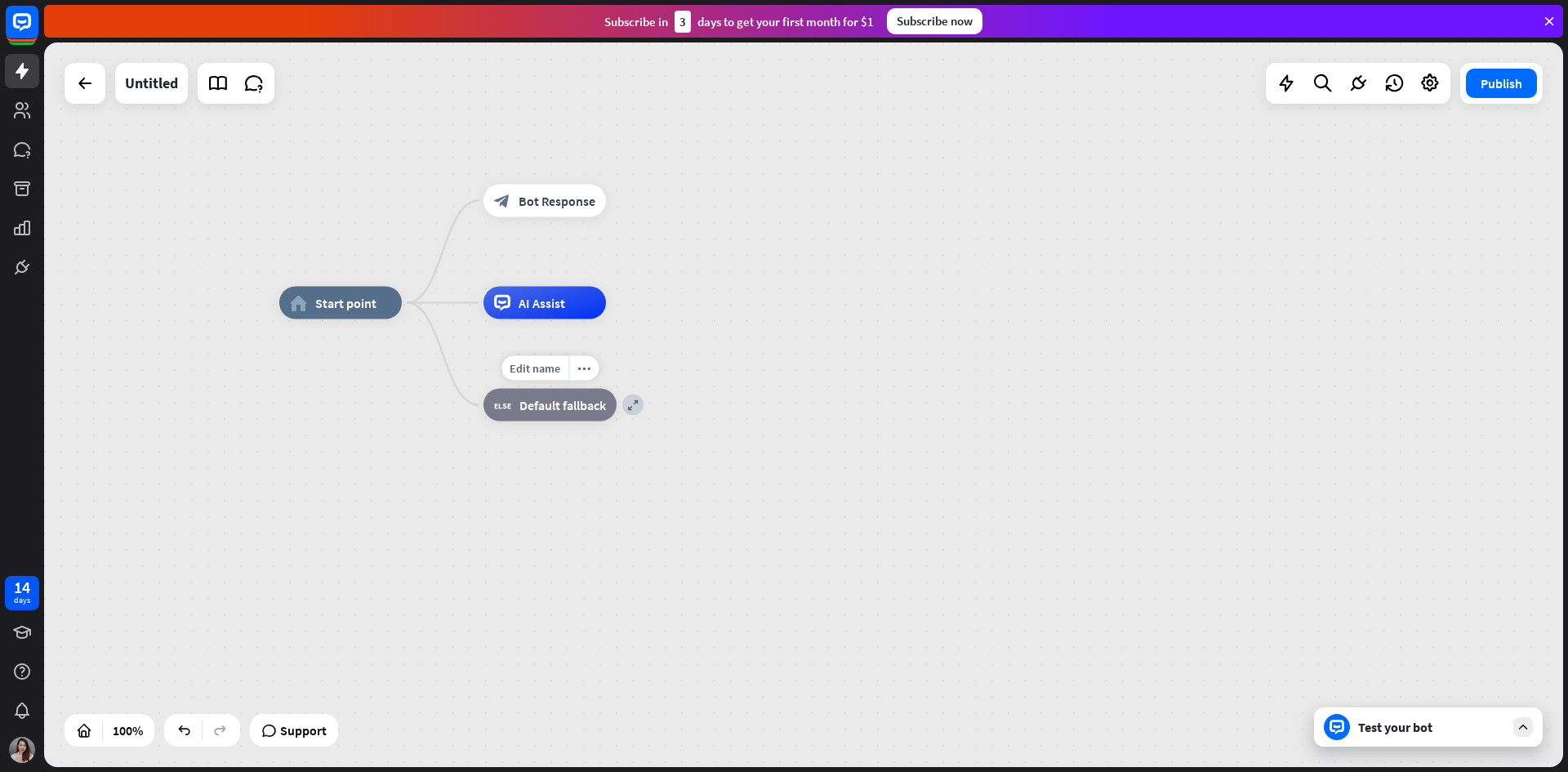
click at [590, 401] on span "Default fallback" at bounding box center [563, 405] width 87 height 17
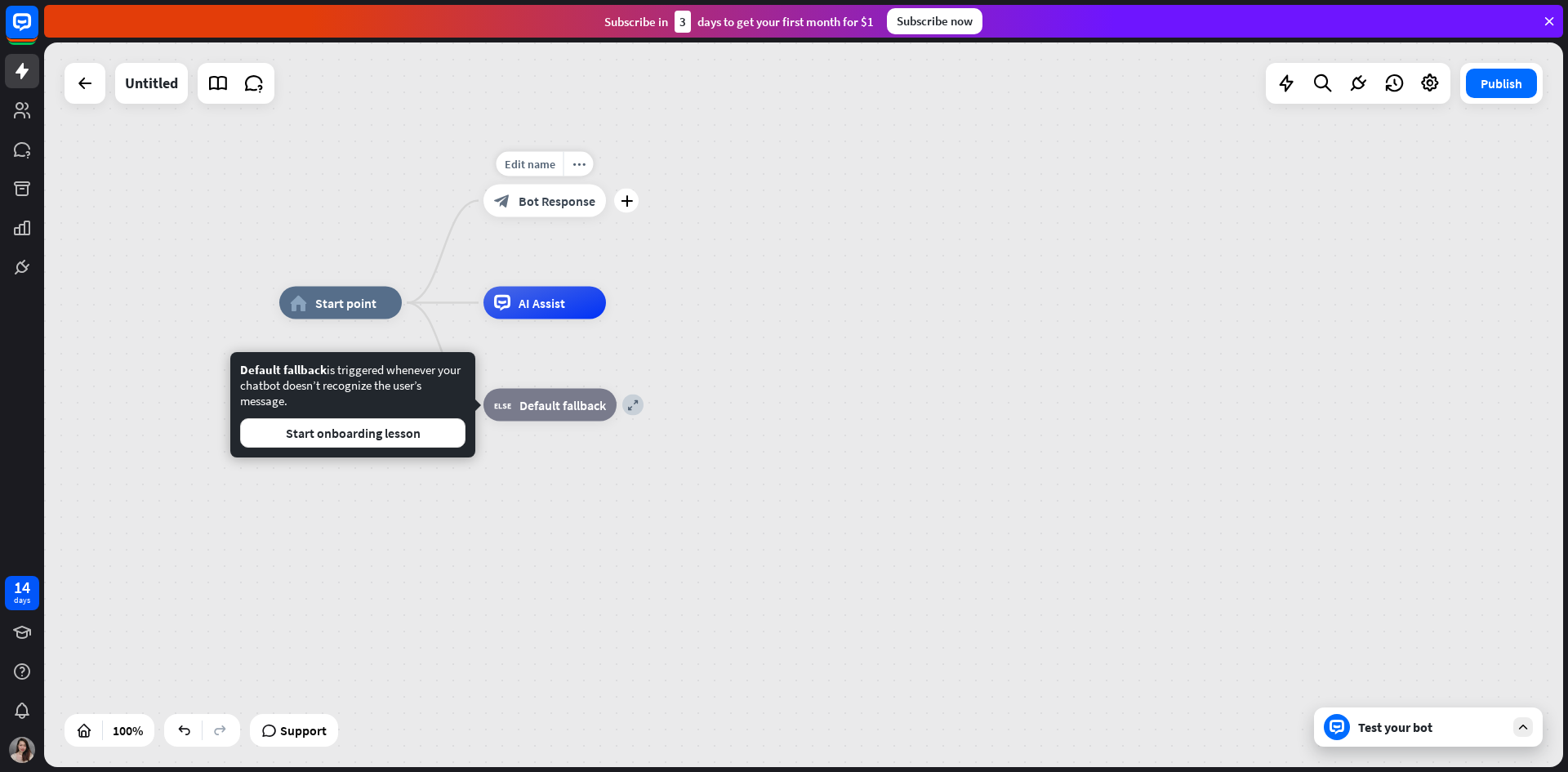
click at [523, 203] on span "Bot Response" at bounding box center [557, 201] width 76 height 17
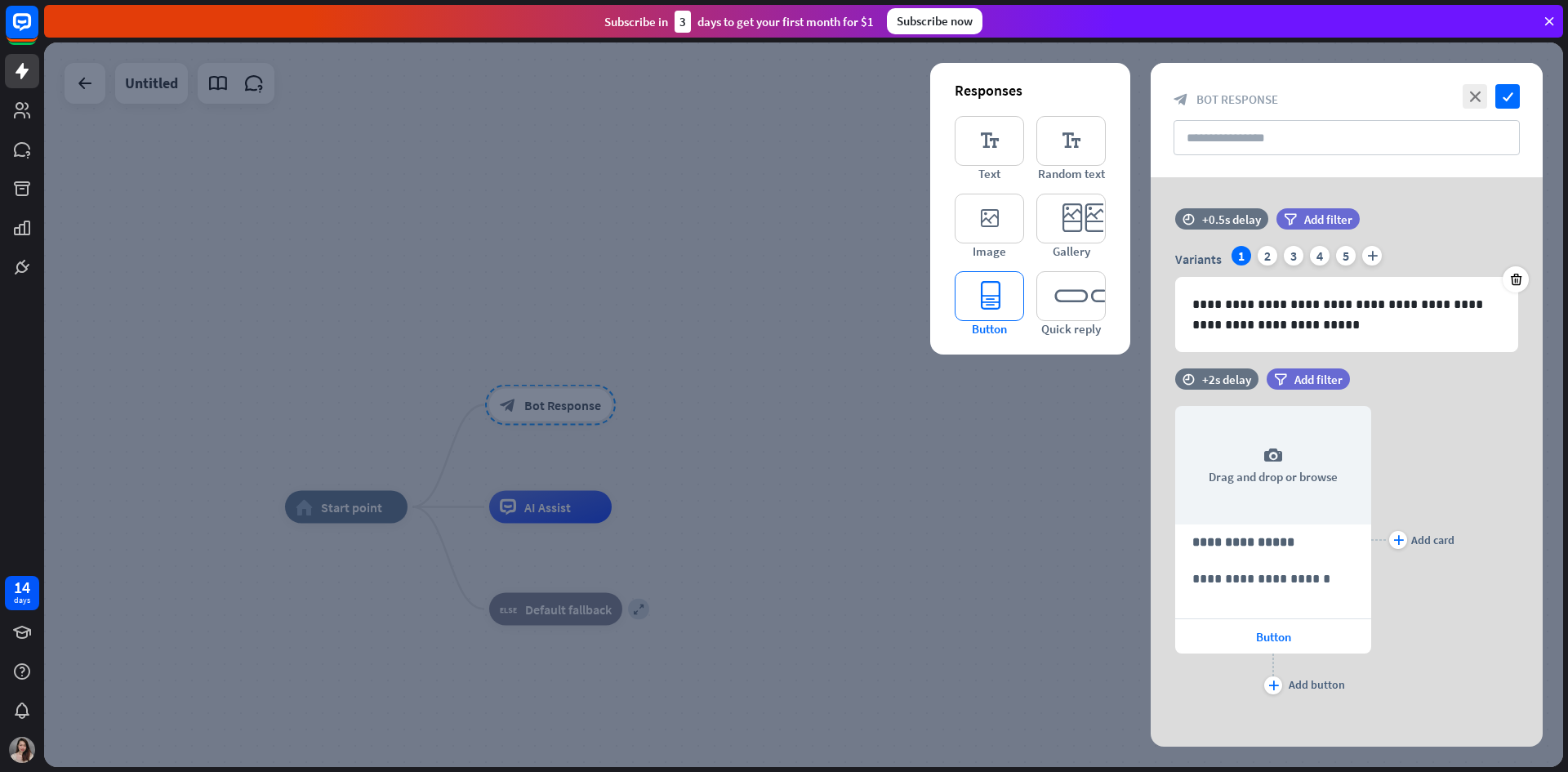
click at [978, 306] on icon "editor_button" at bounding box center [989, 296] width 70 height 50
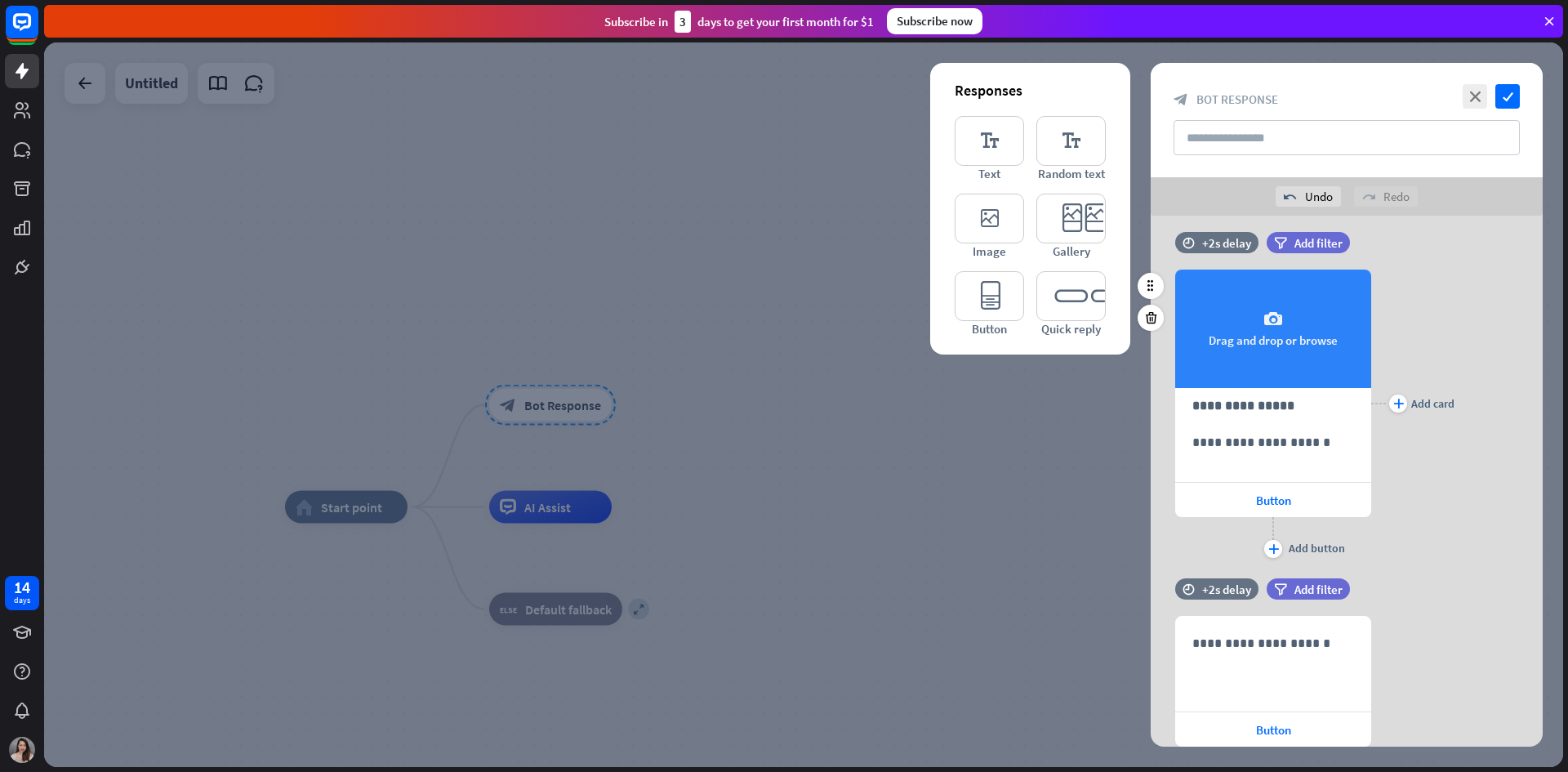
scroll to position [114, 0]
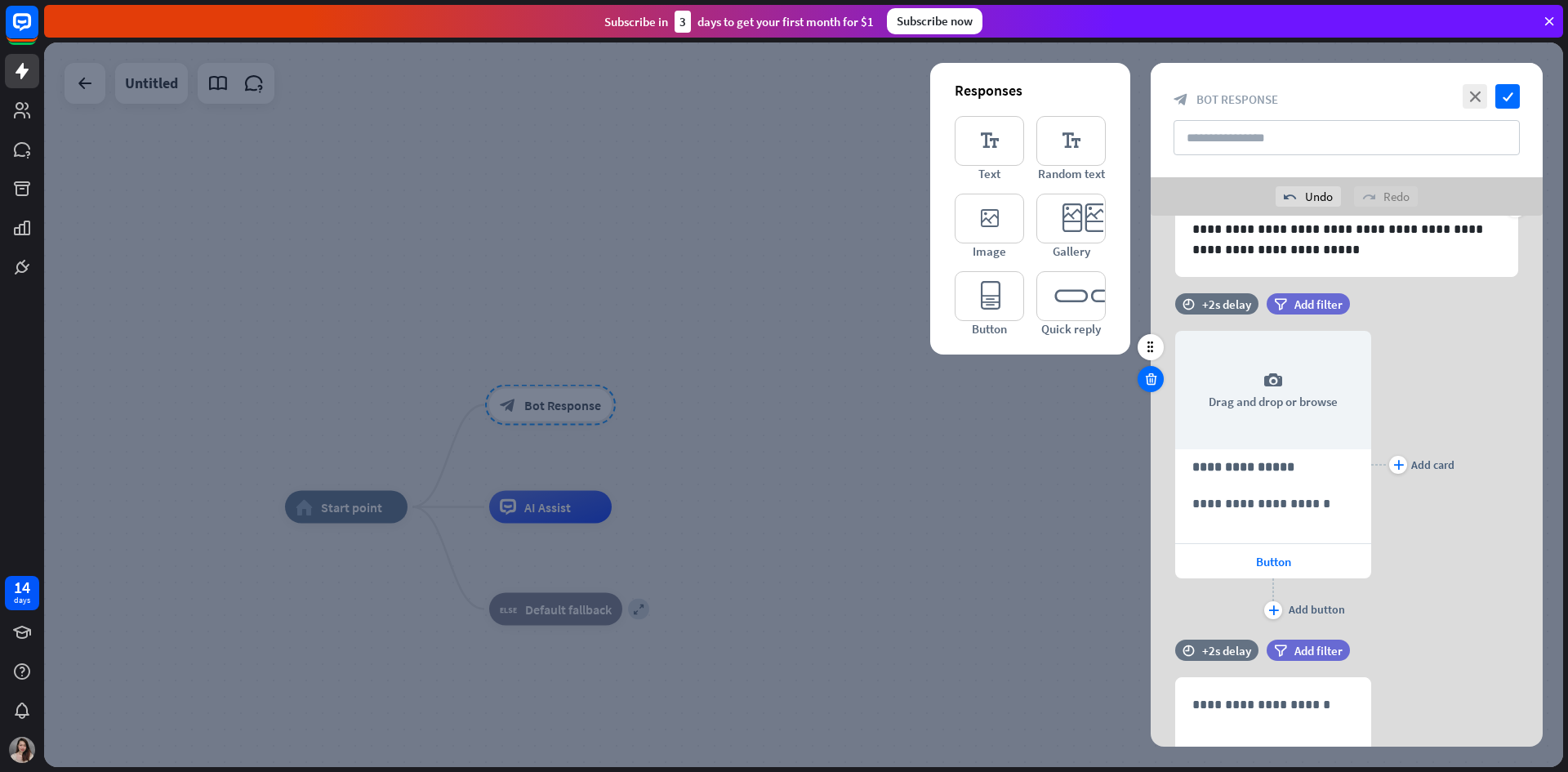
click at [1146, 381] on icon at bounding box center [1151, 378] width 16 height 15
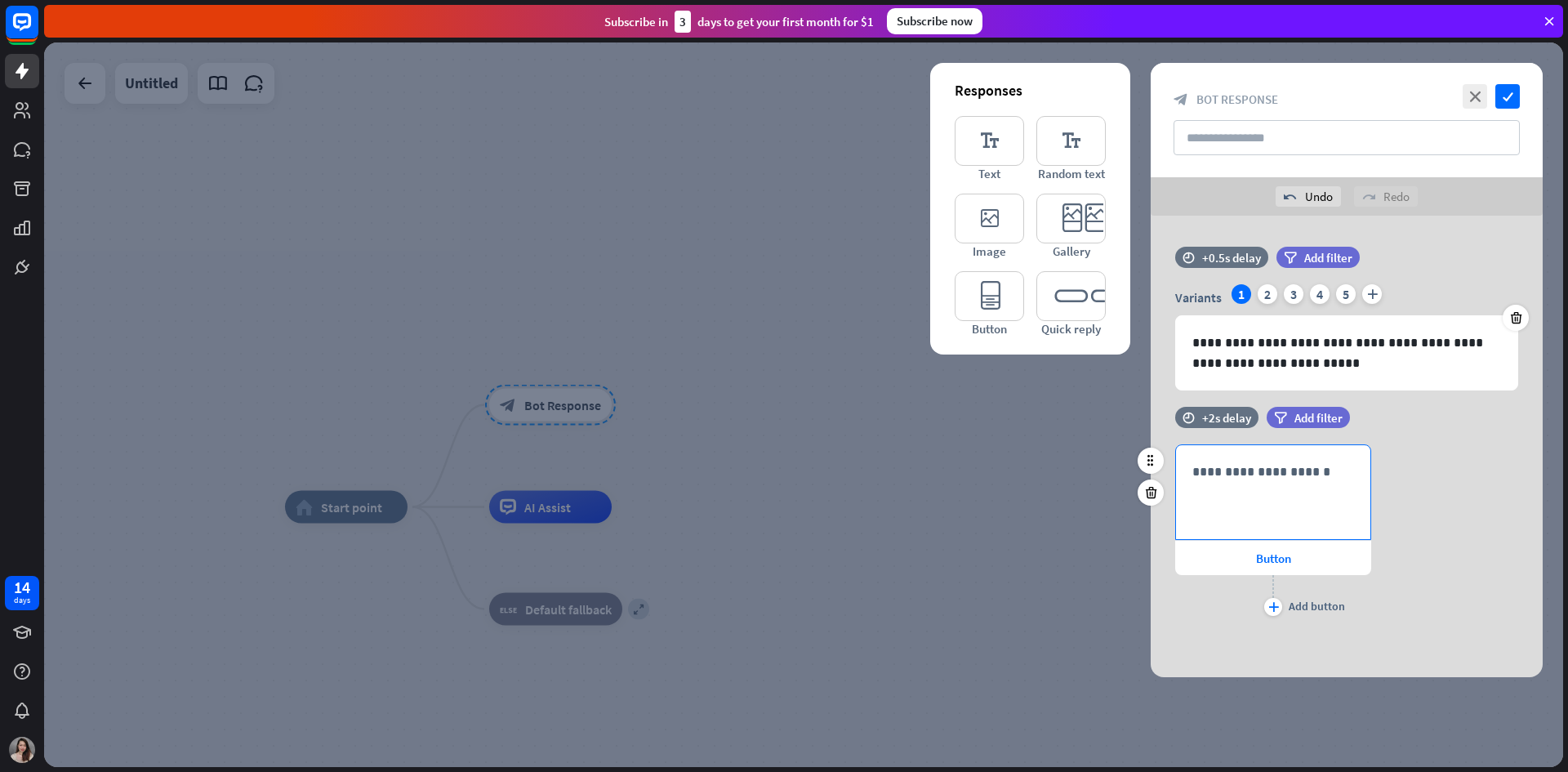
click at [1281, 504] on div "**********" at bounding box center [1273, 492] width 195 height 94
click at [1258, 561] on span "Button" at bounding box center [1273, 558] width 35 height 16
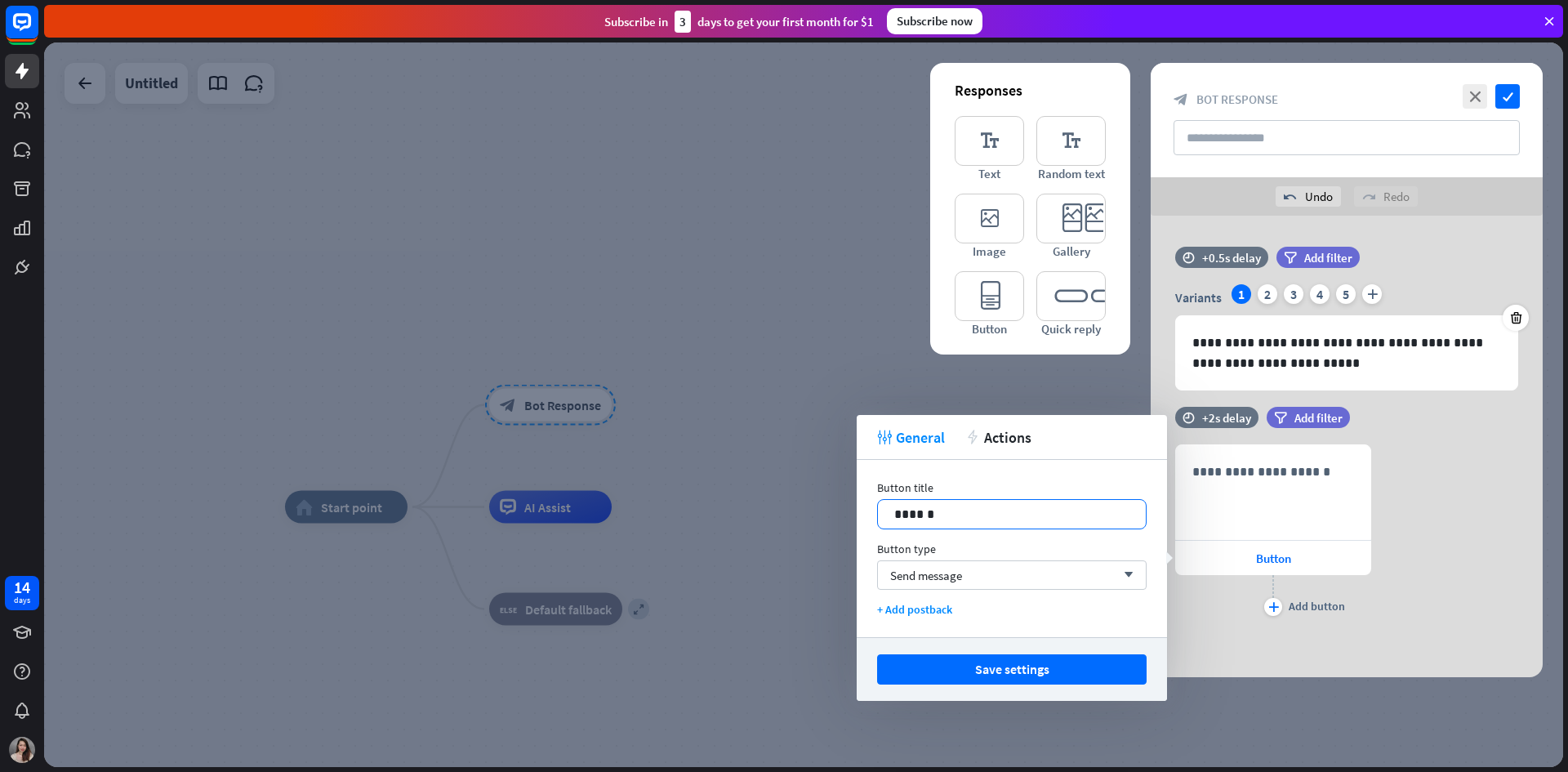
click at [1014, 515] on p "******" at bounding box center [1012, 514] width 236 height 20
click at [996, 565] on div "Send message arrow_down" at bounding box center [1012, 576] width 269 height 30
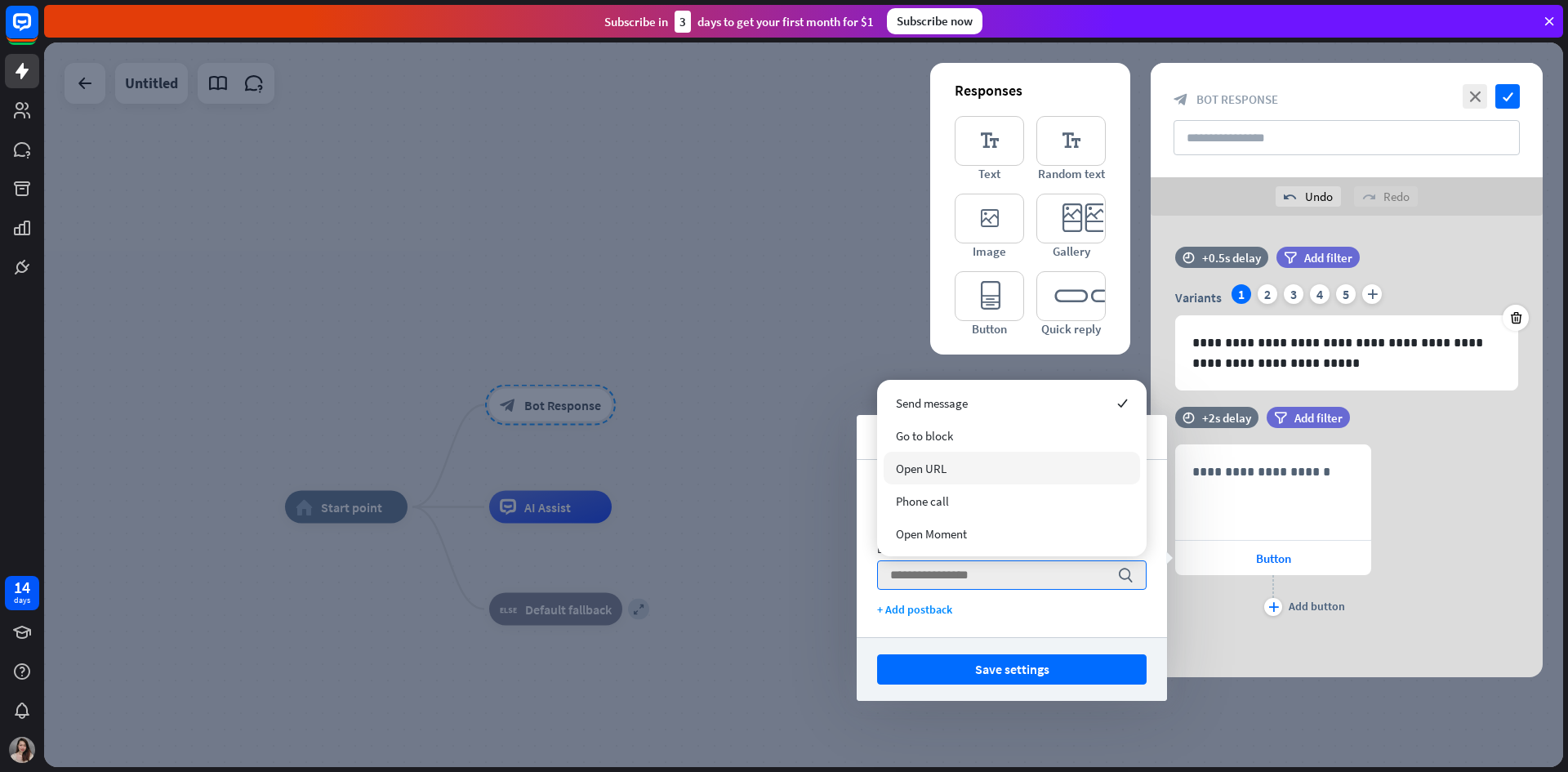
click at [953, 473] on div "Open URL" at bounding box center [1012, 469] width 256 height 33
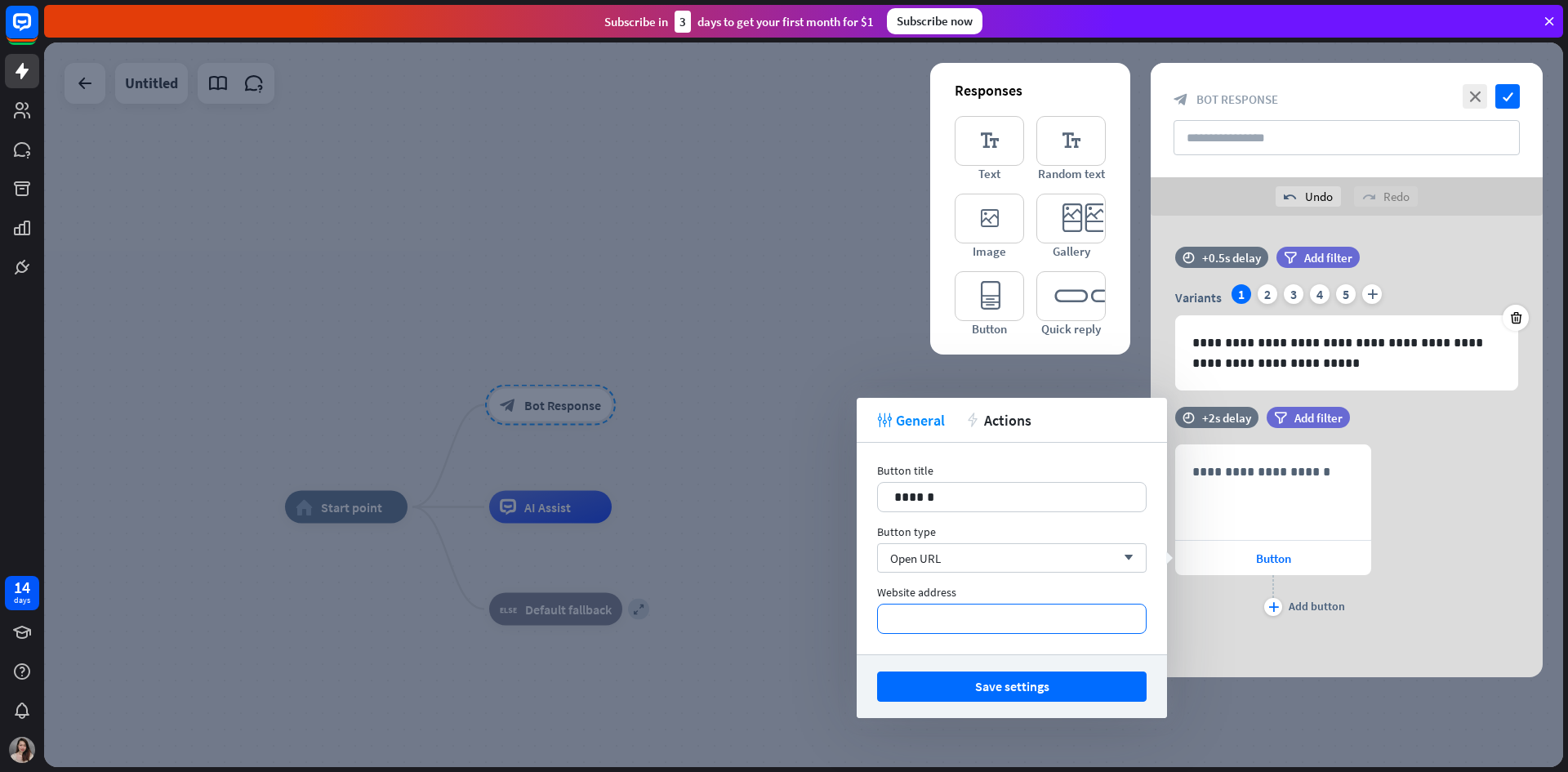
click at [953, 617] on p "*********" at bounding box center [1012, 618] width 236 height 20
click at [980, 628] on p "******" at bounding box center [1012, 618] width 236 height 20
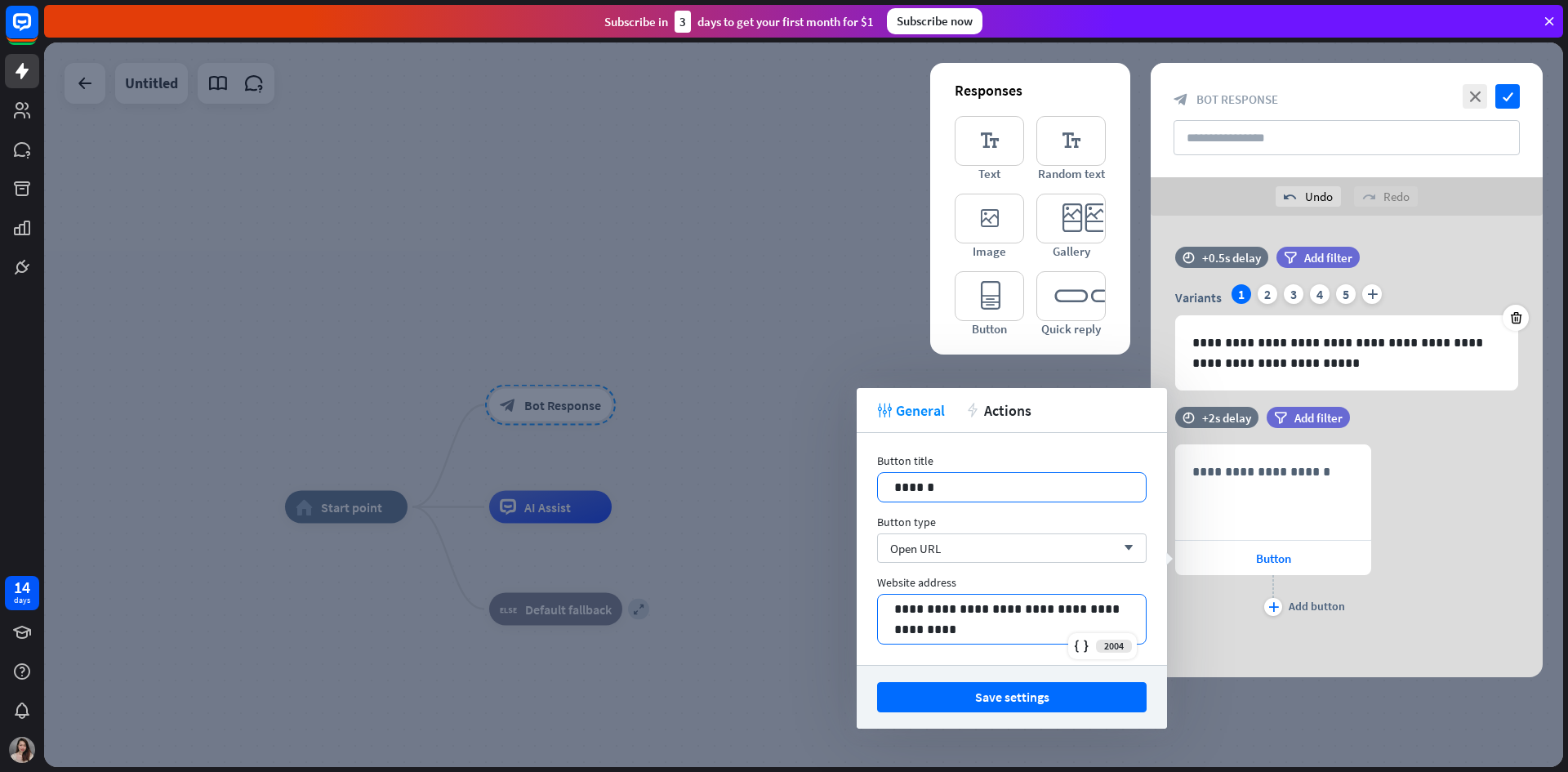
click at [972, 488] on p "******" at bounding box center [1012, 487] width 236 height 20
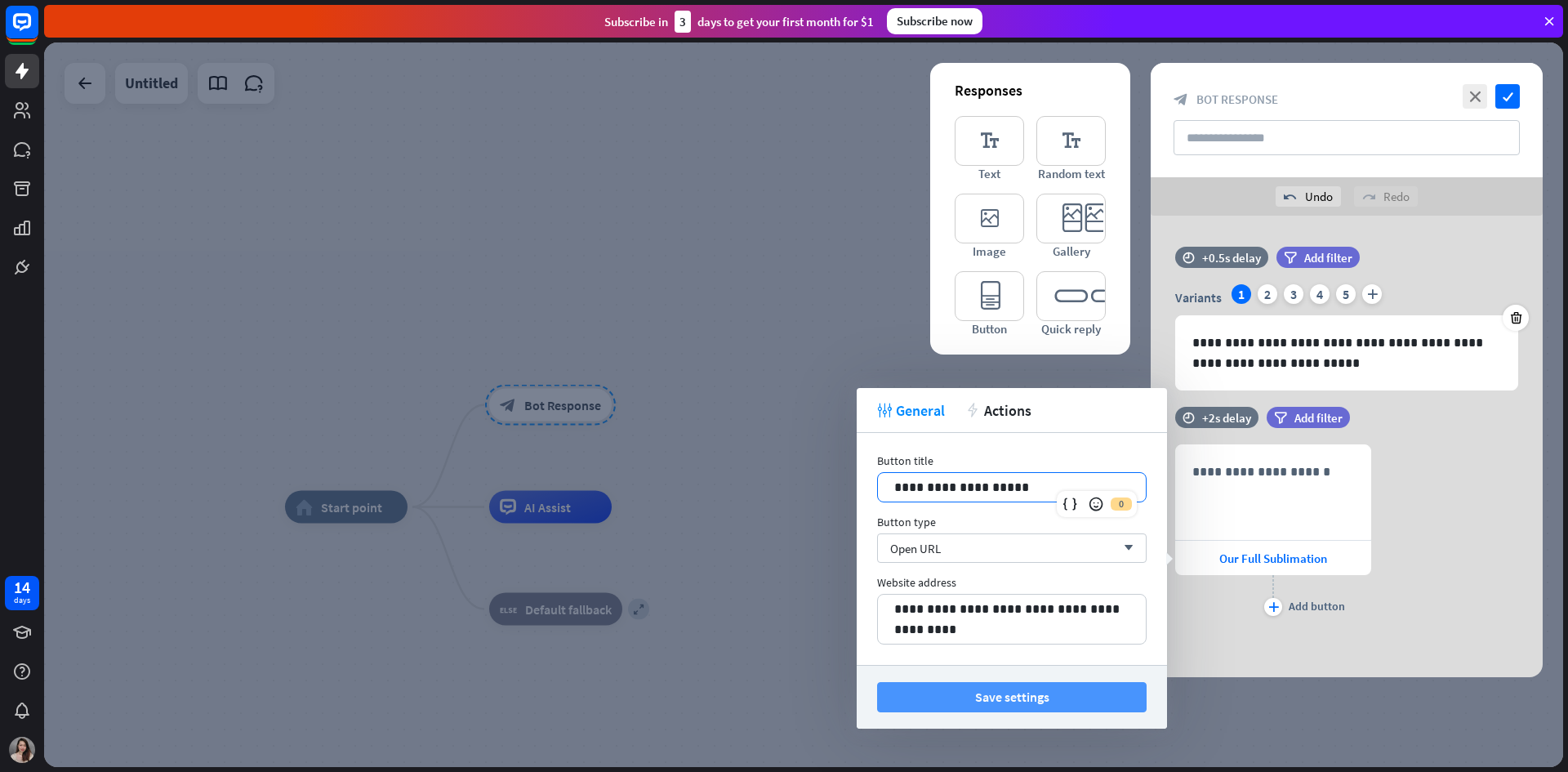
click at [1051, 692] on button "Save settings" at bounding box center [1012, 697] width 269 height 30
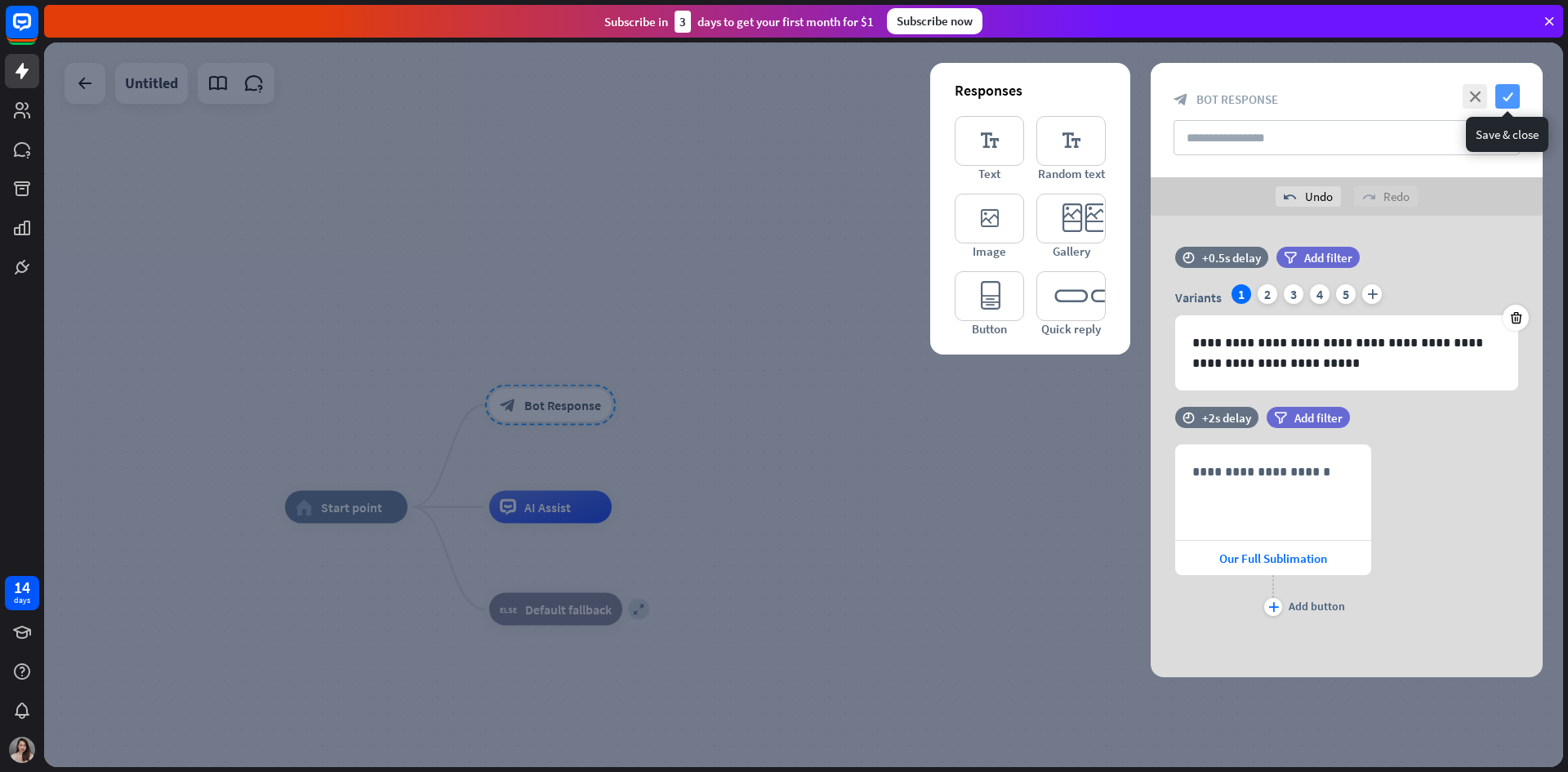
click at [1508, 104] on icon "check" at bounding box center [1507, 96] width 24 height 24
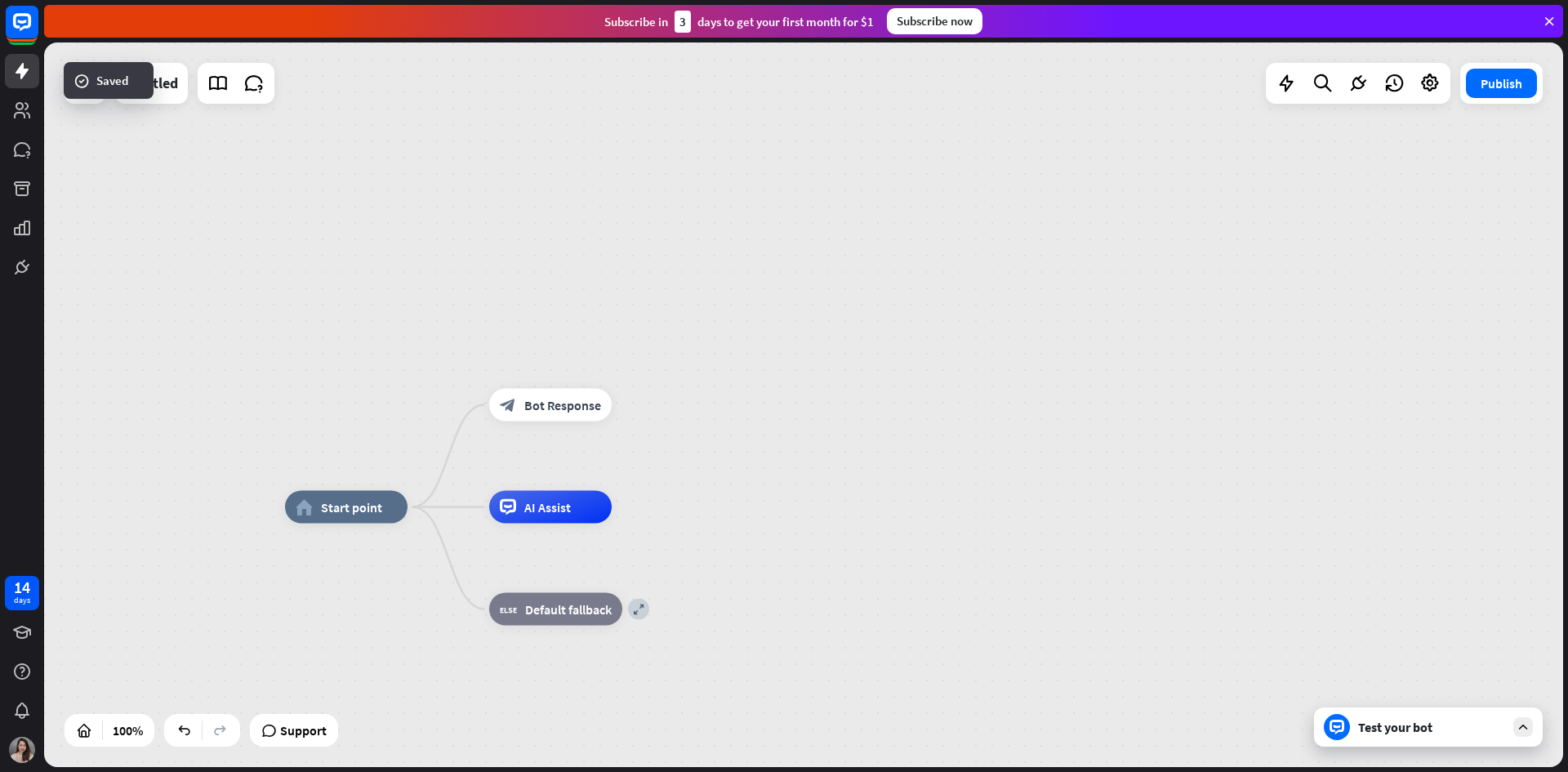
click at [1425, 729] on div "Test your bot" at bounding box center [1431, 727] width 147 height 17
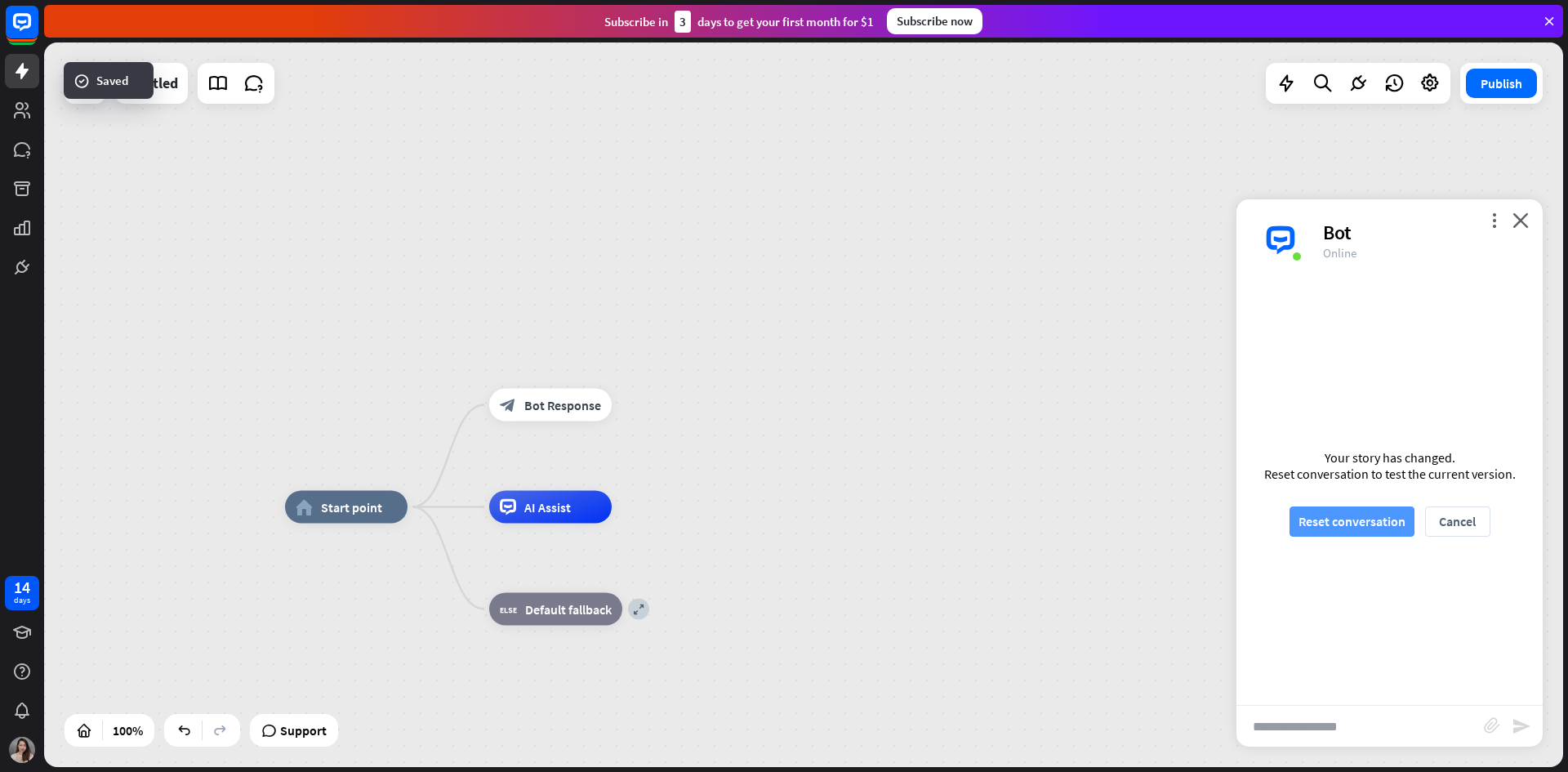
click at [1363, 522] on button "Reset conversation" at bounding box center [1352, 522] width 125 height 30
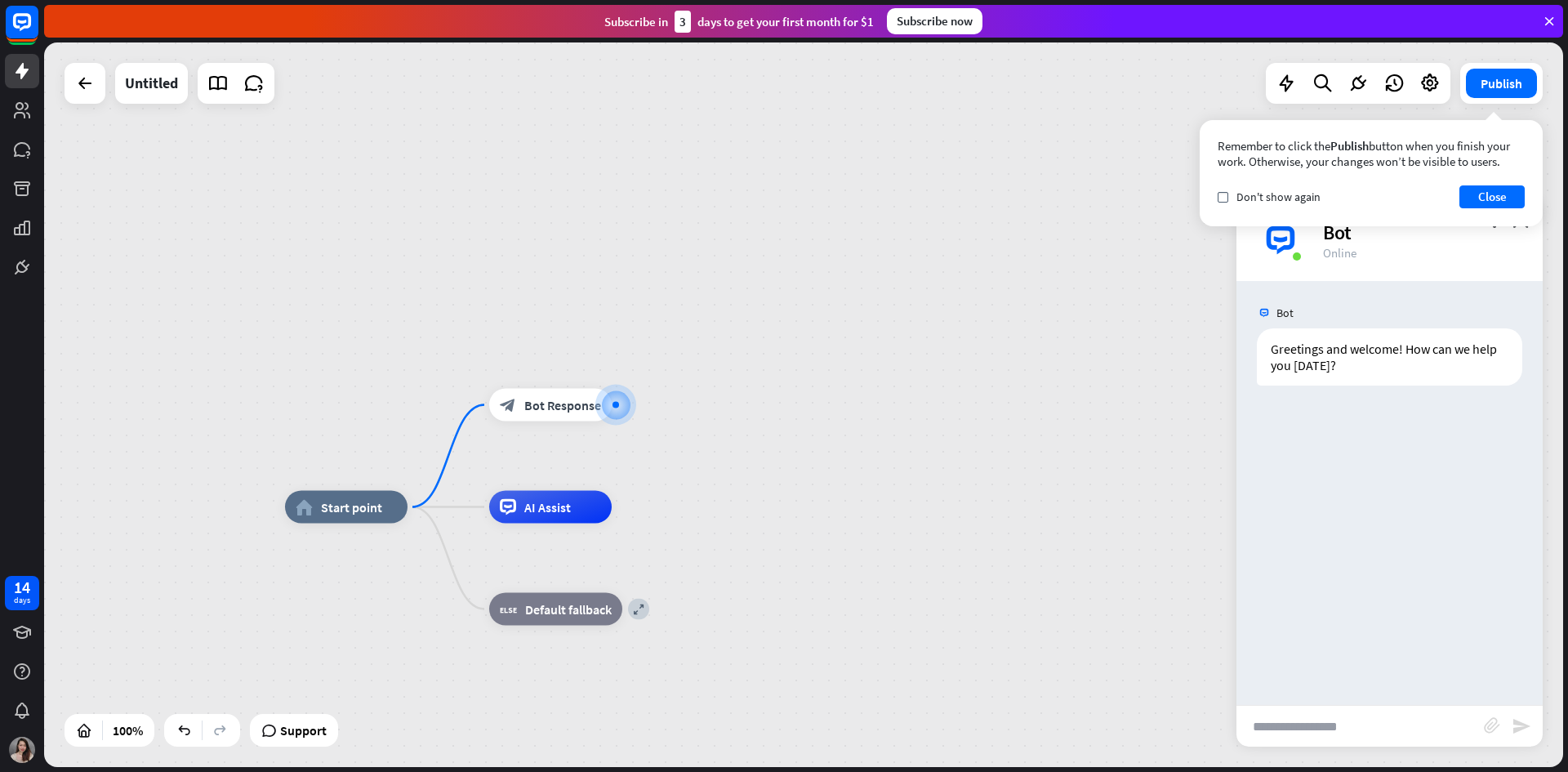
click at [1332, 712] on input "text" at bounding box center [1359, 726] width 248 height 41
type input "******"
click at [1522, 734] on icon "send" at bounding box center [1521, 726] width 20 height 20
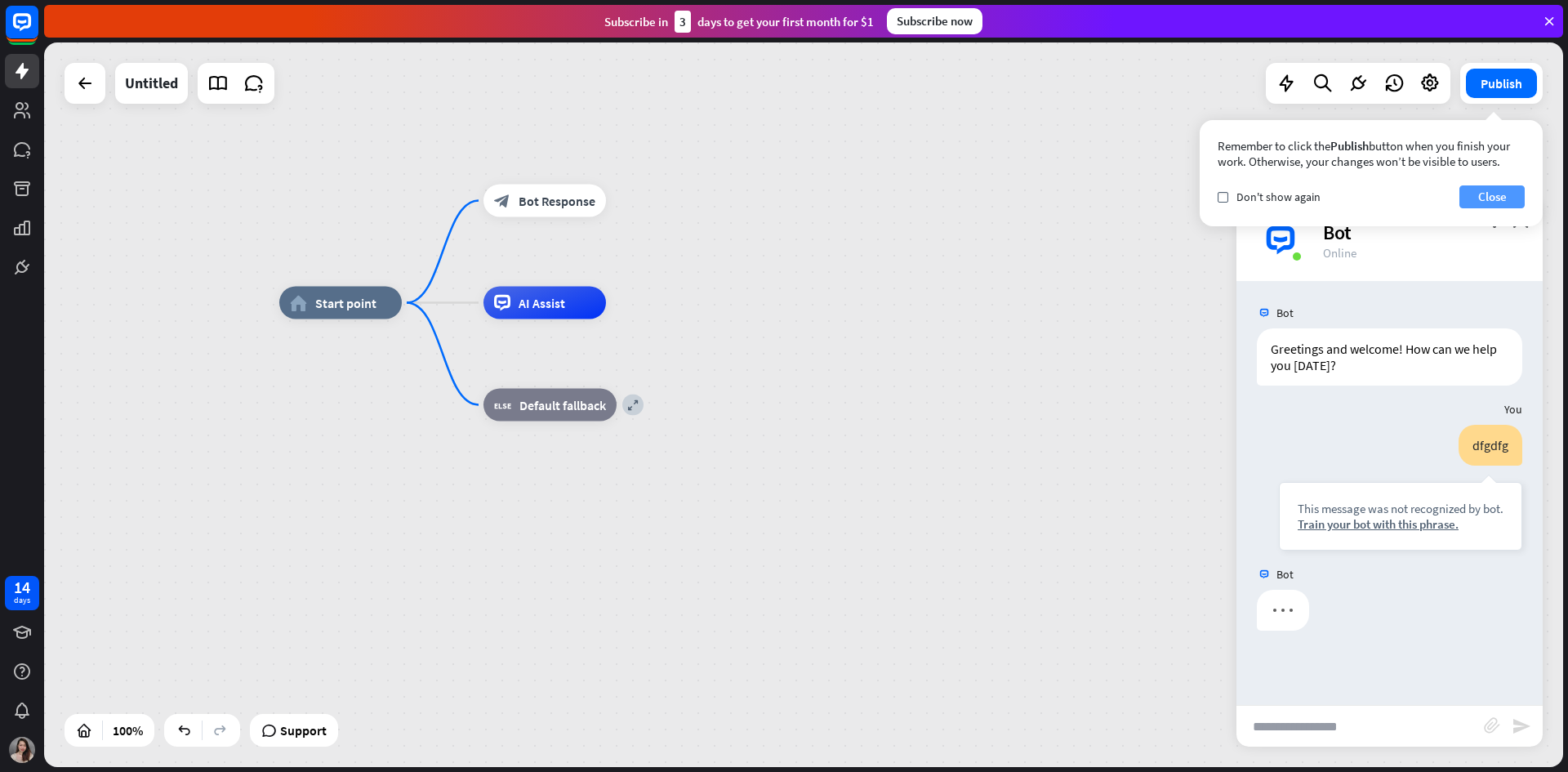
click at [1475, 191] on button "Close" at bounding box center [1492, 196] width 65 height 23
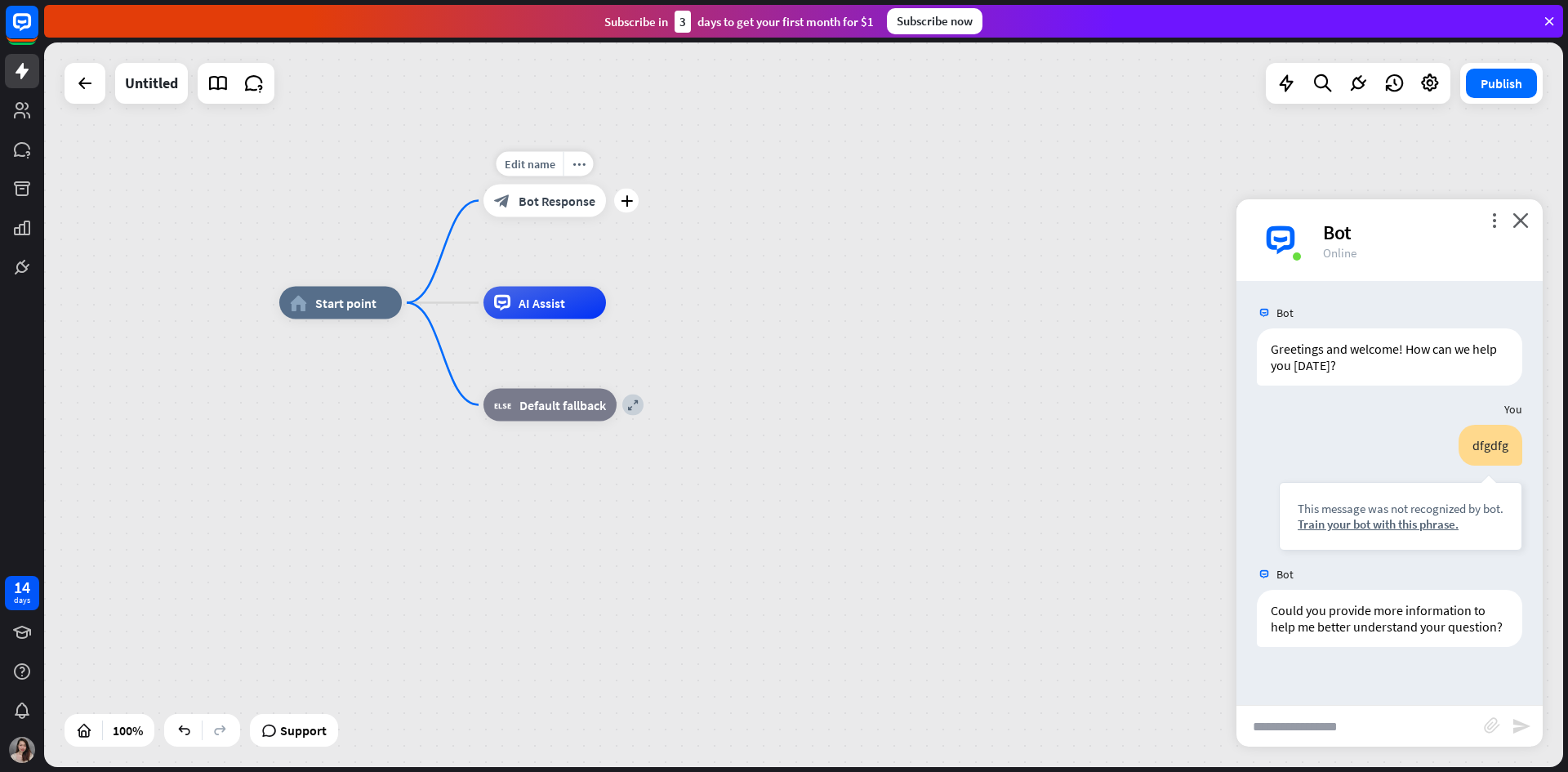
click at [581, 200] on span "Bot Response" at bounding box center [557, 201] width 76 height 17
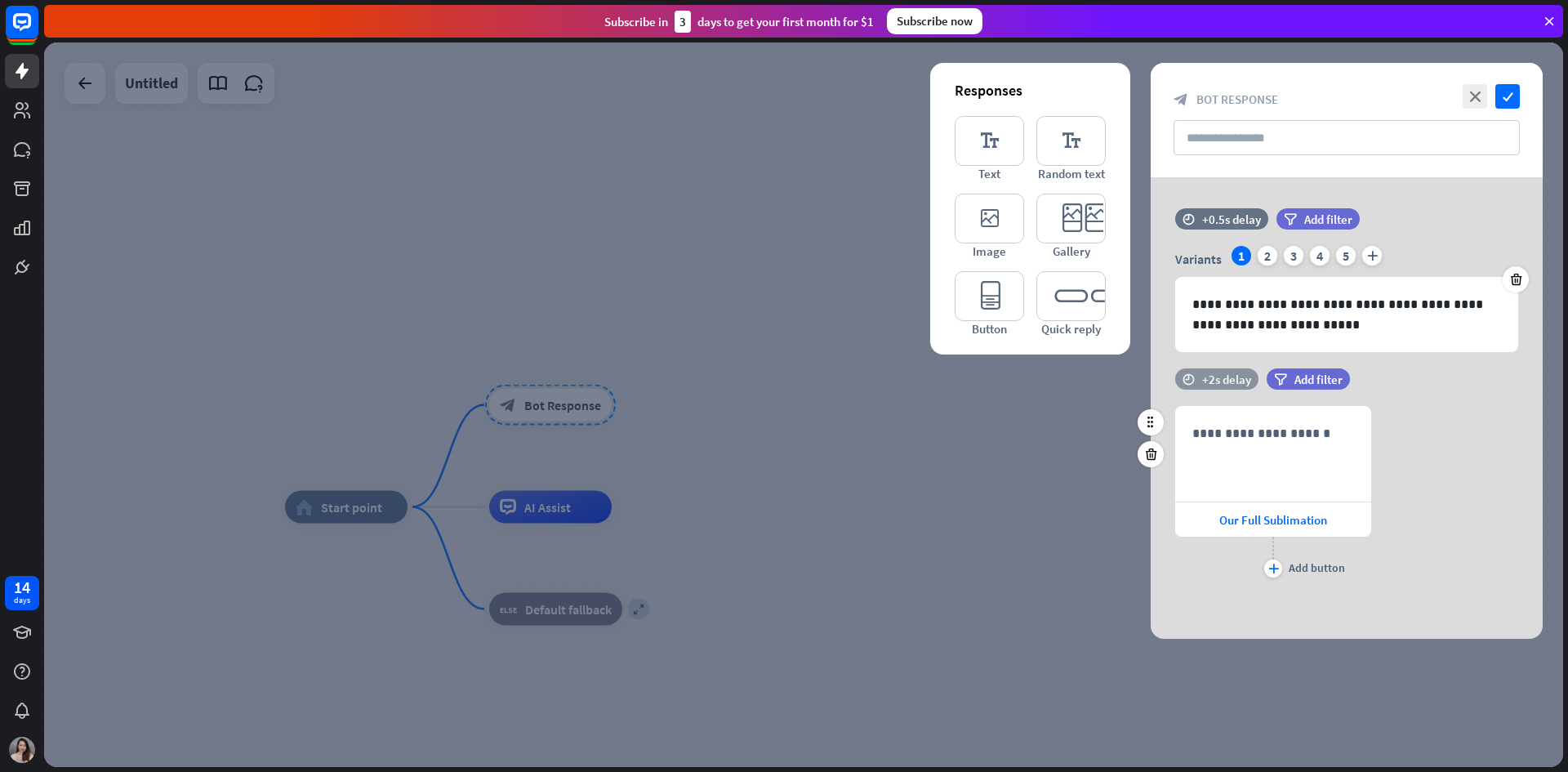
click at [1231, 376] on div "+2s delay" at bounding box center [1226, 379] width 49 height 16
click at [1190, 374] on icon "time" at bounding box center [1188, 378] width 12 height 11
drag, startPoint x: 1265, startPoint y: 377, endPoint x: 1193, endPoint y: 374, distance: 72.1
click at [1193, 374] on div "time +0.1s +2s +10s" at bounding box center [1346, 379] width 343 height 21
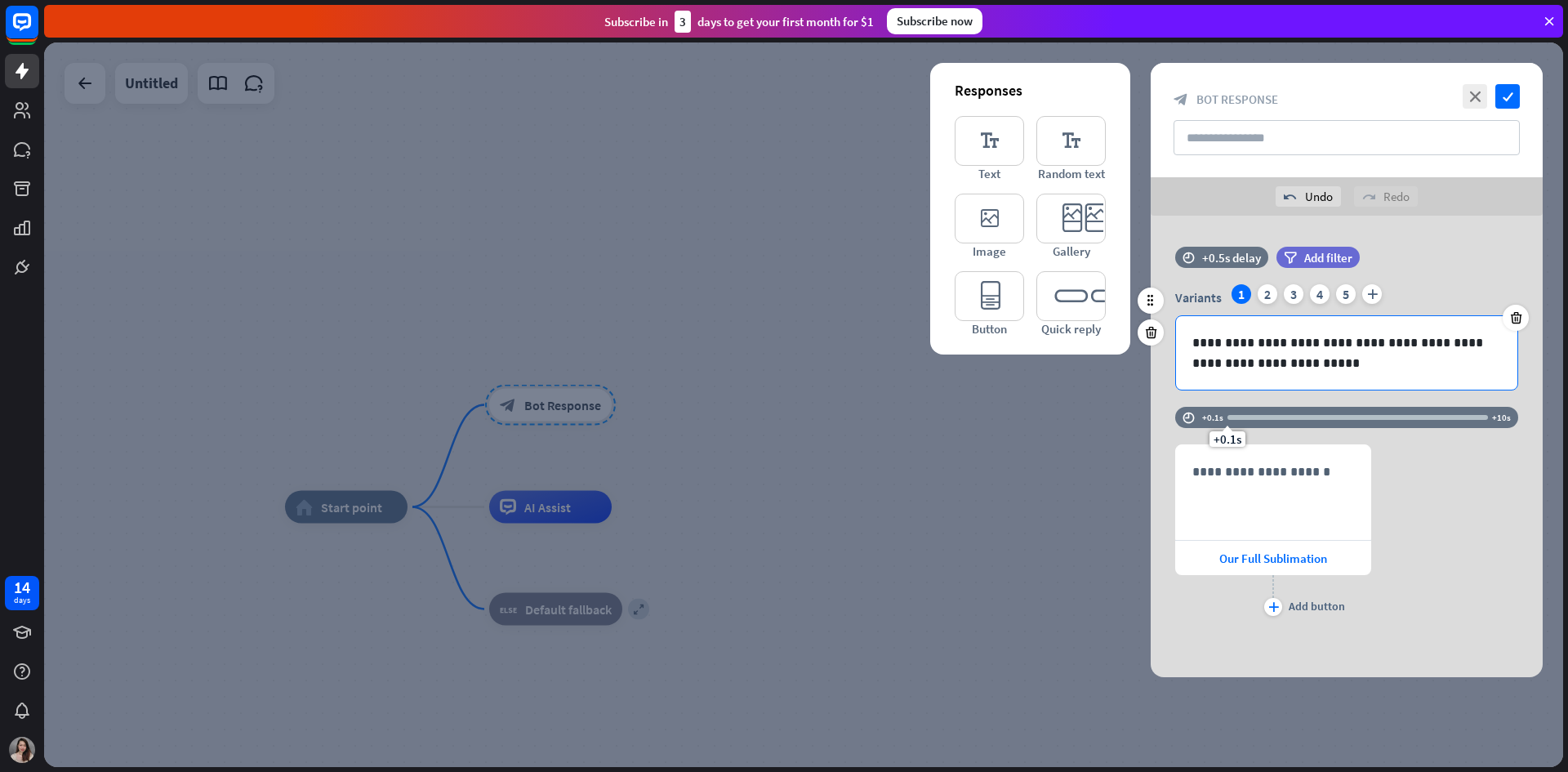
drag, startPoint x: 1275, startPoint y: 379, endPoint x: 1190, endPoint y: 377, distance: 85.0
click at [1196, 377] on div "**********" at bounding box center [1346, 446] width 392 height 462
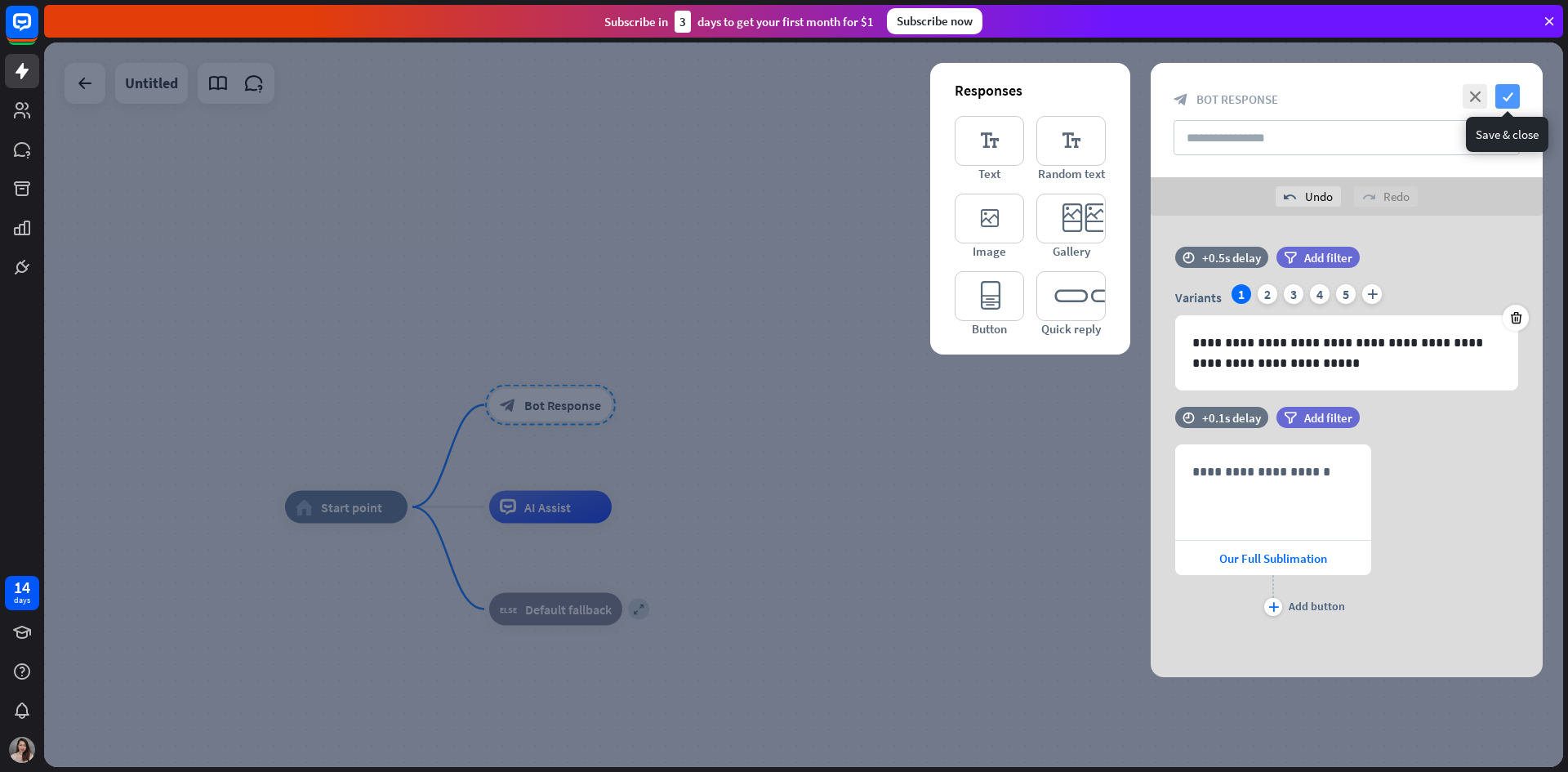
click at [1504, 93] on icon "check" at bounding box center [1507, 96] width 24 height 24
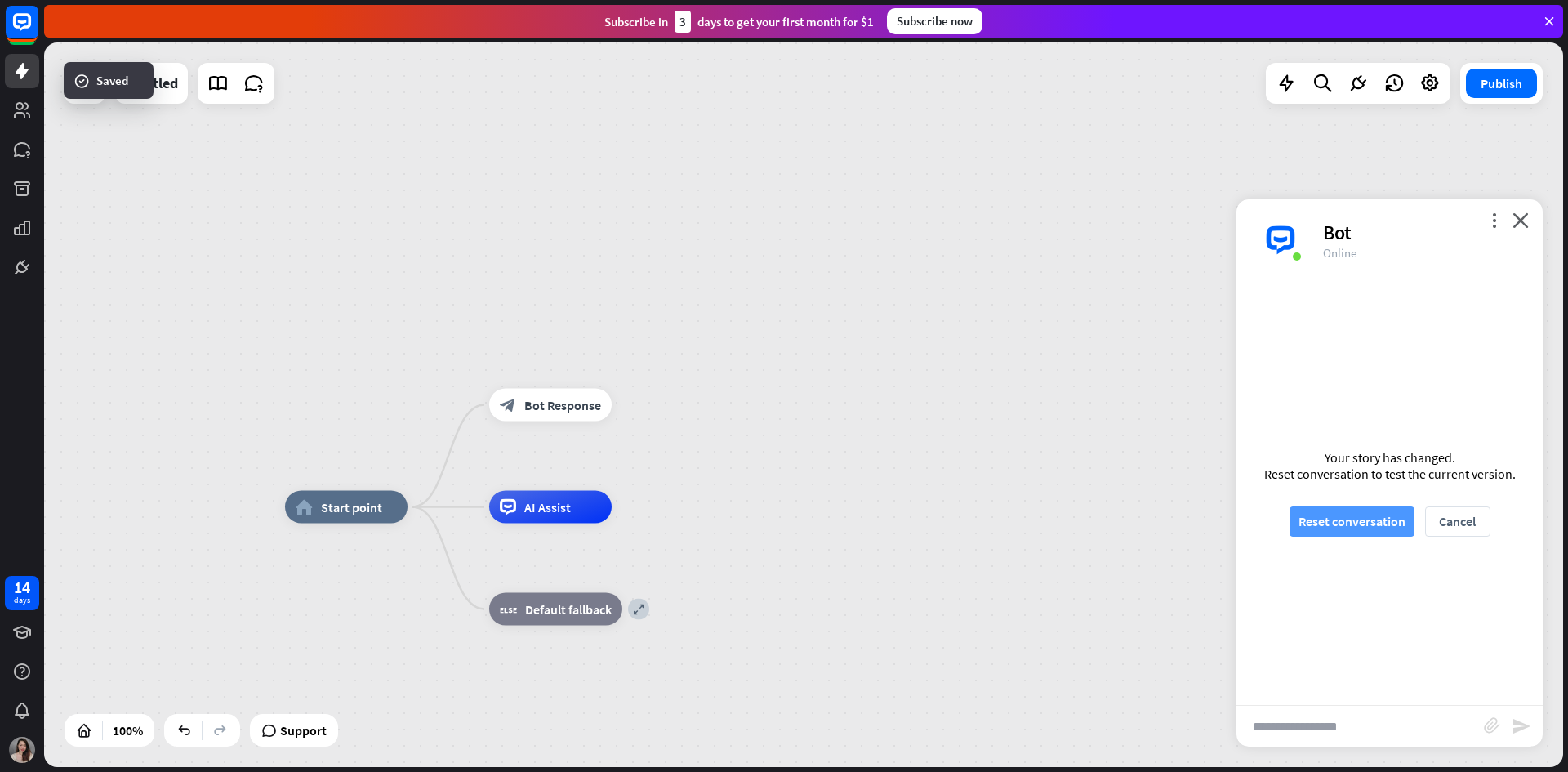
click at [1362, 507] on button "Reset conversation" at bounding box center [1352, 522] width 125 height 30
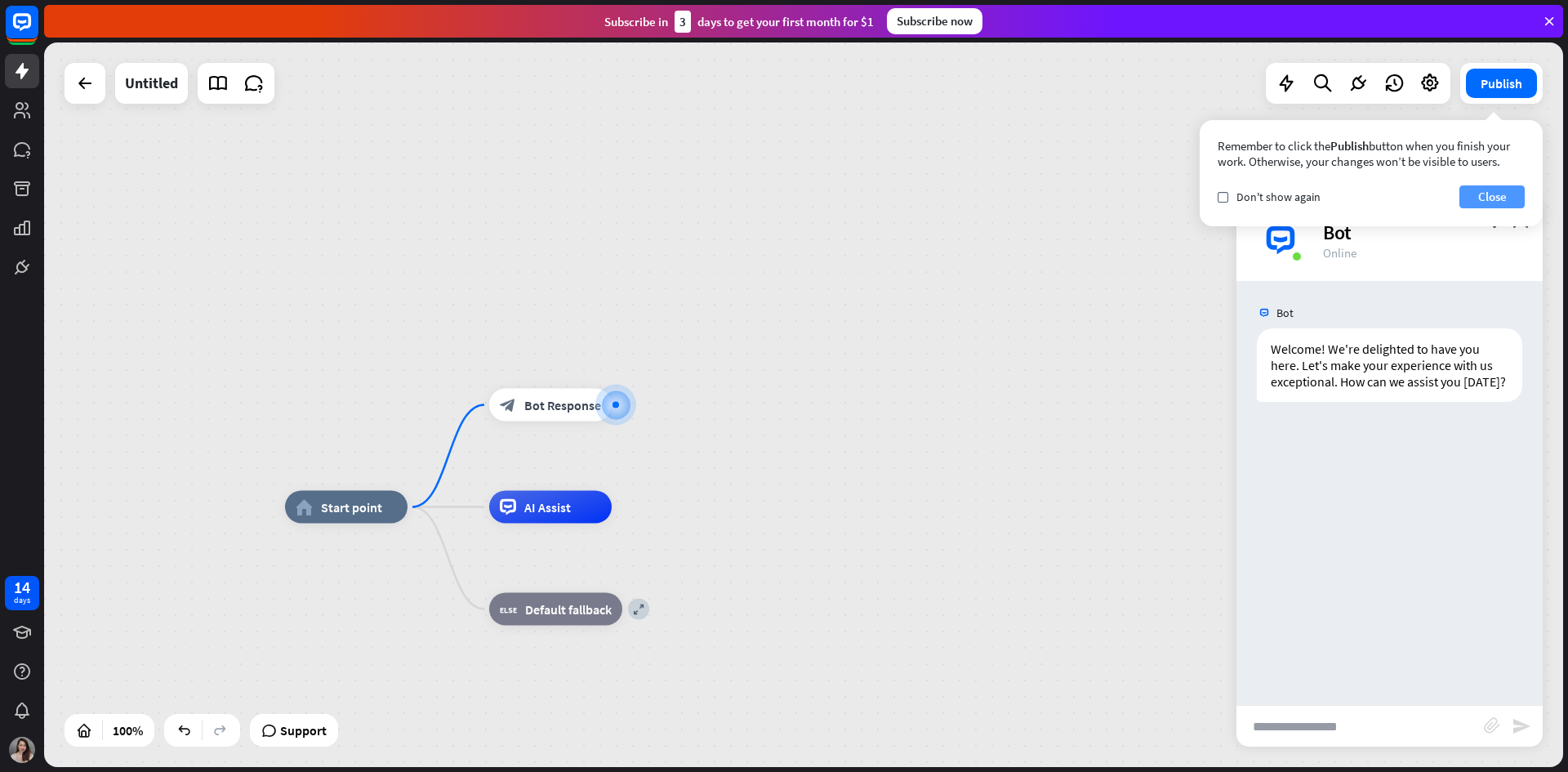
click at [1482, 200] on button "Close" at bounding box center [1492, 196] width 65 height 23
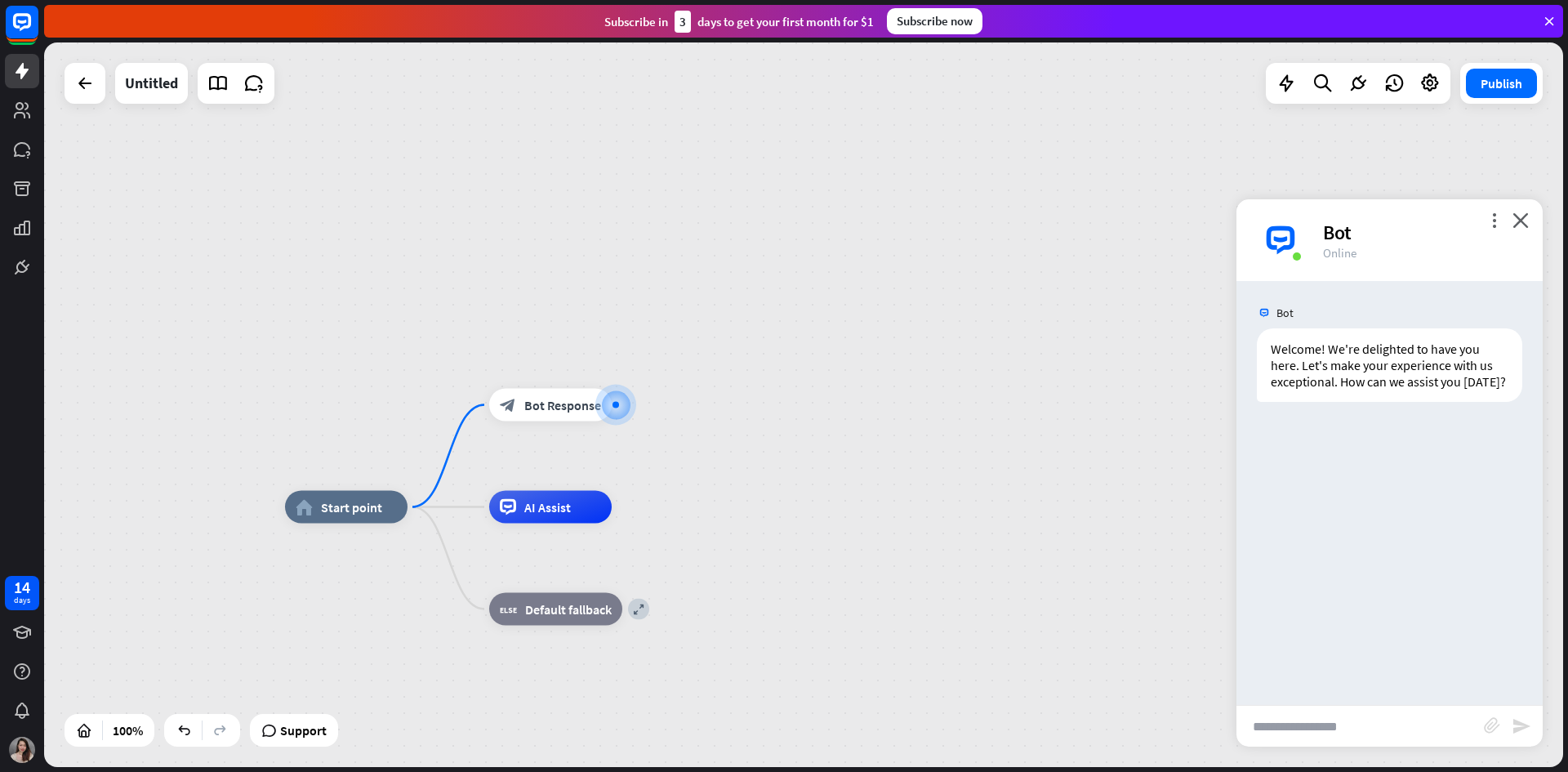
click at [1349, 733] on input "text" at bounding box center [1359, 726] width 248 height 41
type input "**"
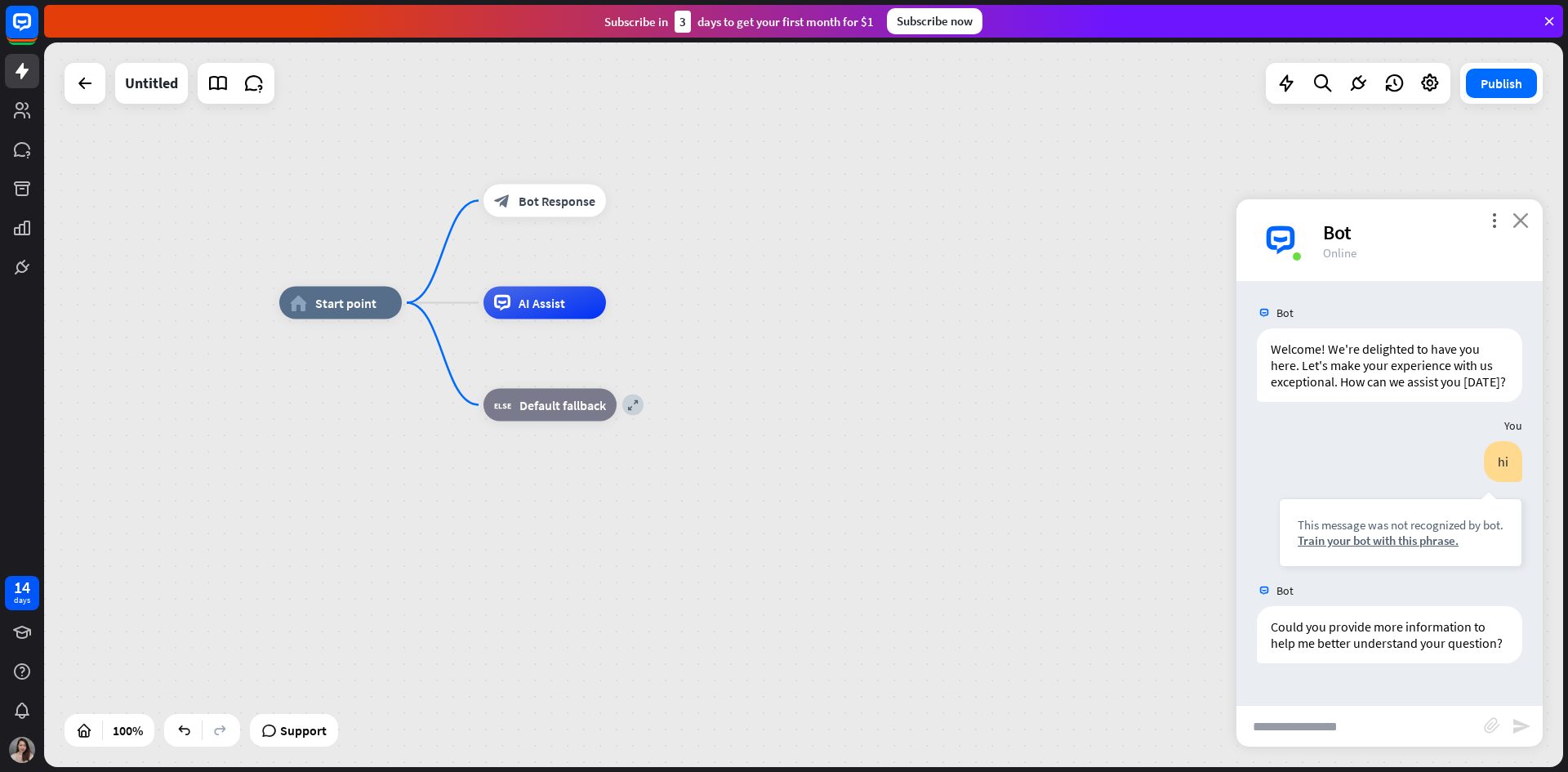
click at [1516, 215] on icon "close" at bounding box center [1520, 220] width 17 height 16
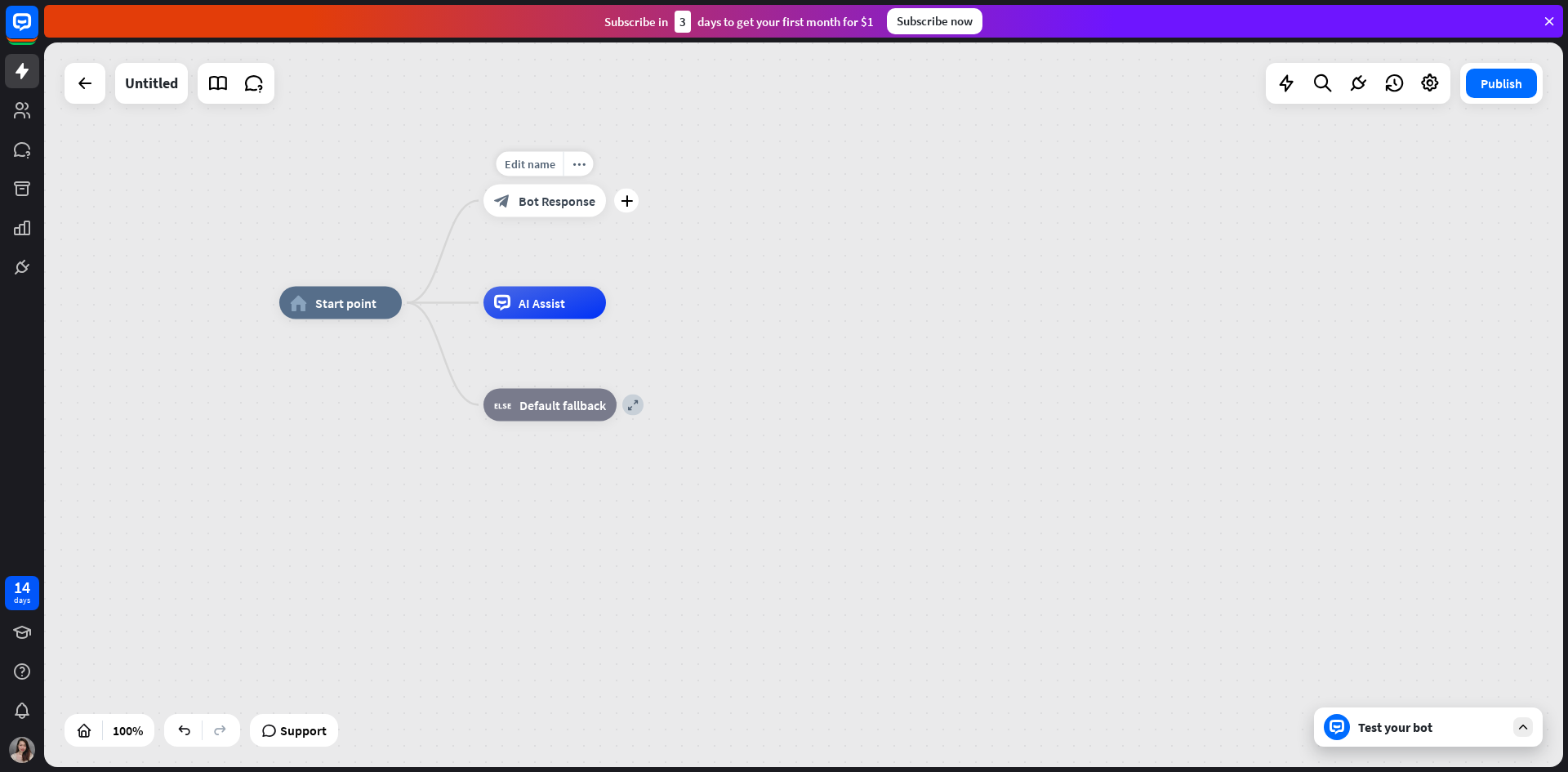
click at [561, 199] on span "Bot Response" at bounding box center [557, 201] width 76 height 17
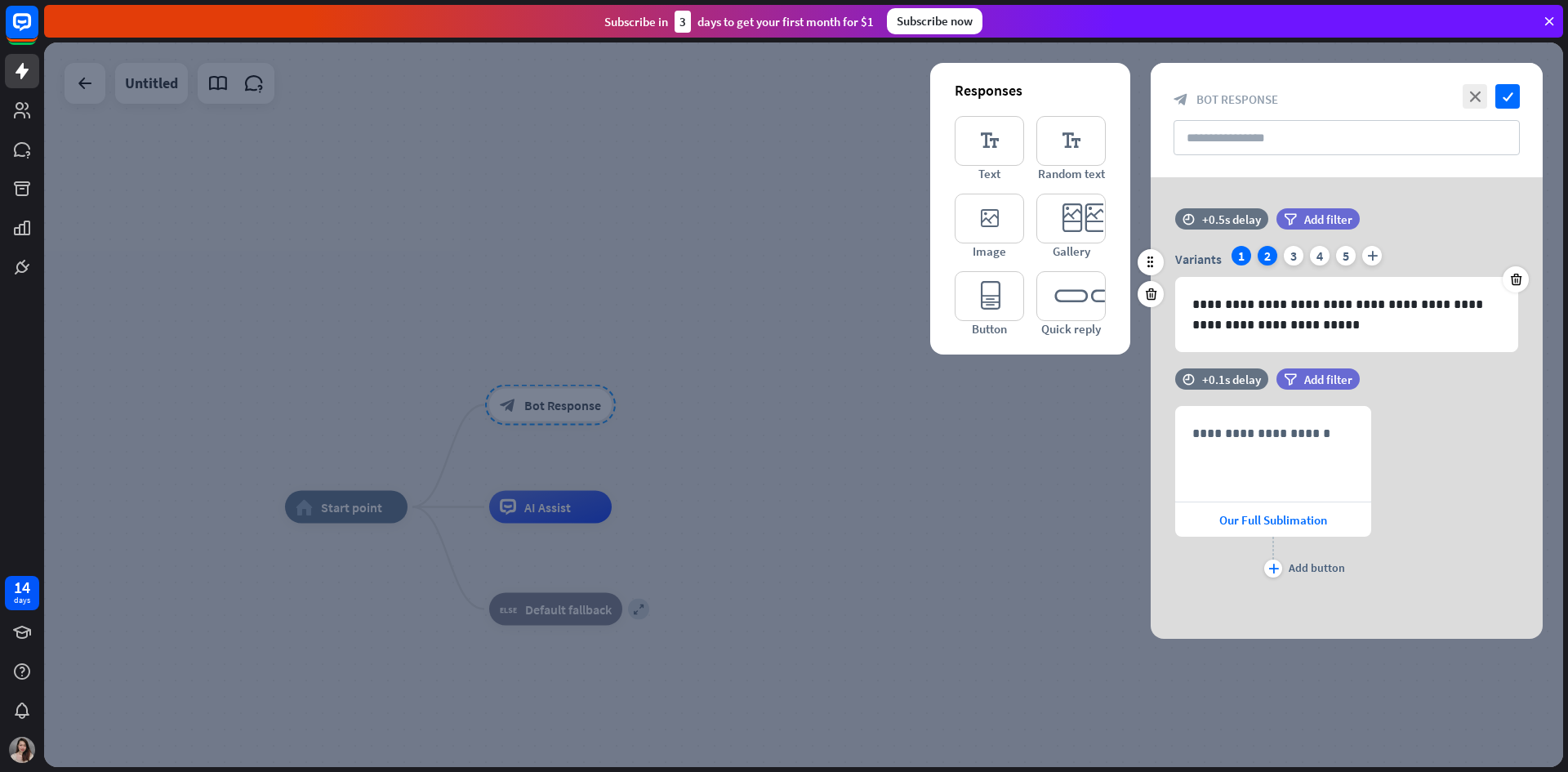
click at [1266, 256] on div "2" at bounding box center [1267, 256] width 20 height 20
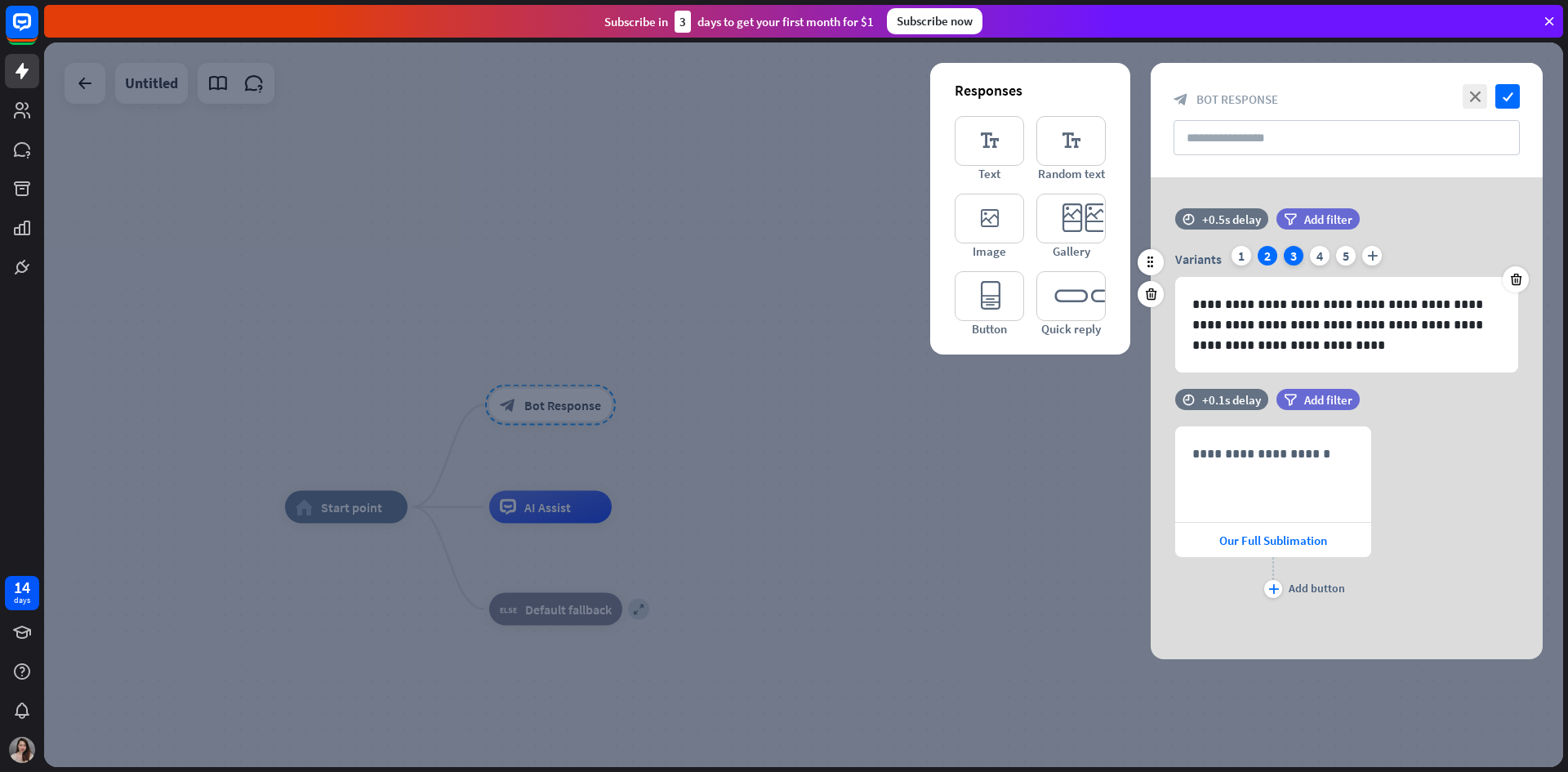
click at [1286, 257] on div "3" at bounding box center [1293, 256] width 20 height 20
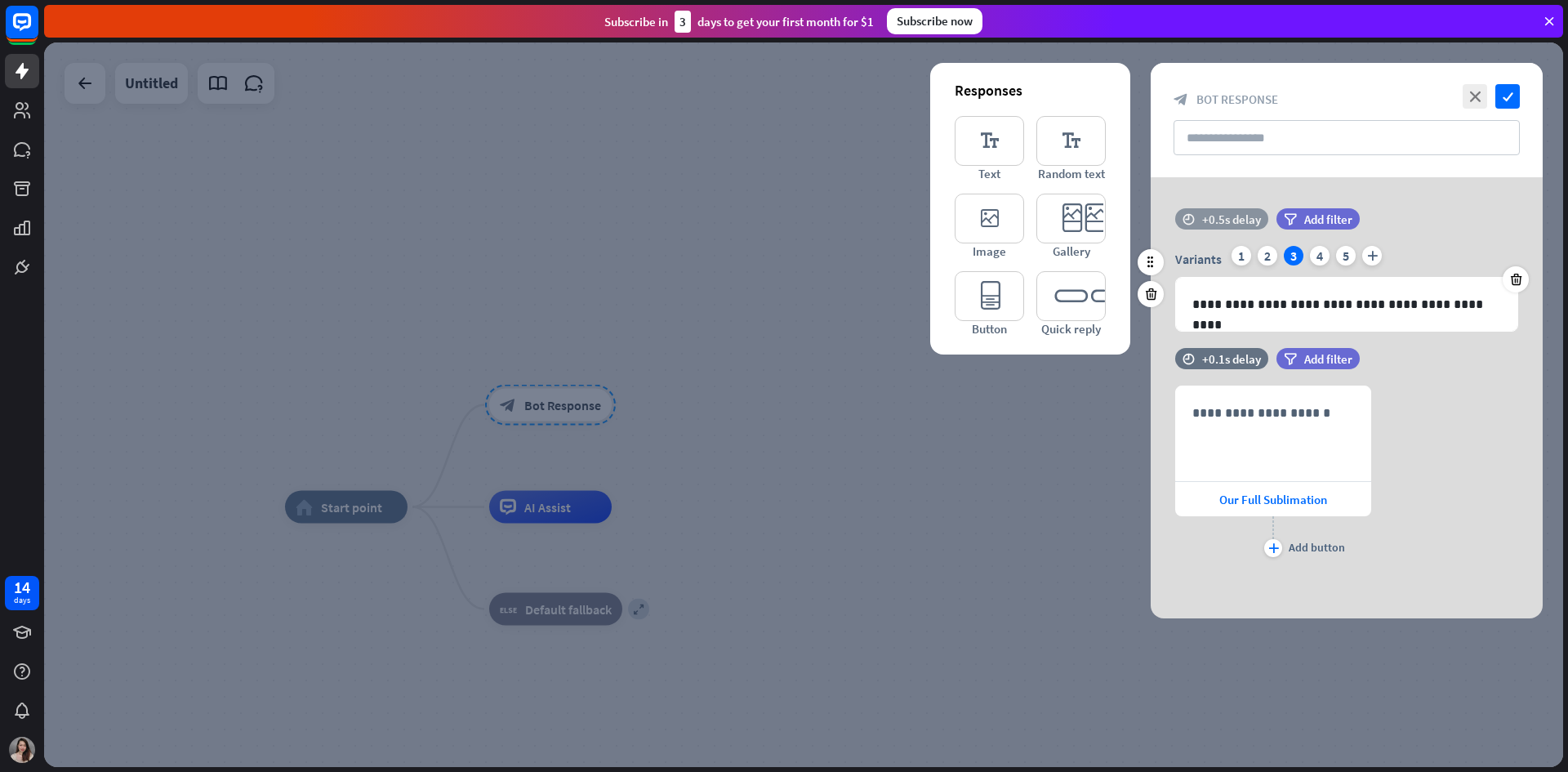
click at [1219, 211] on div "+0.5s delay" at bounding box center [1232, 219] width 59 height 16
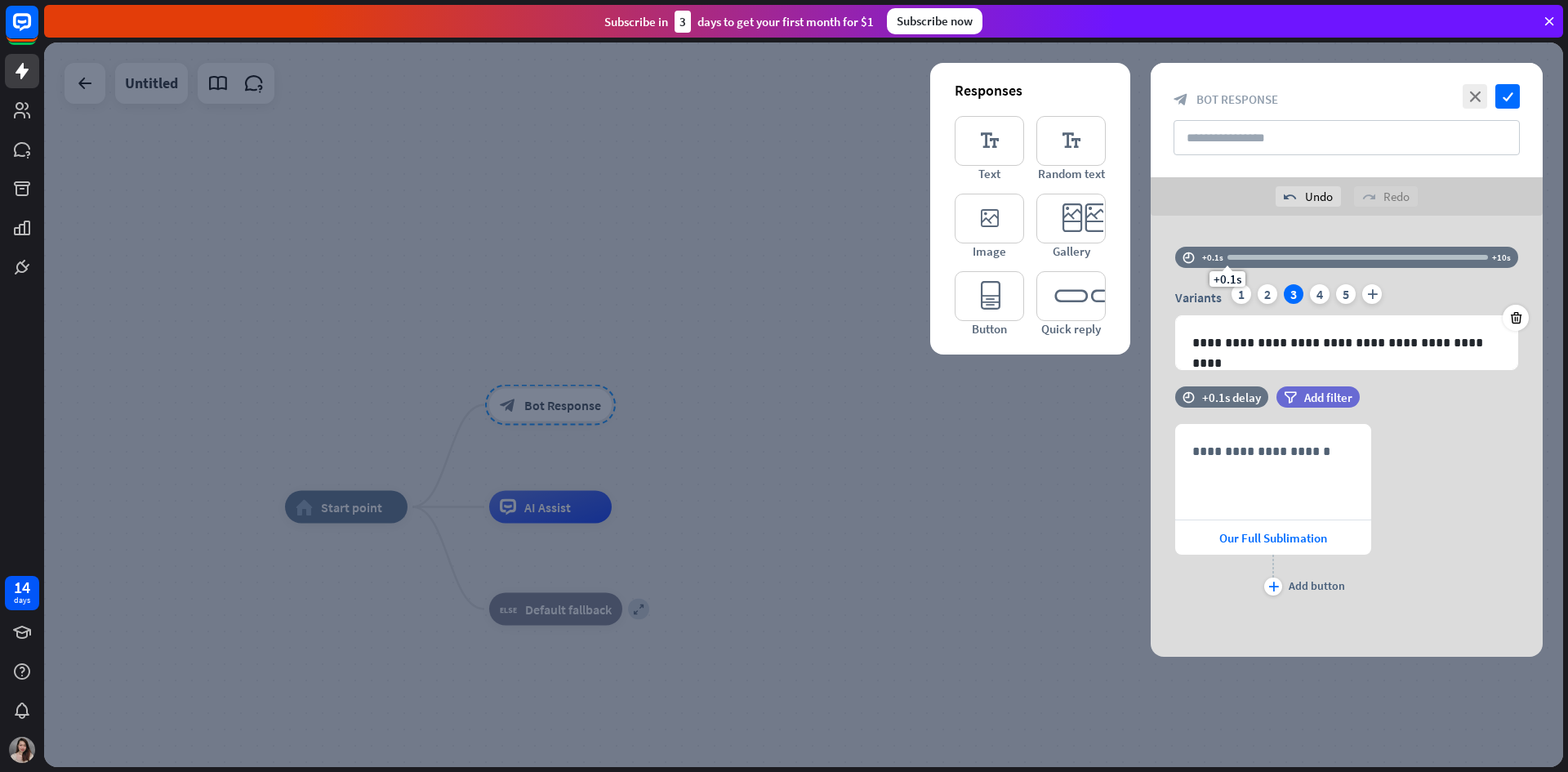
drag, startPoint x: 1234, startPoint y: 222, endPoint x: 1198, endPoint y: 222, distance: 36.0
click at [1198, 222] on div "**********" at bounding box center [1346, 436] width 392 height 441
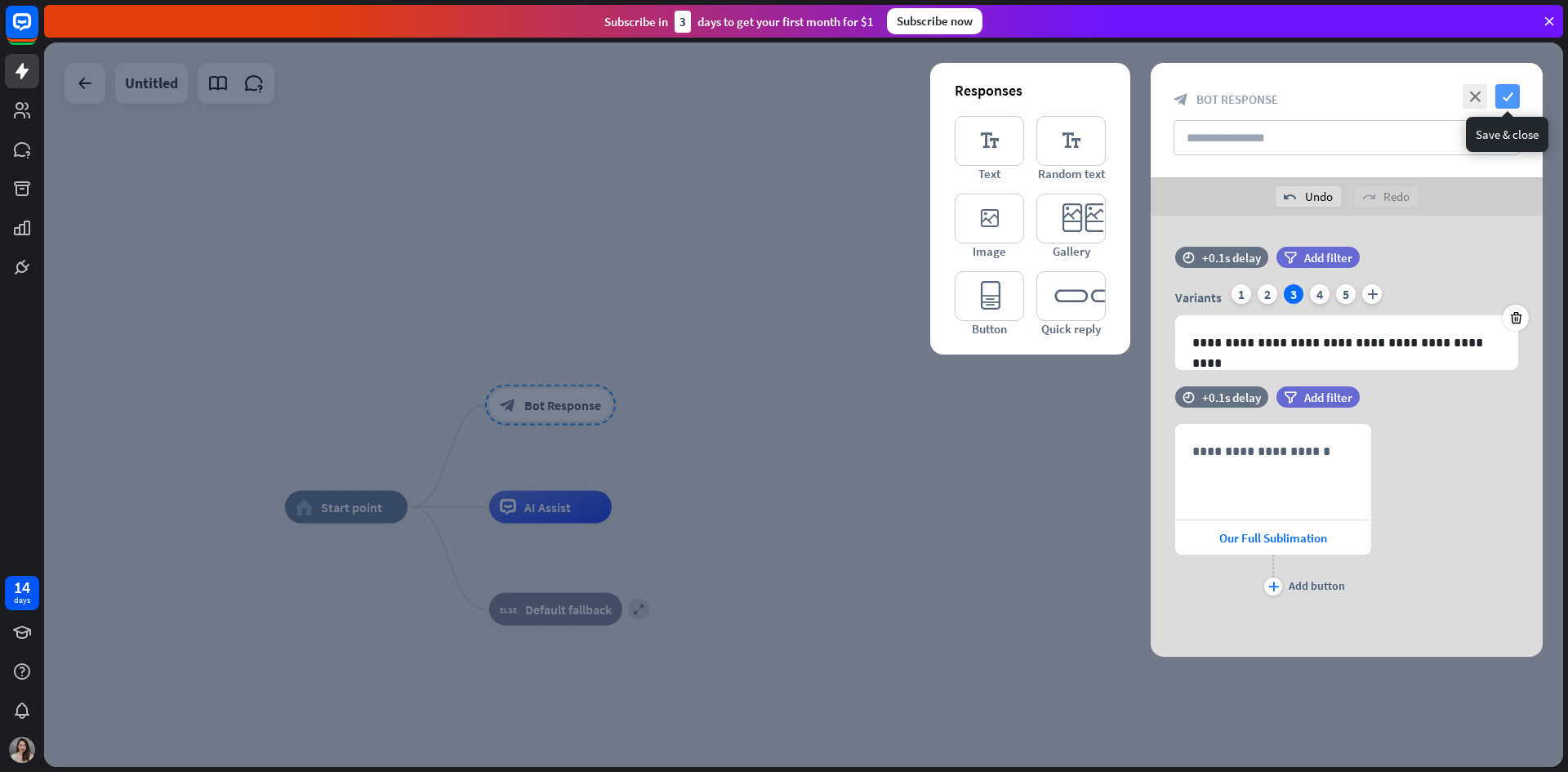
click at [1516, 100] on icon "check" at bounding box center [1507, 96] width 24 height 24
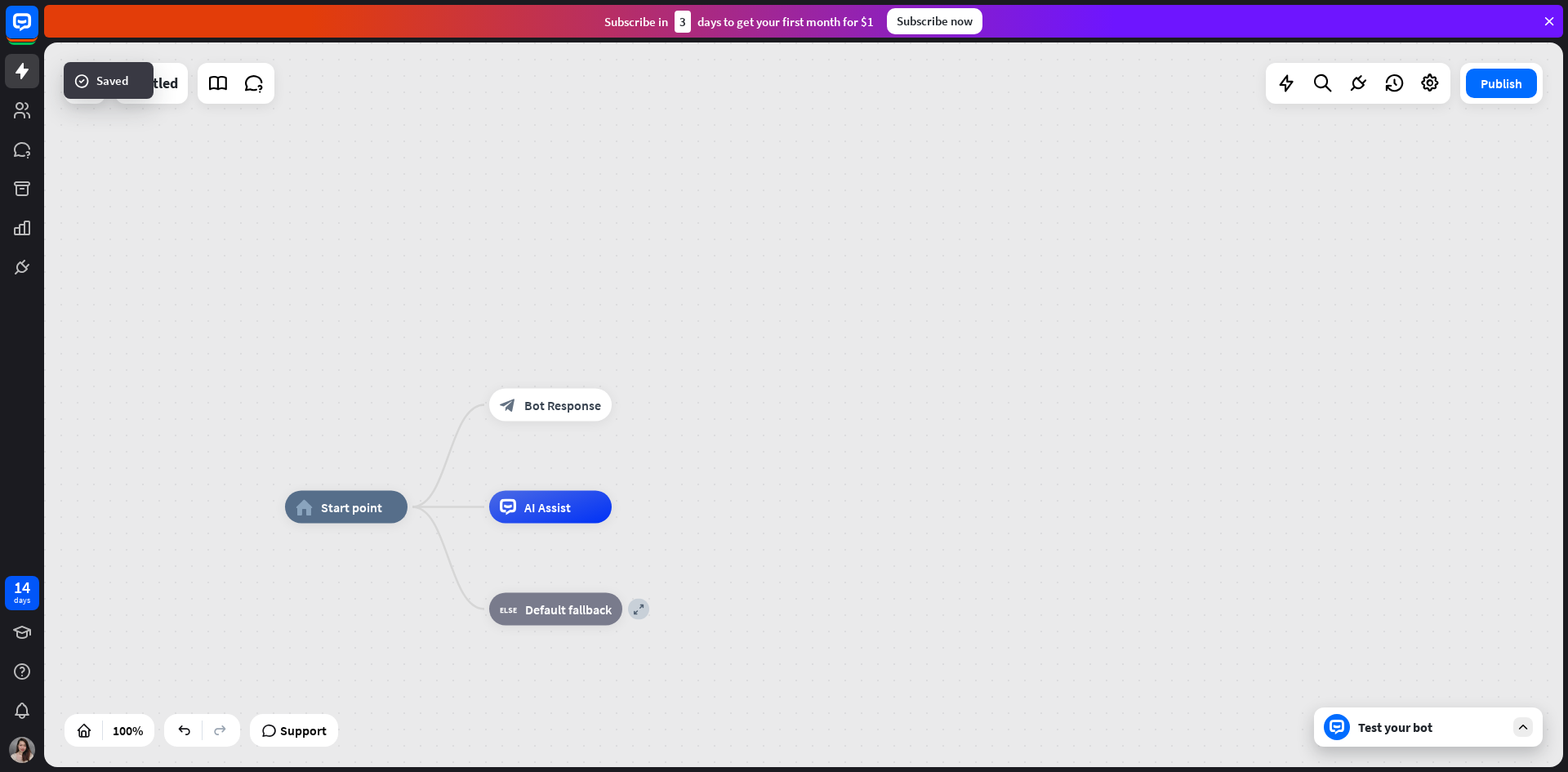
click at [1352, 736] on div "Test your bot" at bounding box center [1428, 727] width 229 height 39
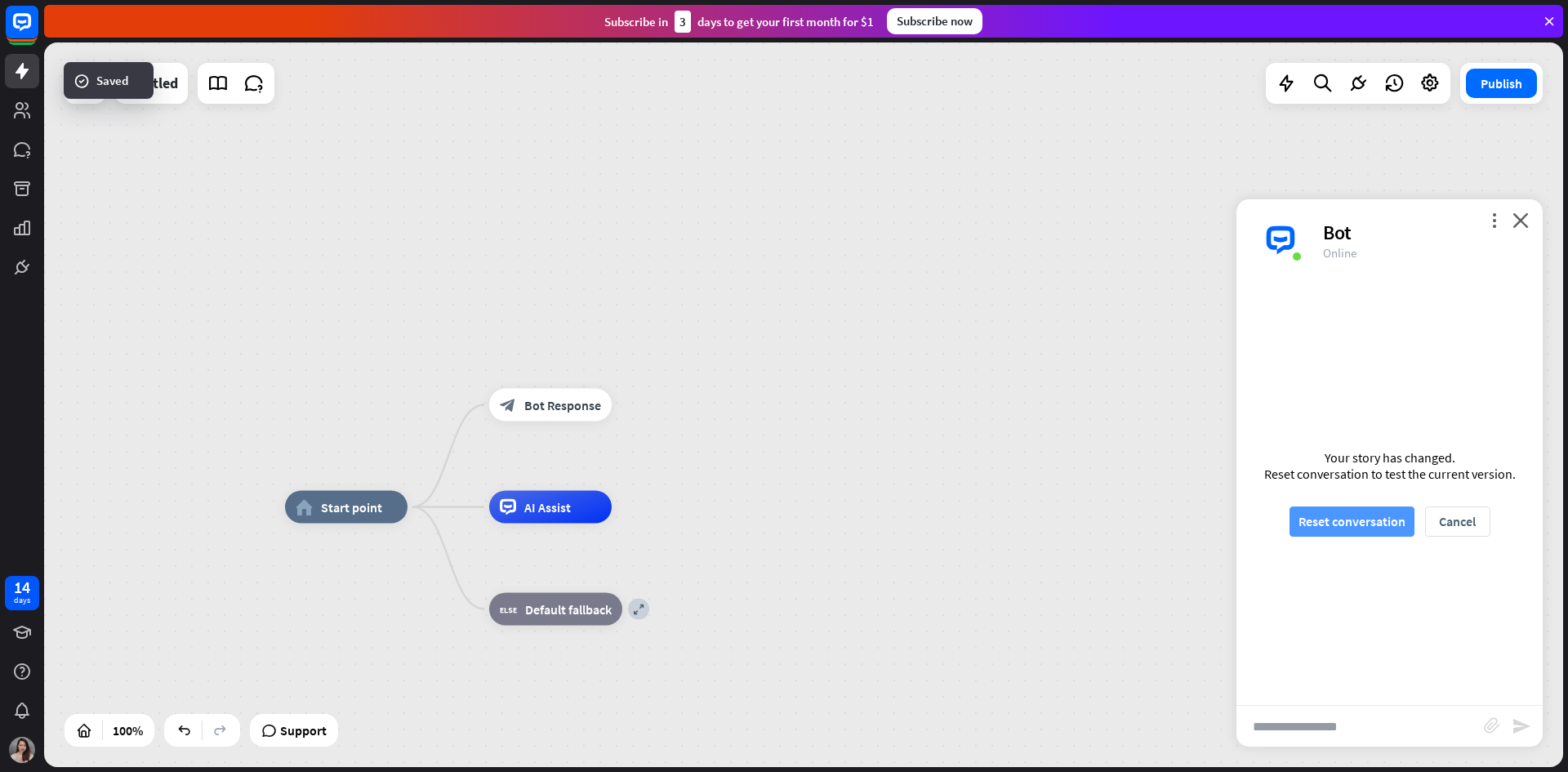
click at [1354, 509] on button "Reset conversation" at bounding box center [1352, 522] width 125 height 30
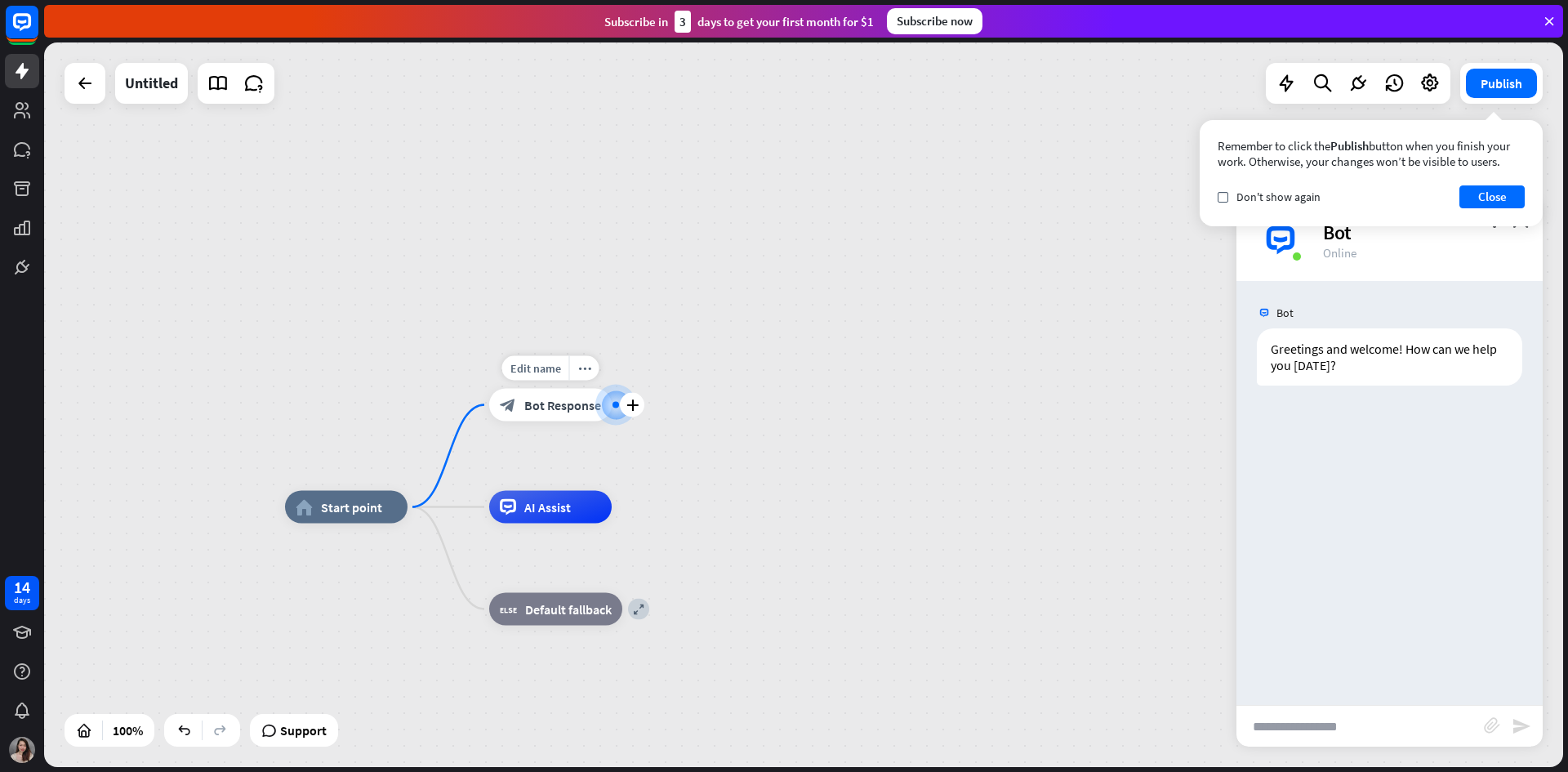
click at [588, 399] on span "Bot Response" at bounding box center [562, 405] width 76 height 17
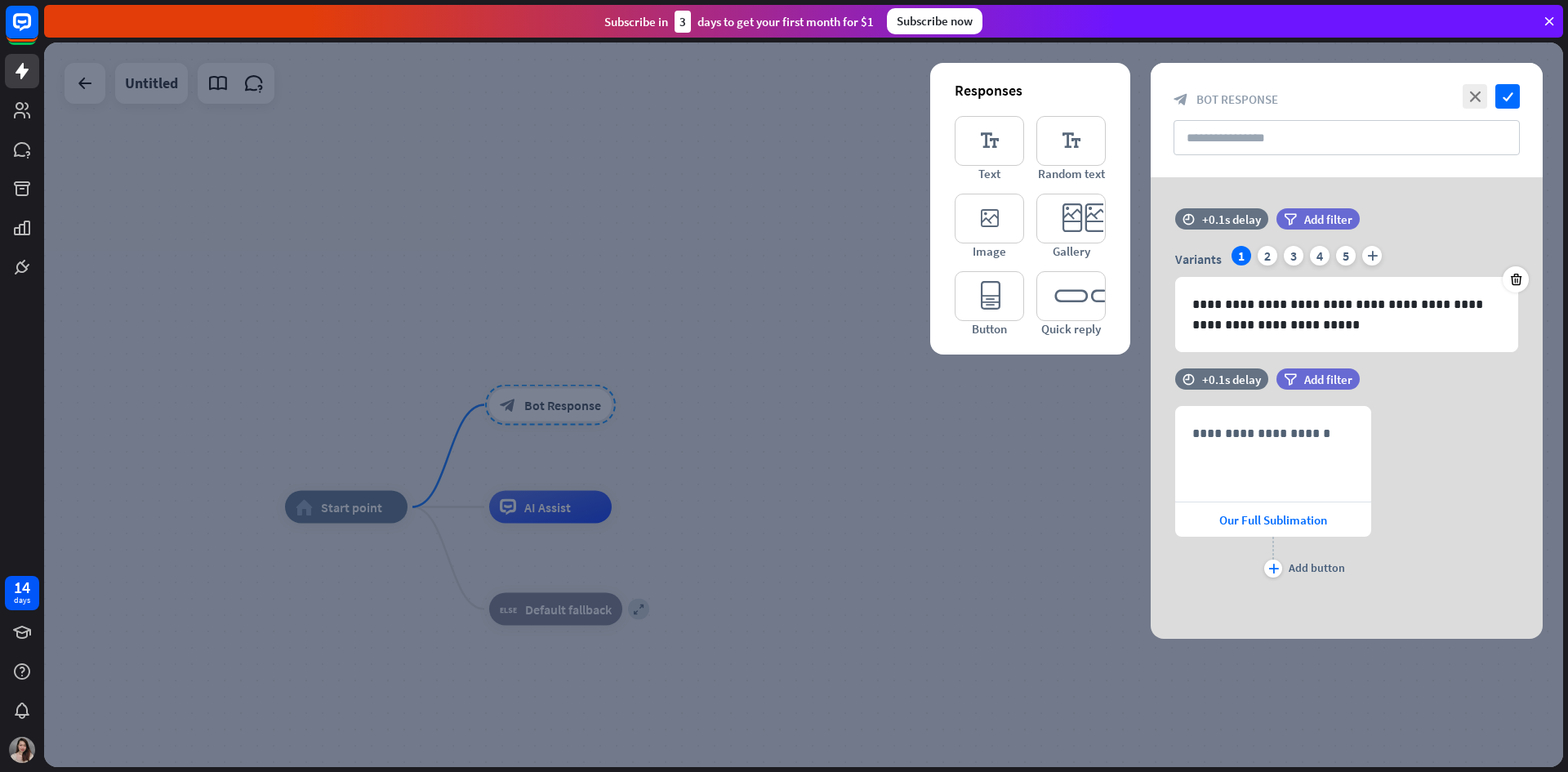
click at [943, 502] on div at bounding box center [804, 404] width 1519 height 724
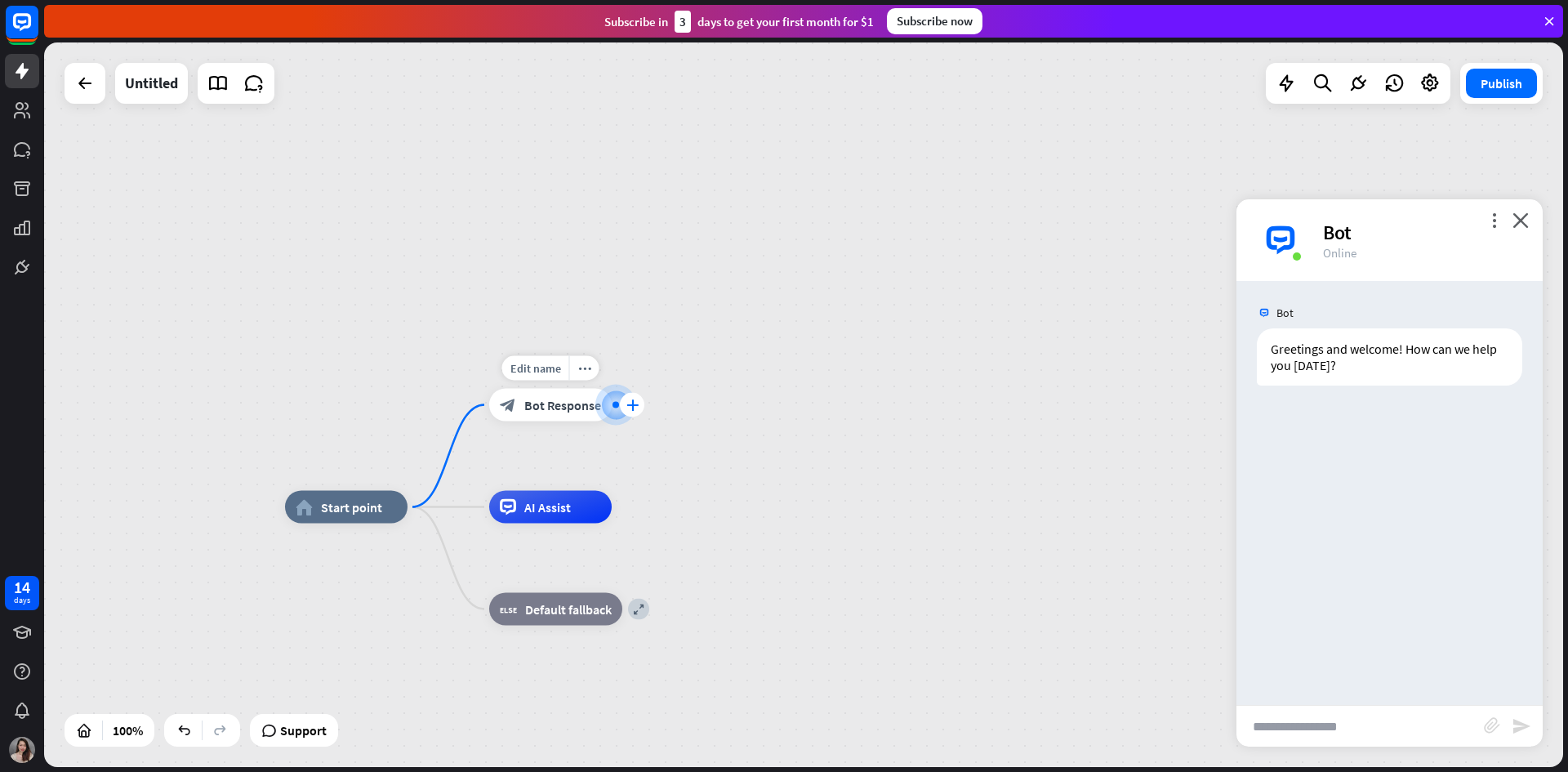
click at [629, 406] on icon "plus" at bounding box center [633, 404] width 12 height 11
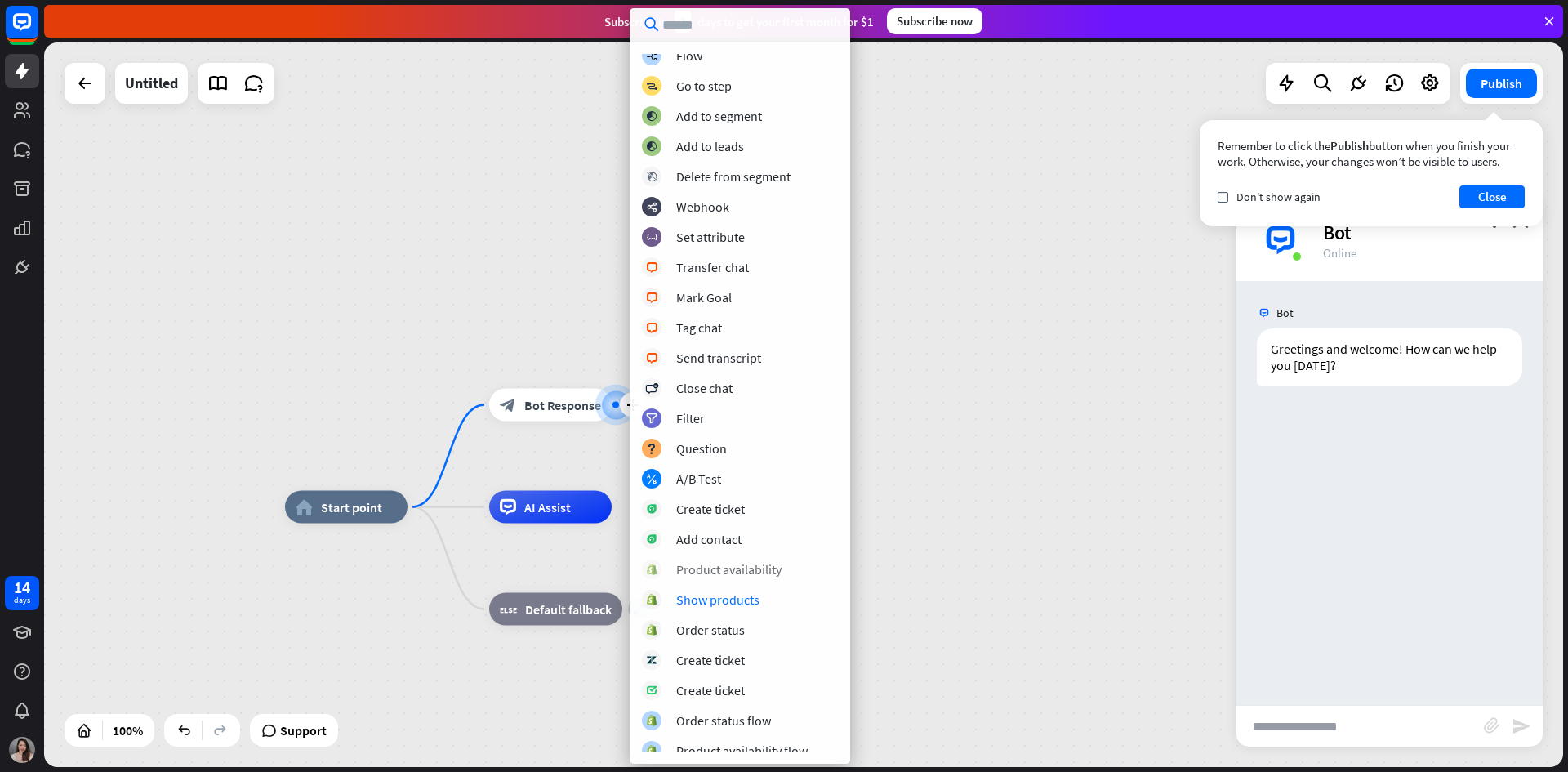
scroll to position [198, 0]
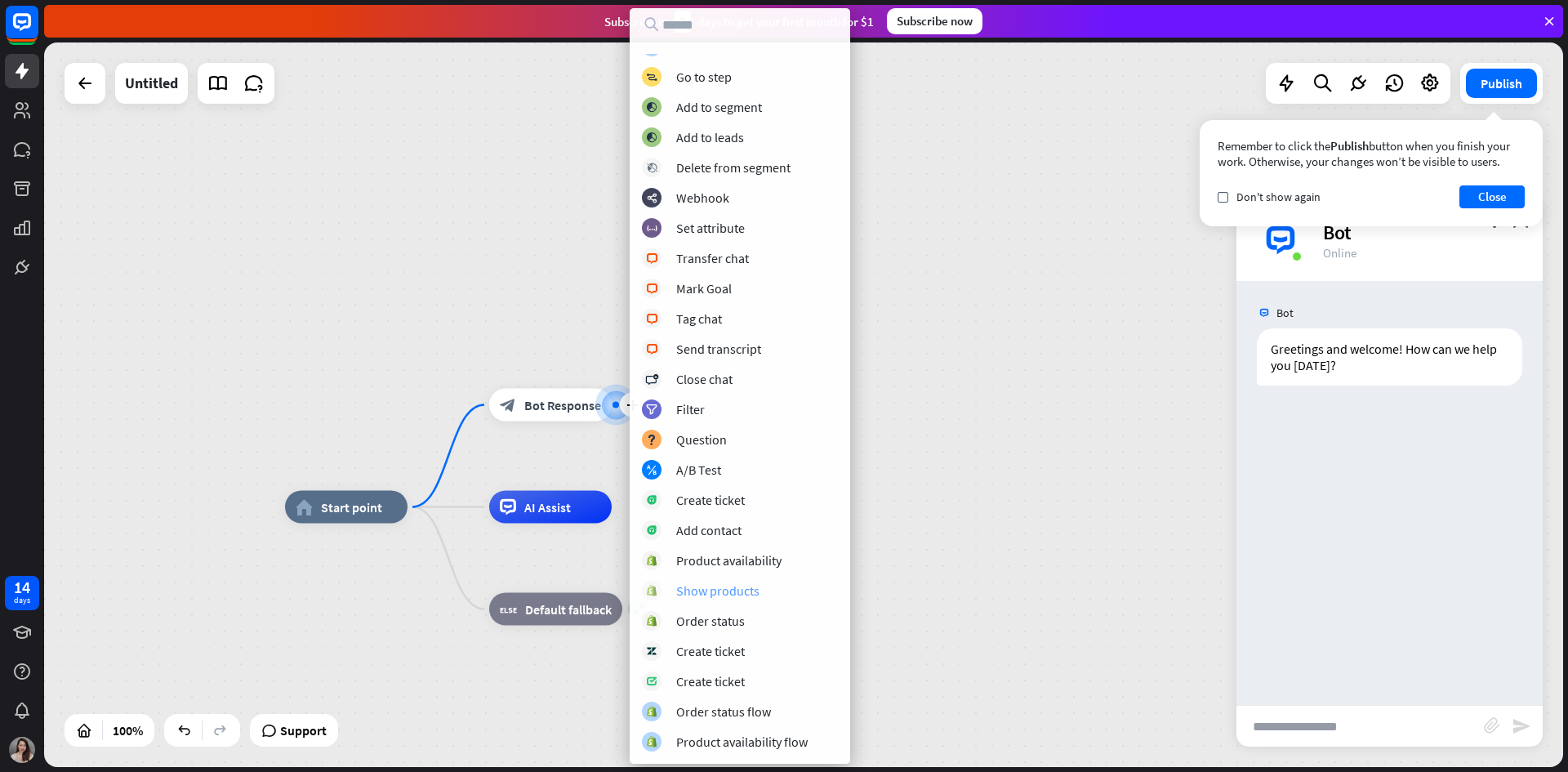
click at [717, 595] on div "Show products" at bounding box center [718, 590] width 83 height 17
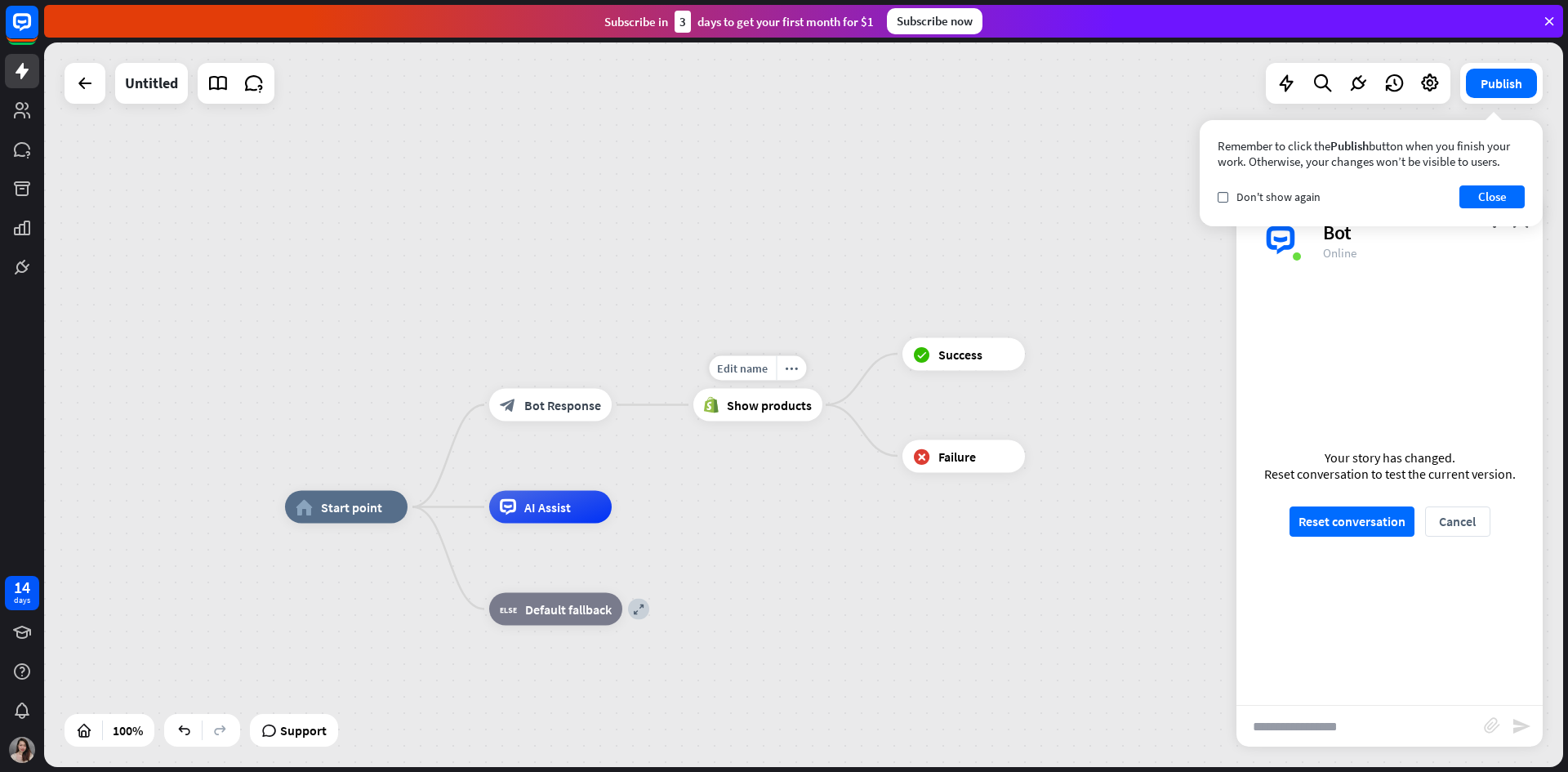
click at [768, 404] on span "Show products" at bounding box center [769, 405] width 85 height 17
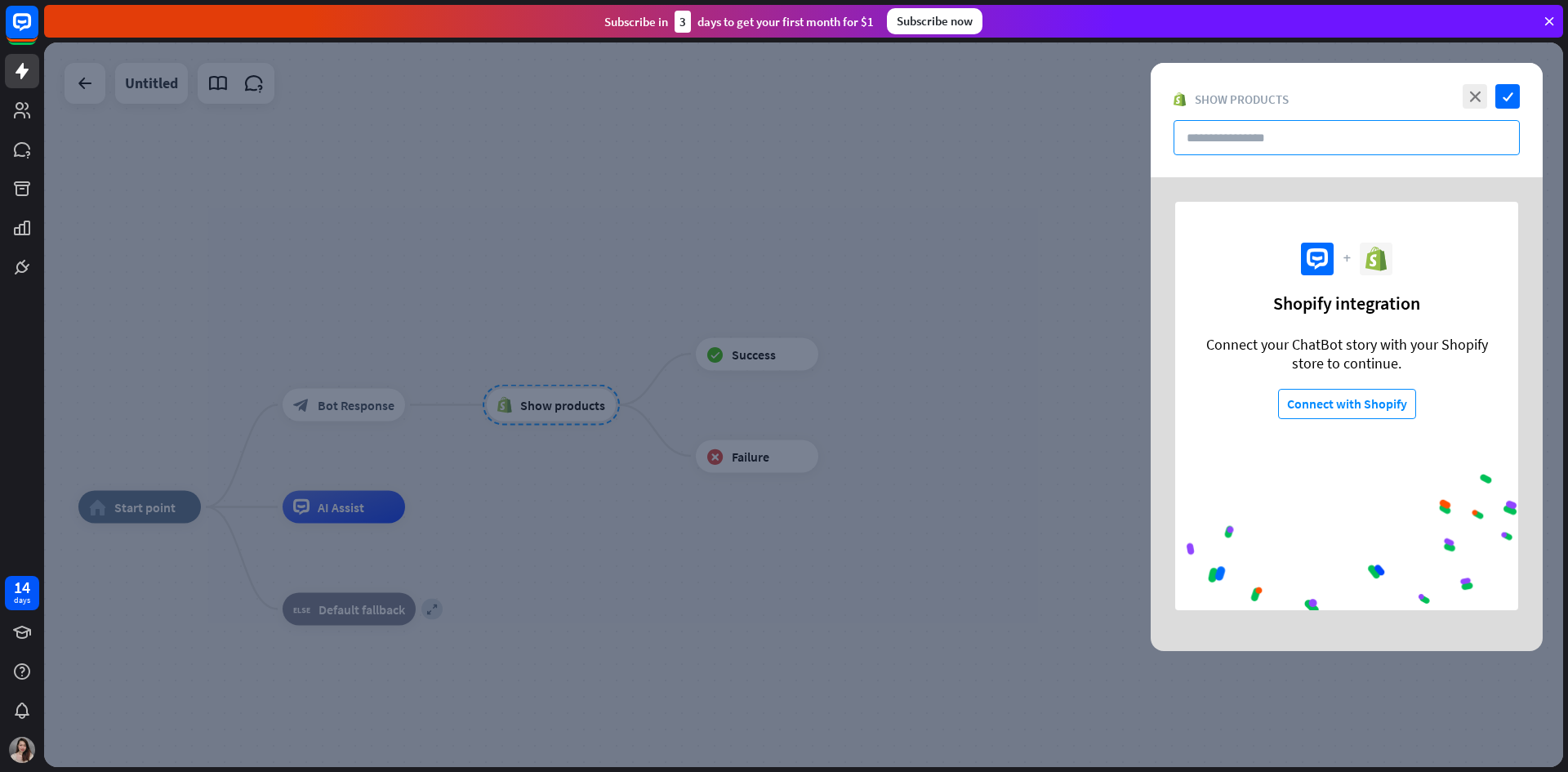
click at [1392, 143] on input "text" at bounding box center [1346, 137] width 346 height 35
click at [1478, 94] on icon "close" at bounding box center [1475, 96] width 24 height 24
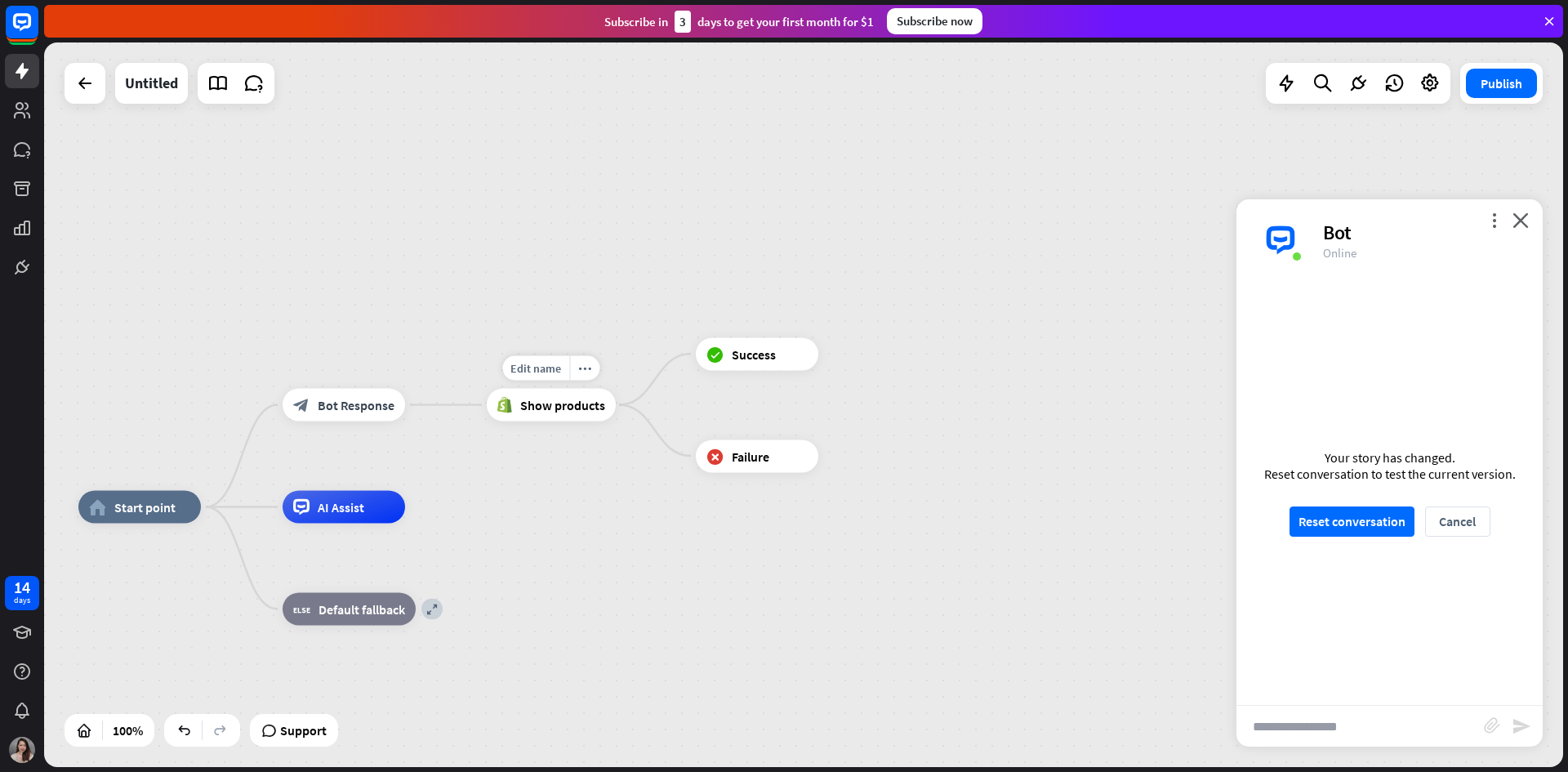
click at [571, 414] on div "Show products" at bounding box center [551, 405] width 129 height 33
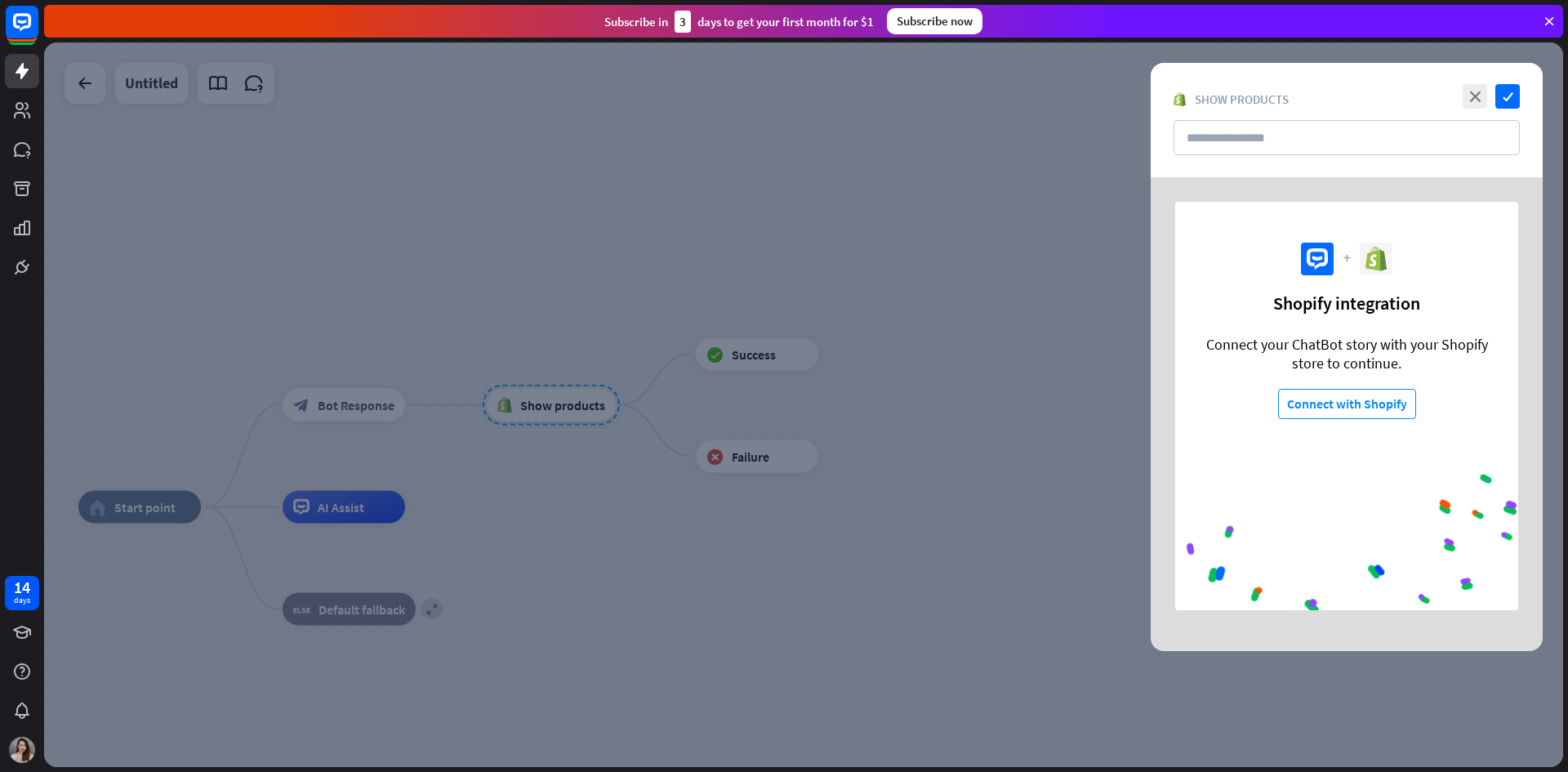
click at [559, 374] on div at bounding box center [804, 404] width 1519 height 724
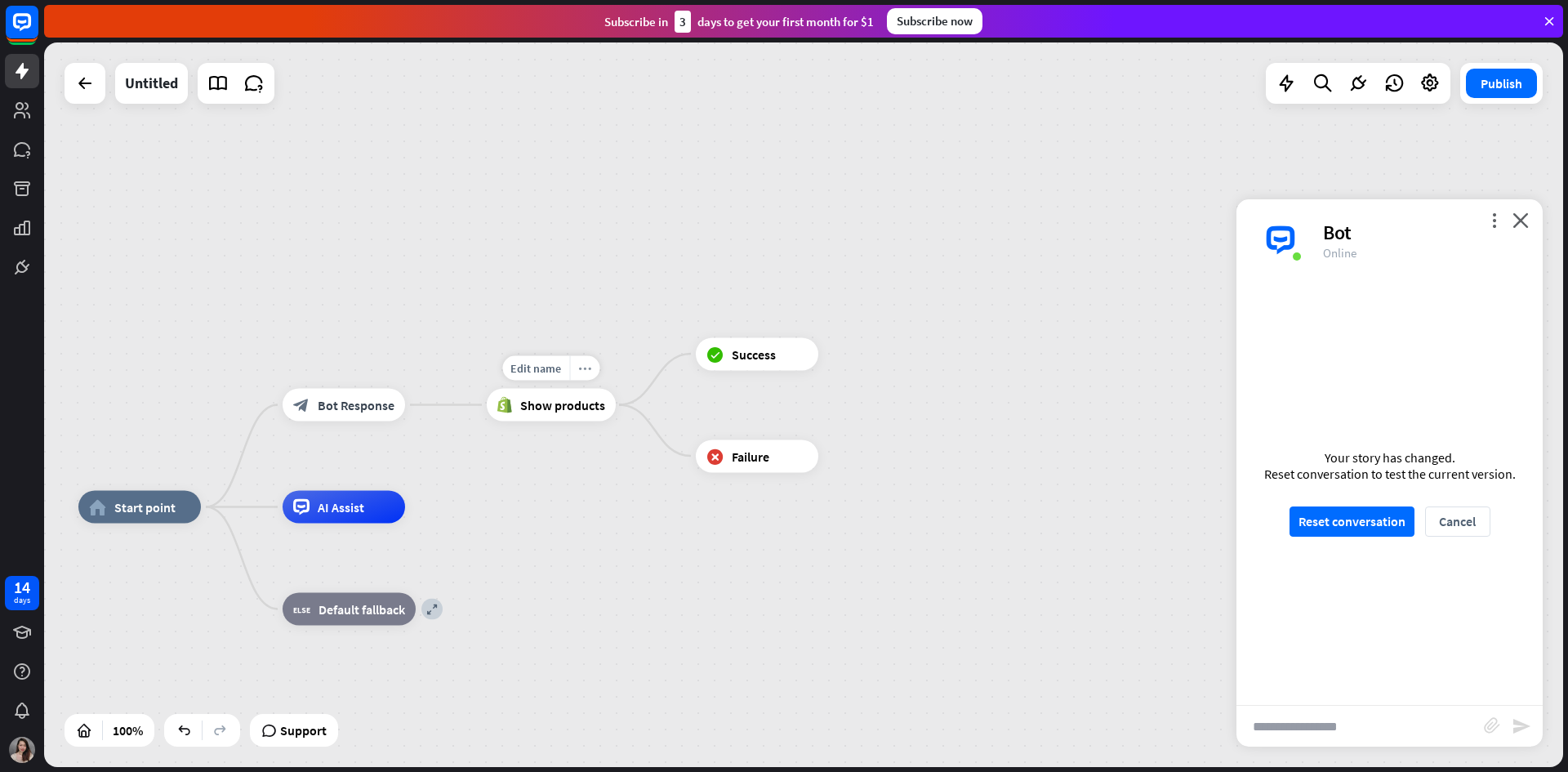
click at [587, 370] on icon "more_horiz" at bounding box center [584, 368] width 13 height 12
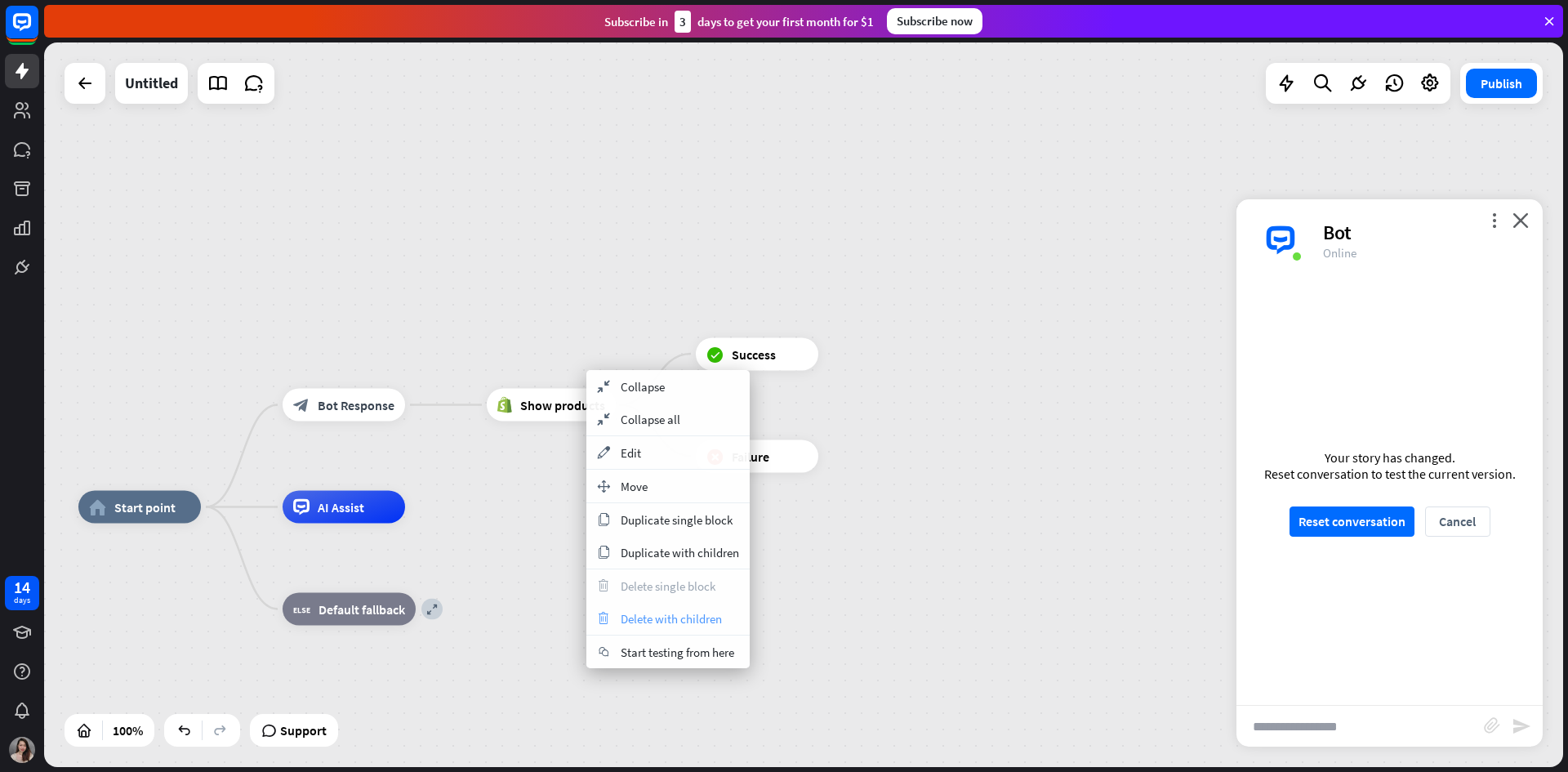
click at [682, 611] on span "Delete with children" at bounding box center [671, 619] width 102 height 16
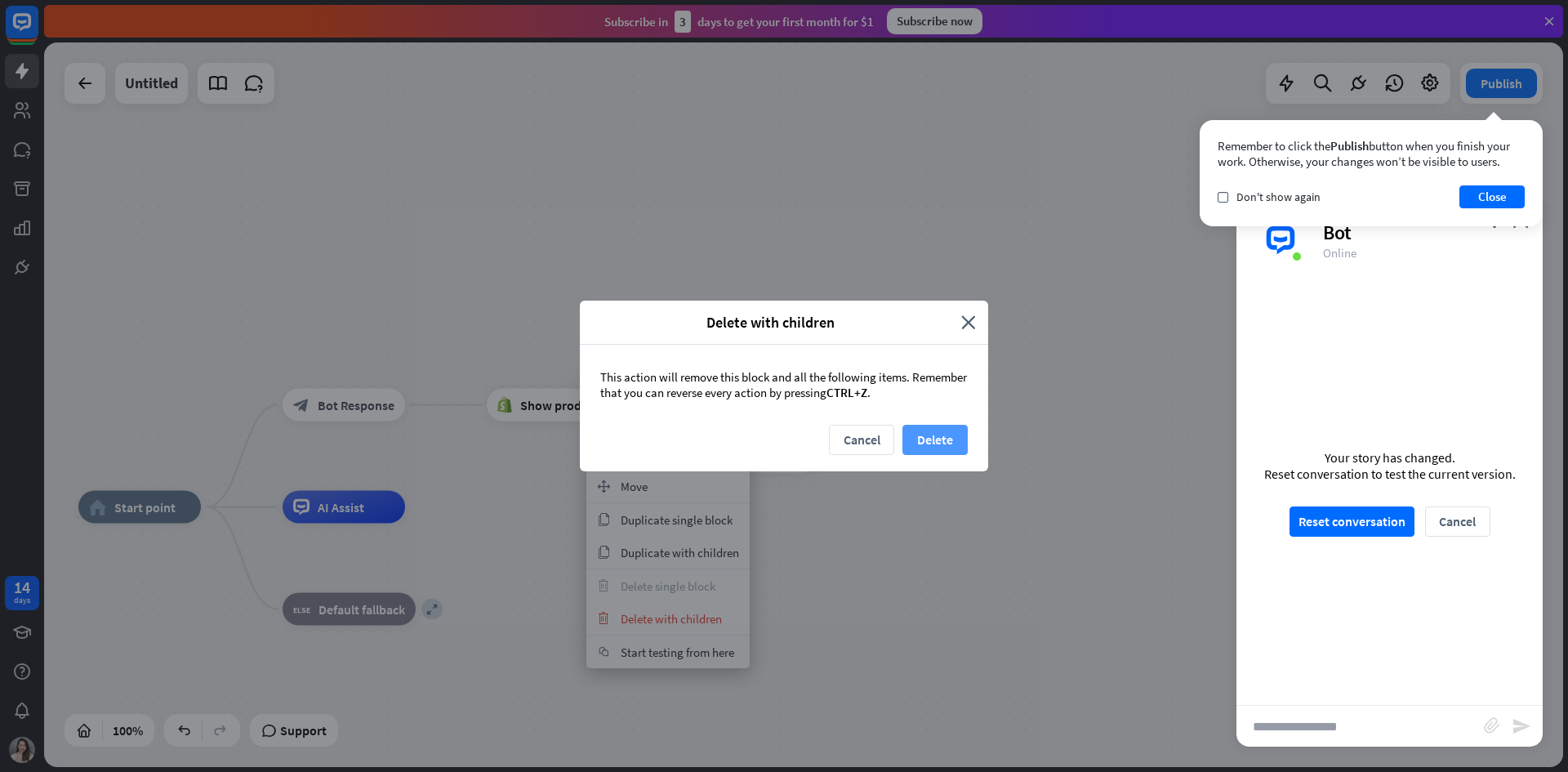
click at [933, 428] on button "Delete" at bounding box center [934, 440] width 65 height 30
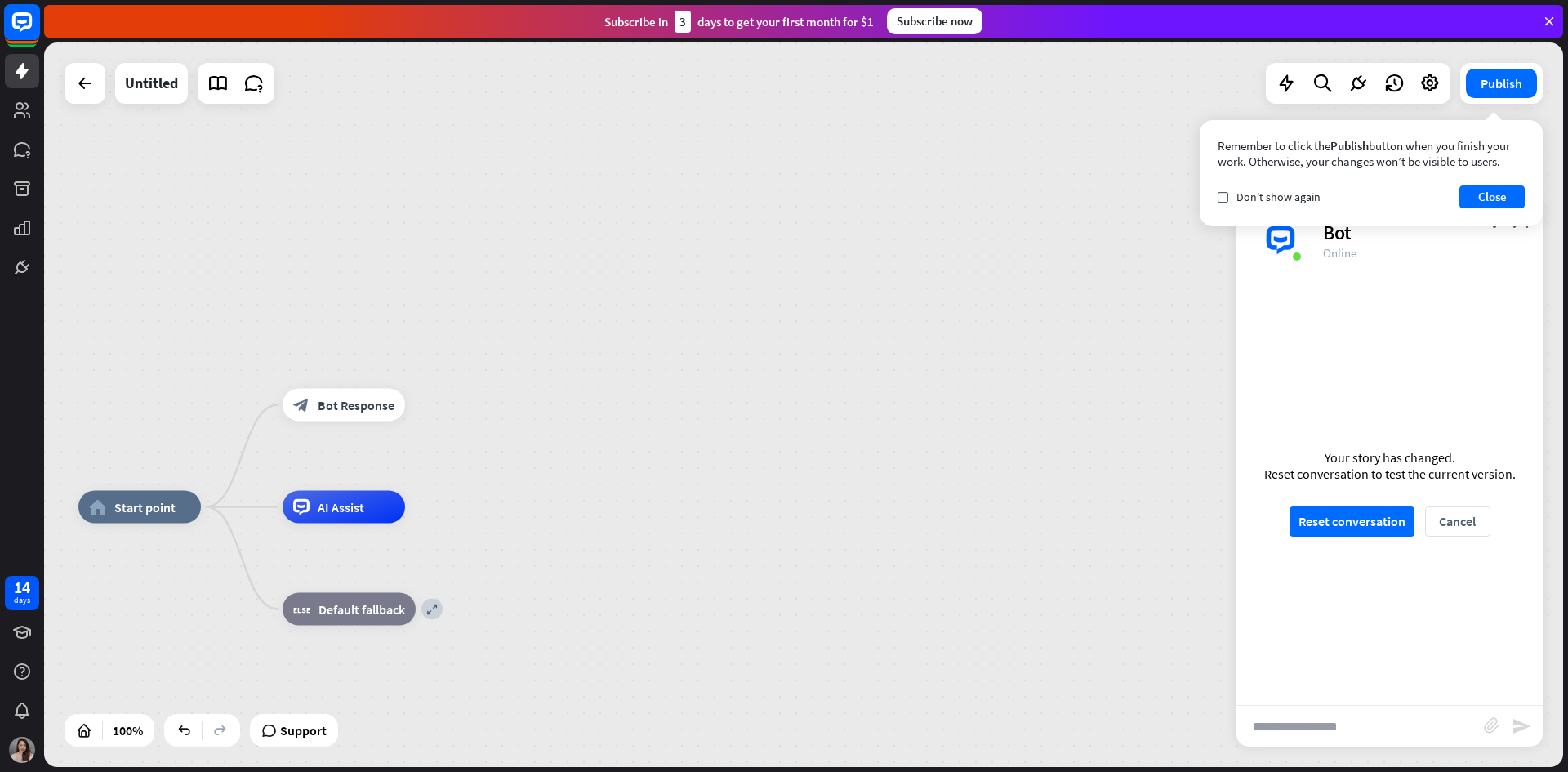
click at [20, 18] on rect at bounding box center [22, 22] width 36 height 36
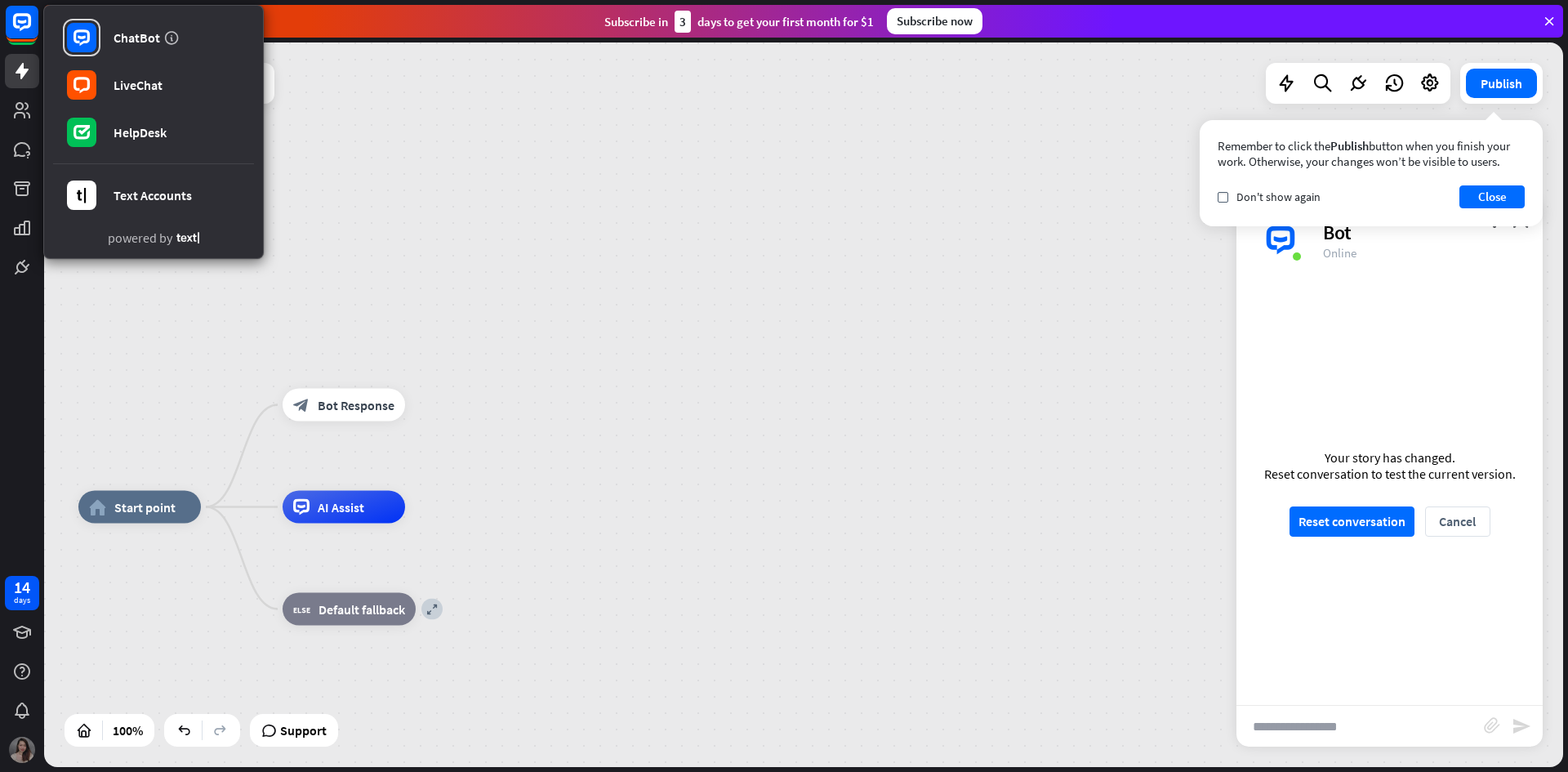
click at [20, 750] on img at bounding box center [22, 749] width 26 height 26
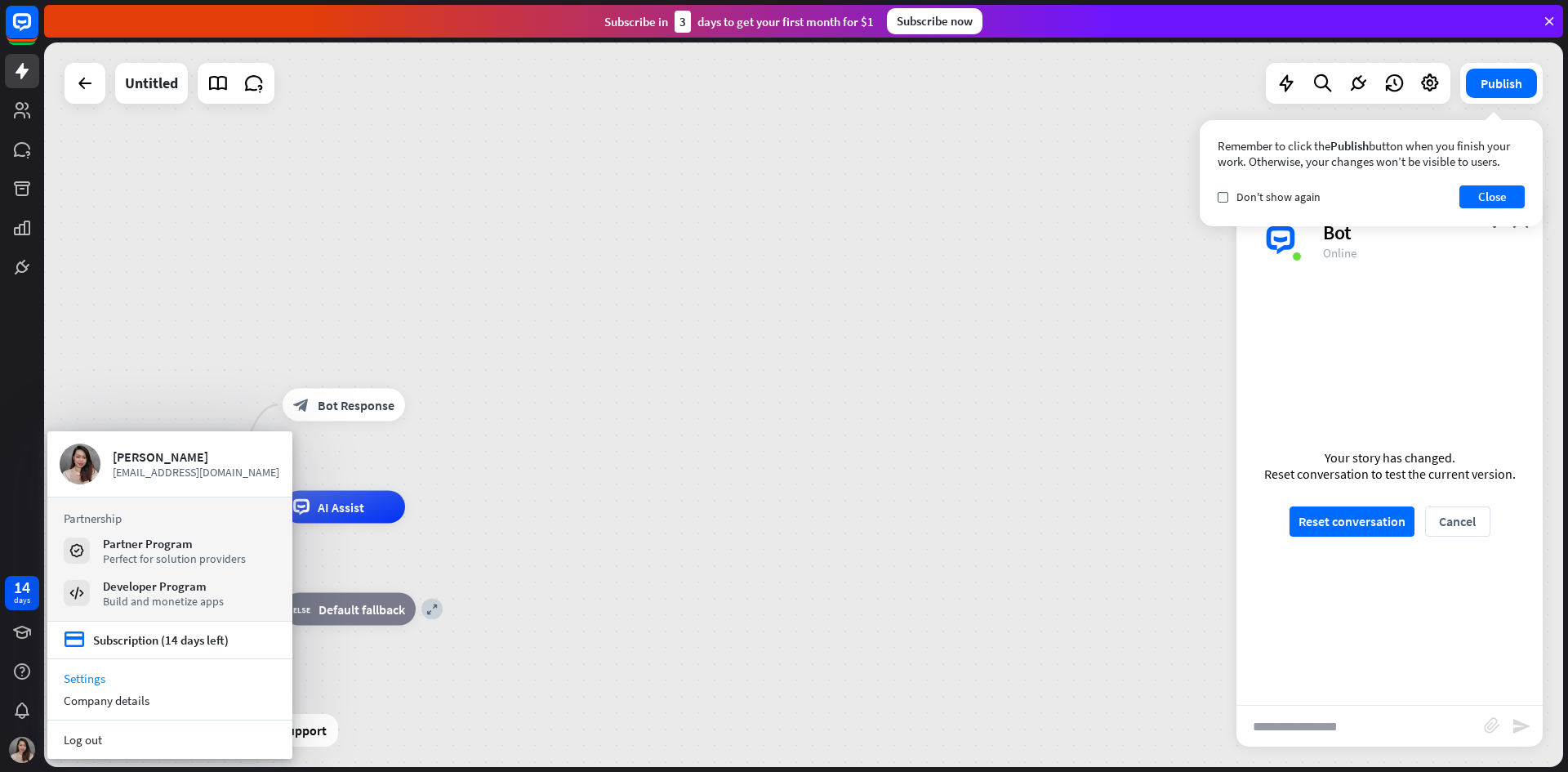
click at [165, 677] on link "Settings" at bounding box center [169, 678] width 245 height 22
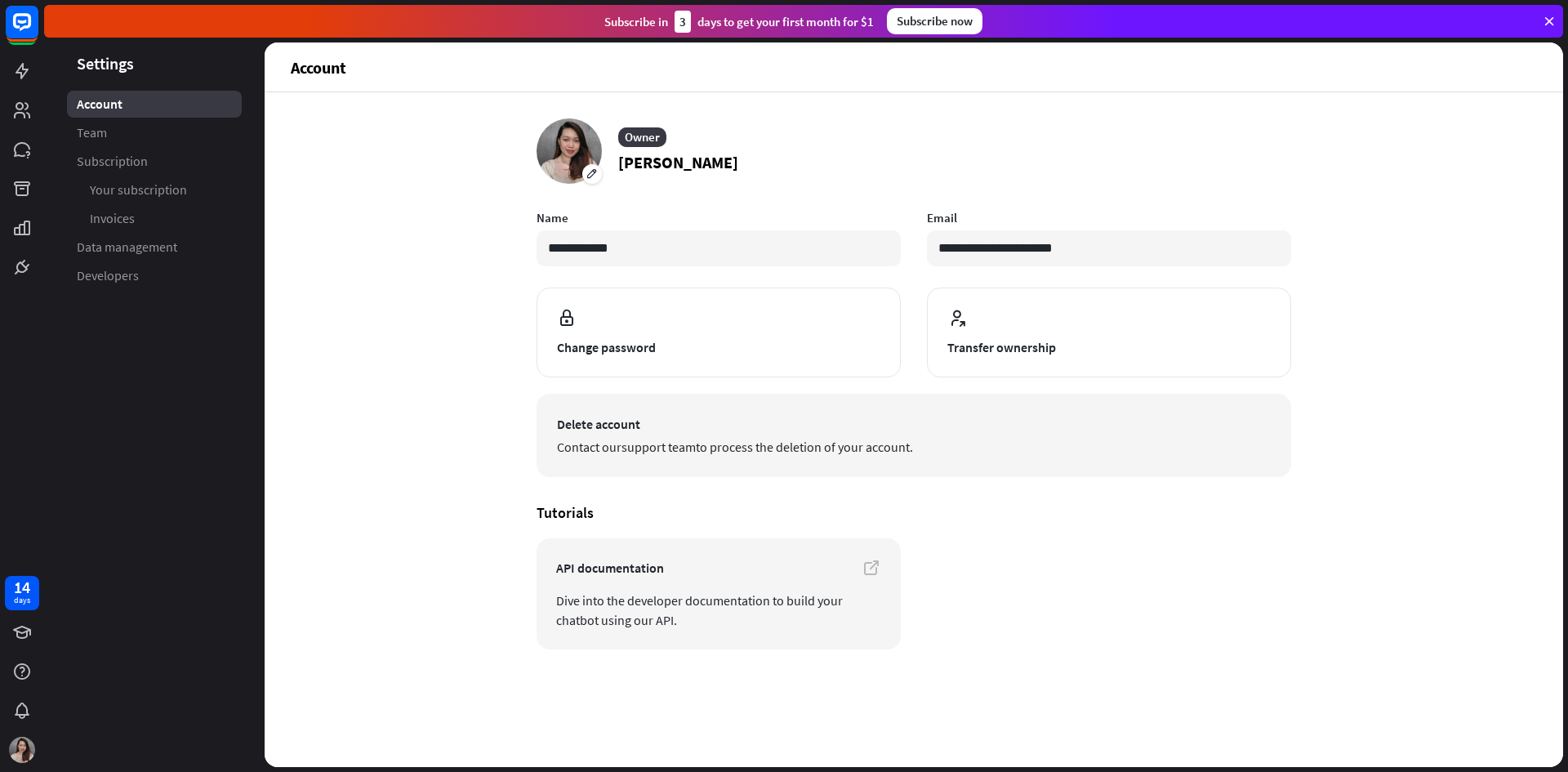
click at [761, 421] on span "Delete account" at bounding box center [914, 423] width 714 height 20
click at [682, 439] on link "support team" at bounding box center [658, 447] width 74 height 17
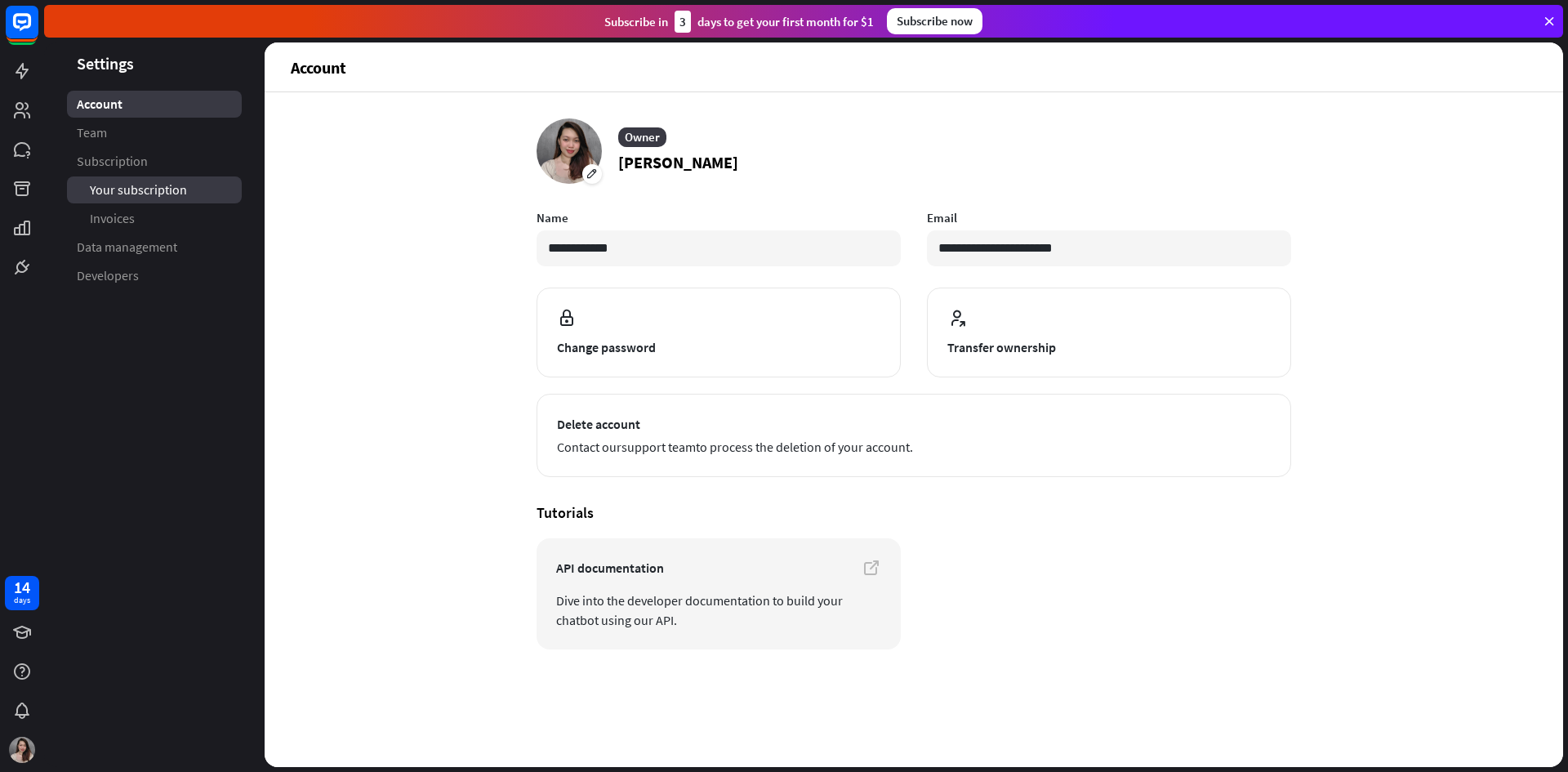
click at [112, 180] on link "Your subscription" at bounding box center [154, 190] width 175 height 27
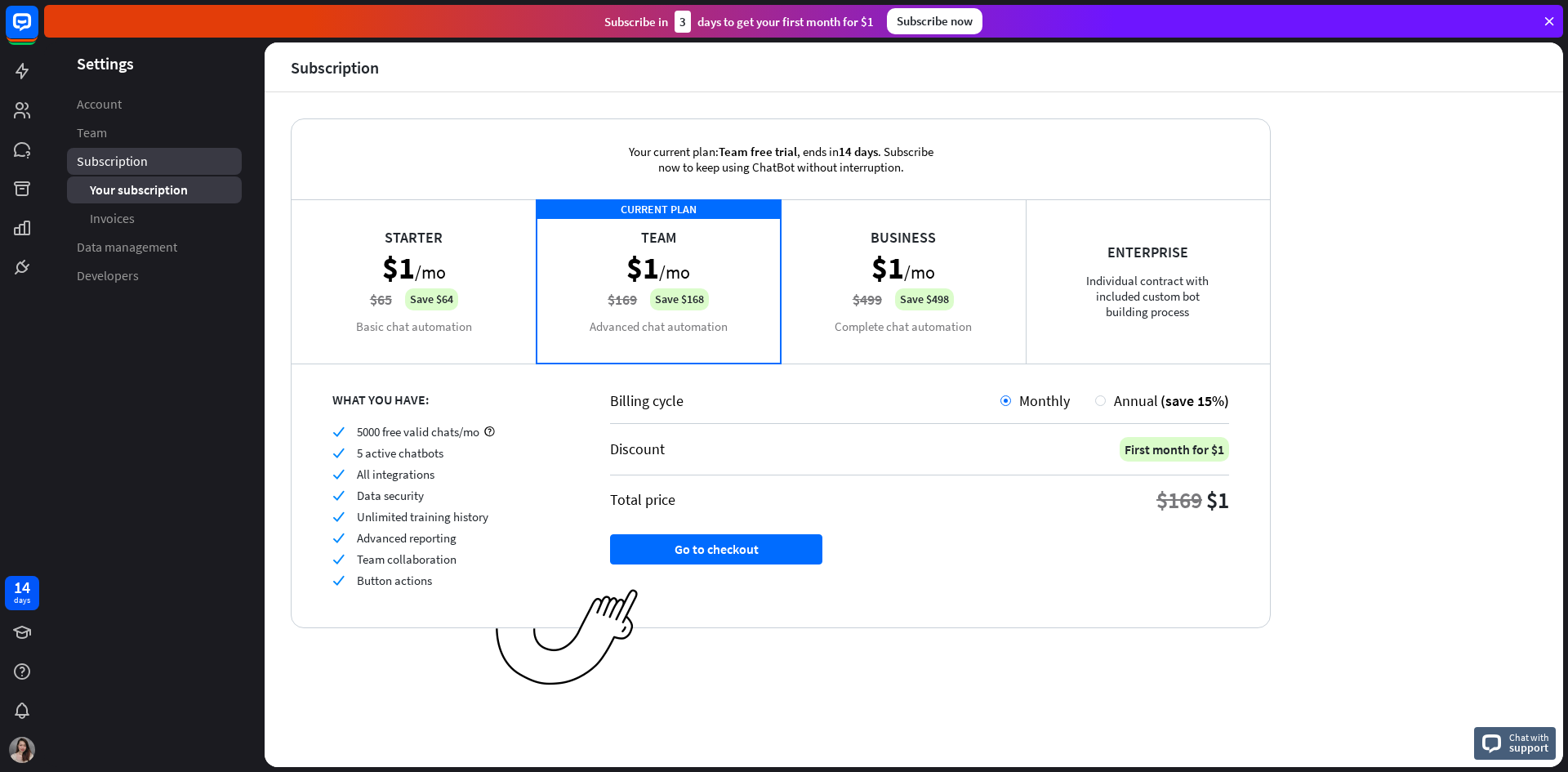
click at [164, 162] on link "Subscription" at bounding box center [154, 161] width 175 height 27
click at [148, 160] on span "Subscription" at bounding box center [112, 162] width 72 height 17
click at [136, 183] on span "Your subscription" at bounding box center [138, 190] width 97 height 17
click at [1206, 296] on div "Enterprise Individual contract with included custom bot building process" at bounding box center [1148, 281] width 245 height 163
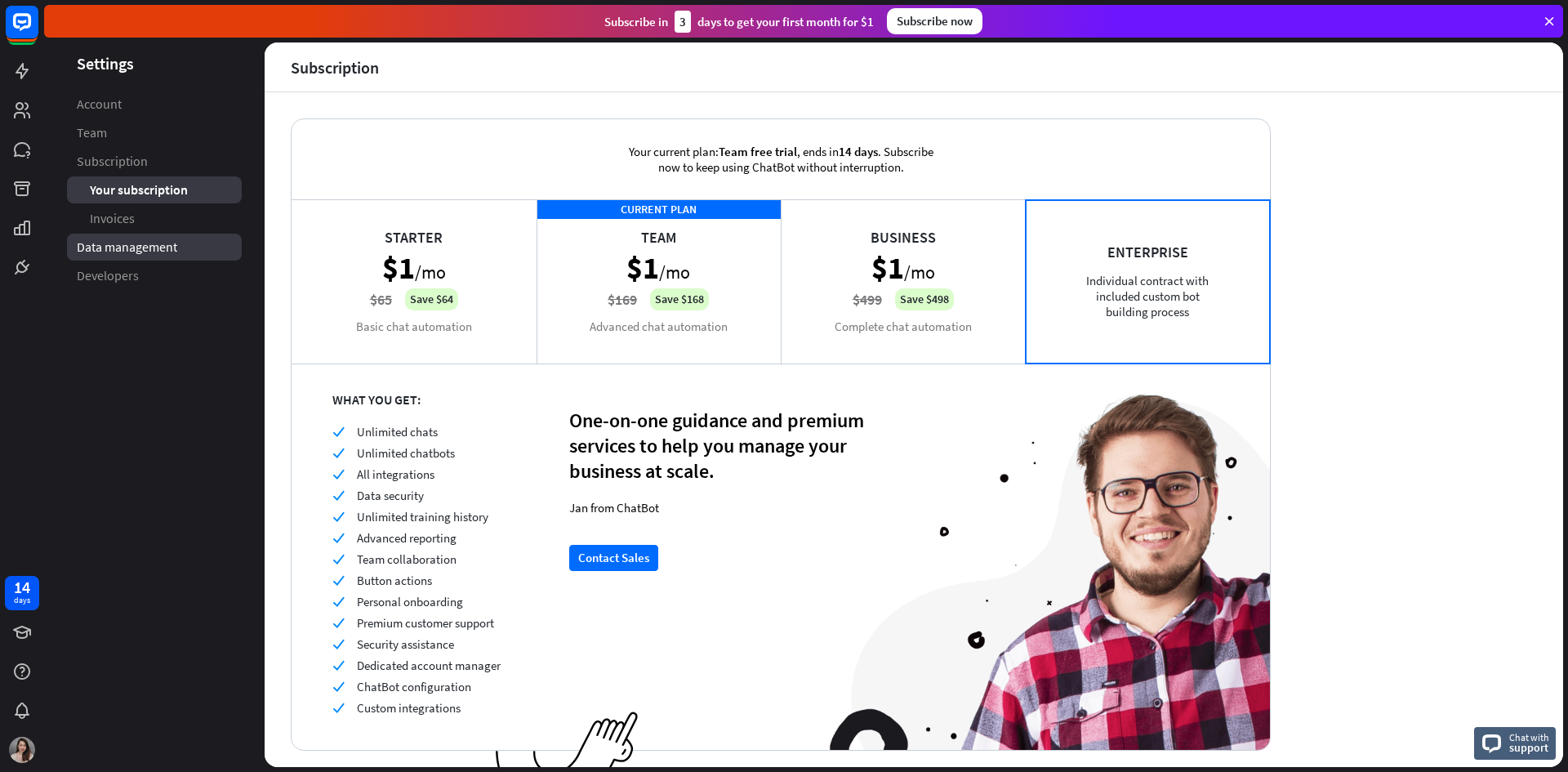
click at [164, 250] on span "Data management" at bounding box center [127, 247] width 101 height 17
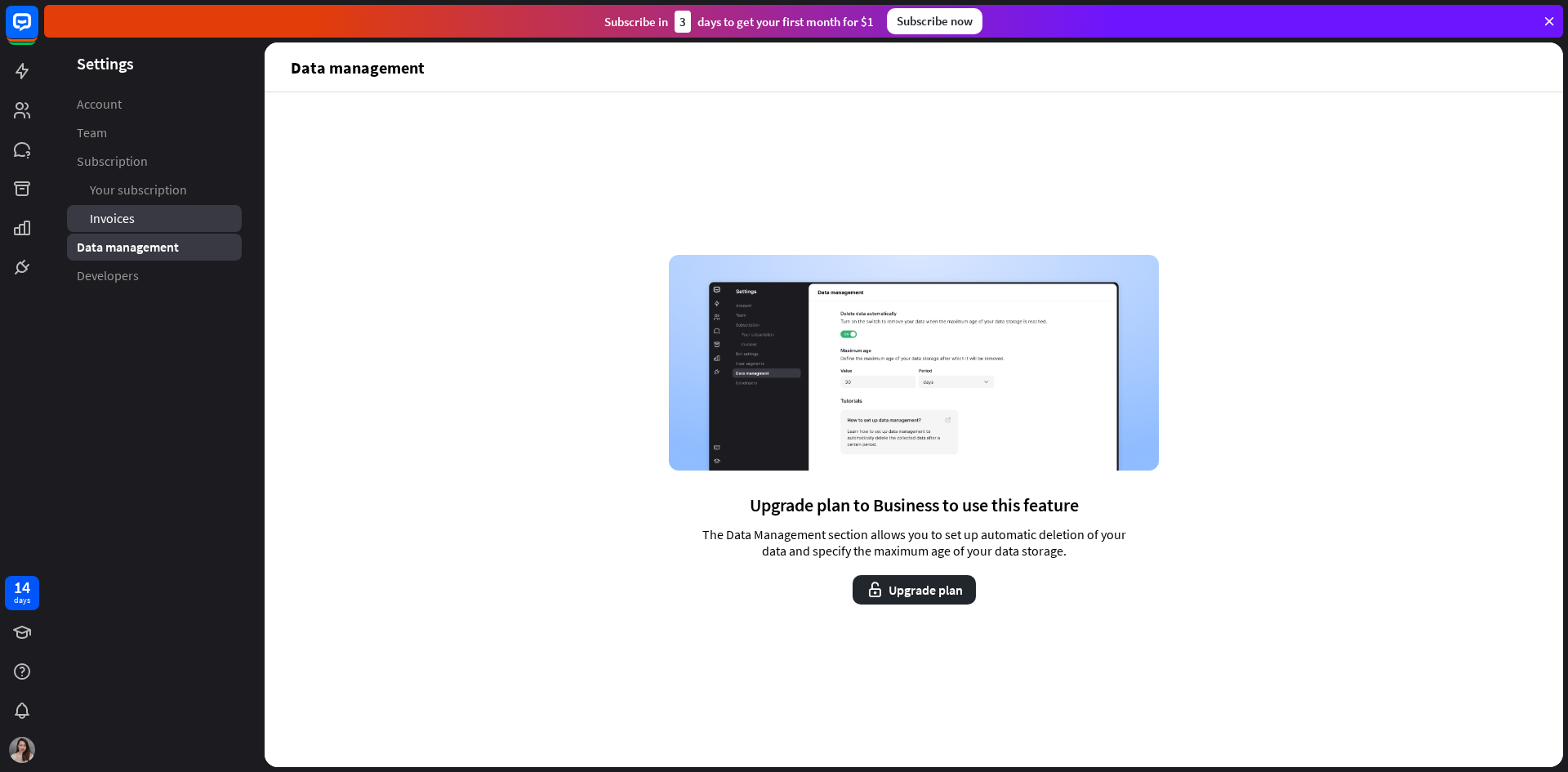
click at [160, 224] on link "Invoices" at bounding box center [154, 218] width 175 height 27
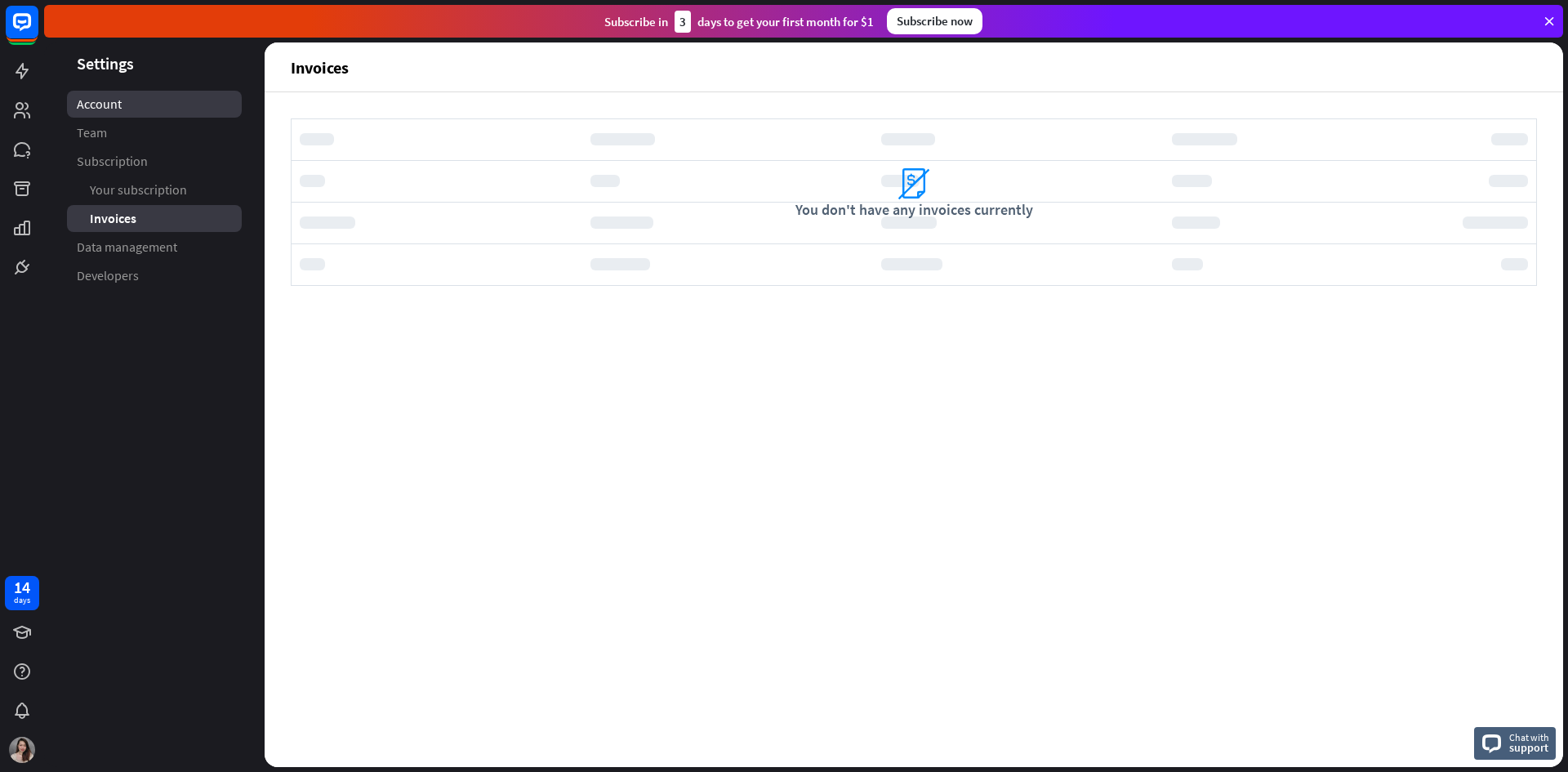
click at [136, 110] on link "Account" at bounding box center [154, 103] width 175 height 27
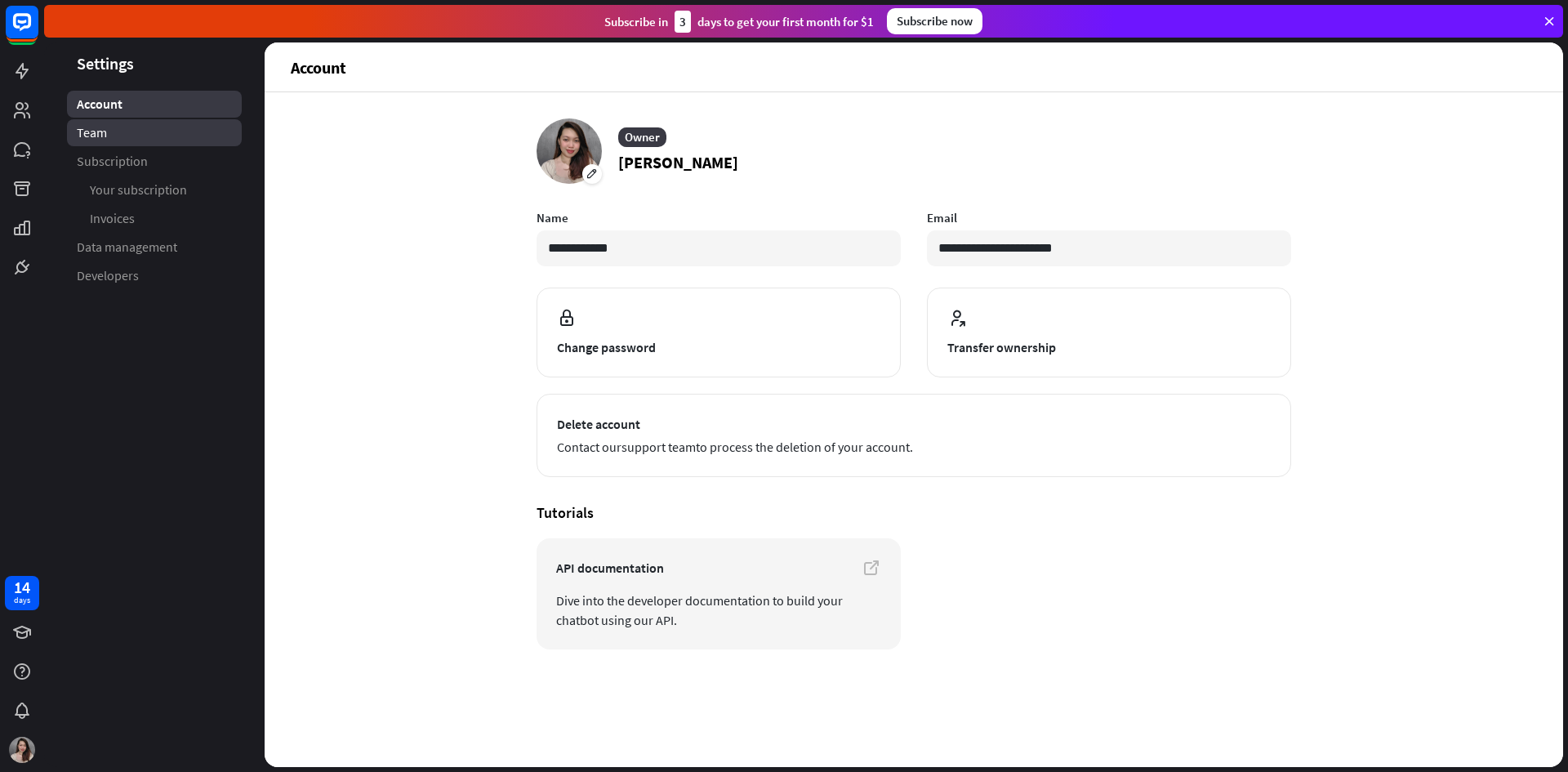
click at [74, 129] on link "Team" at bounding box center [154, 132] width 175 height 27
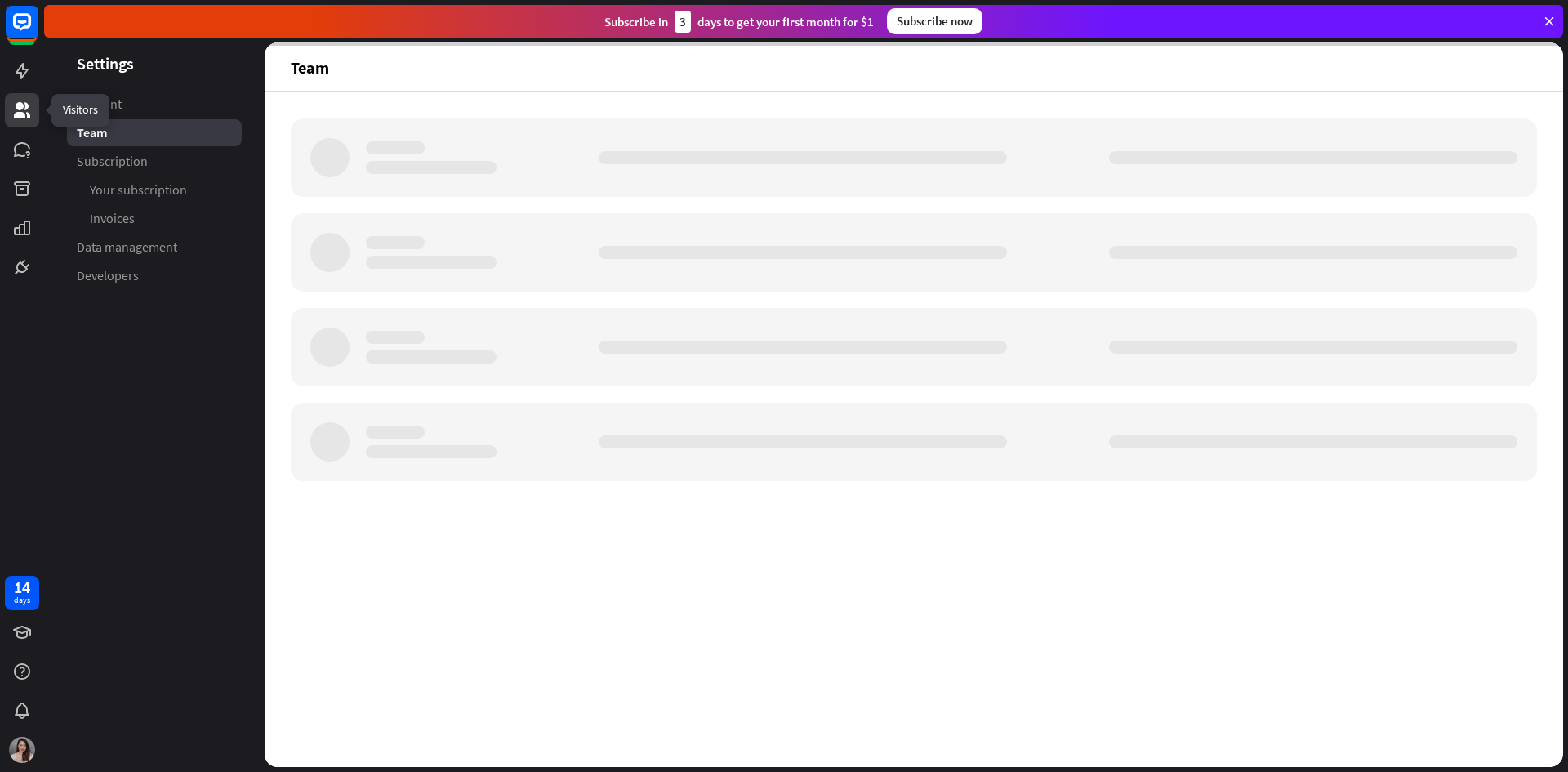
click at [23, 109] on icon at bounding box center [22, 110] width 17 height 17
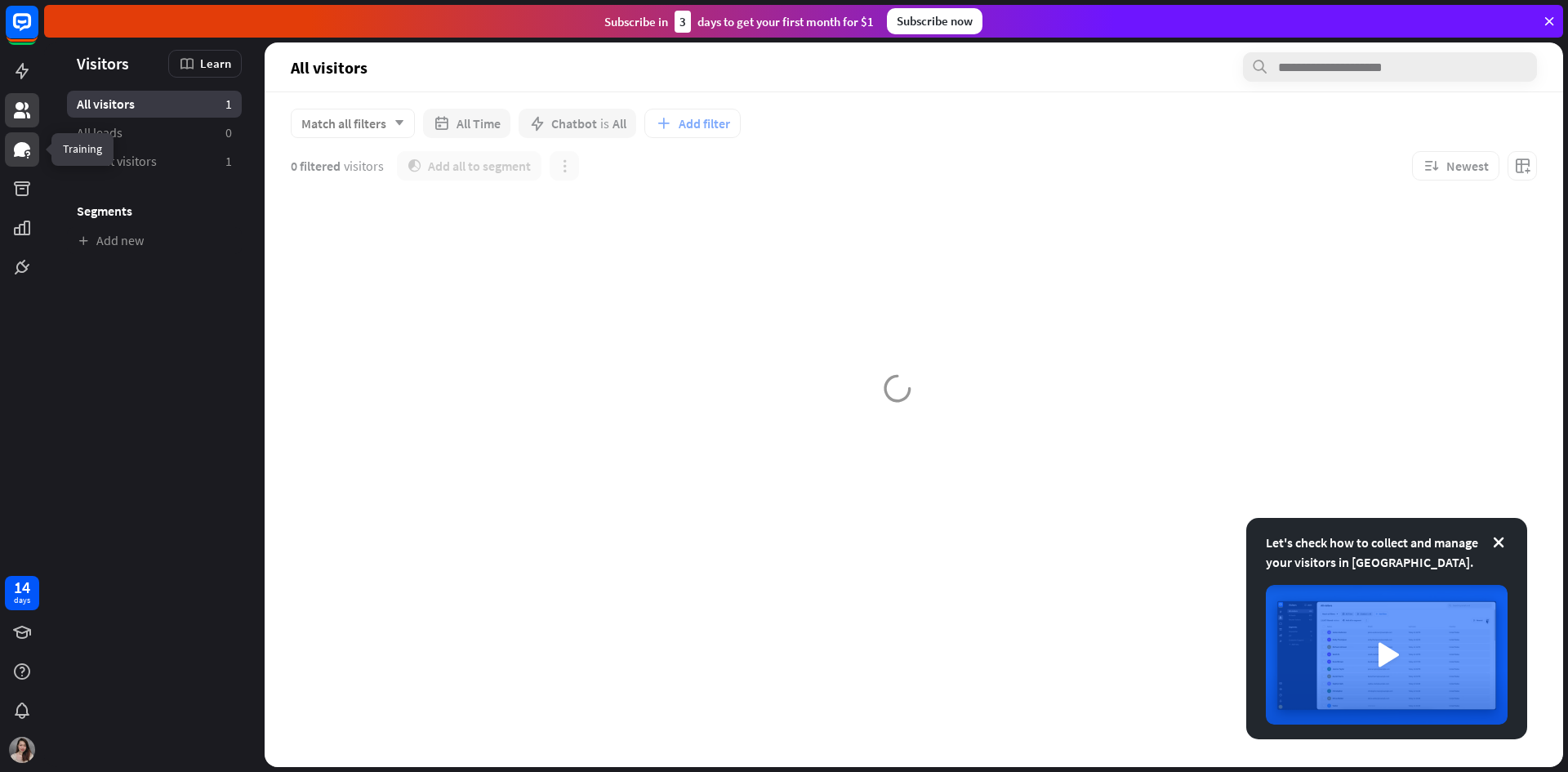
click at [21, 156] on icon at bounding box center [22, 149] width 17 height 15
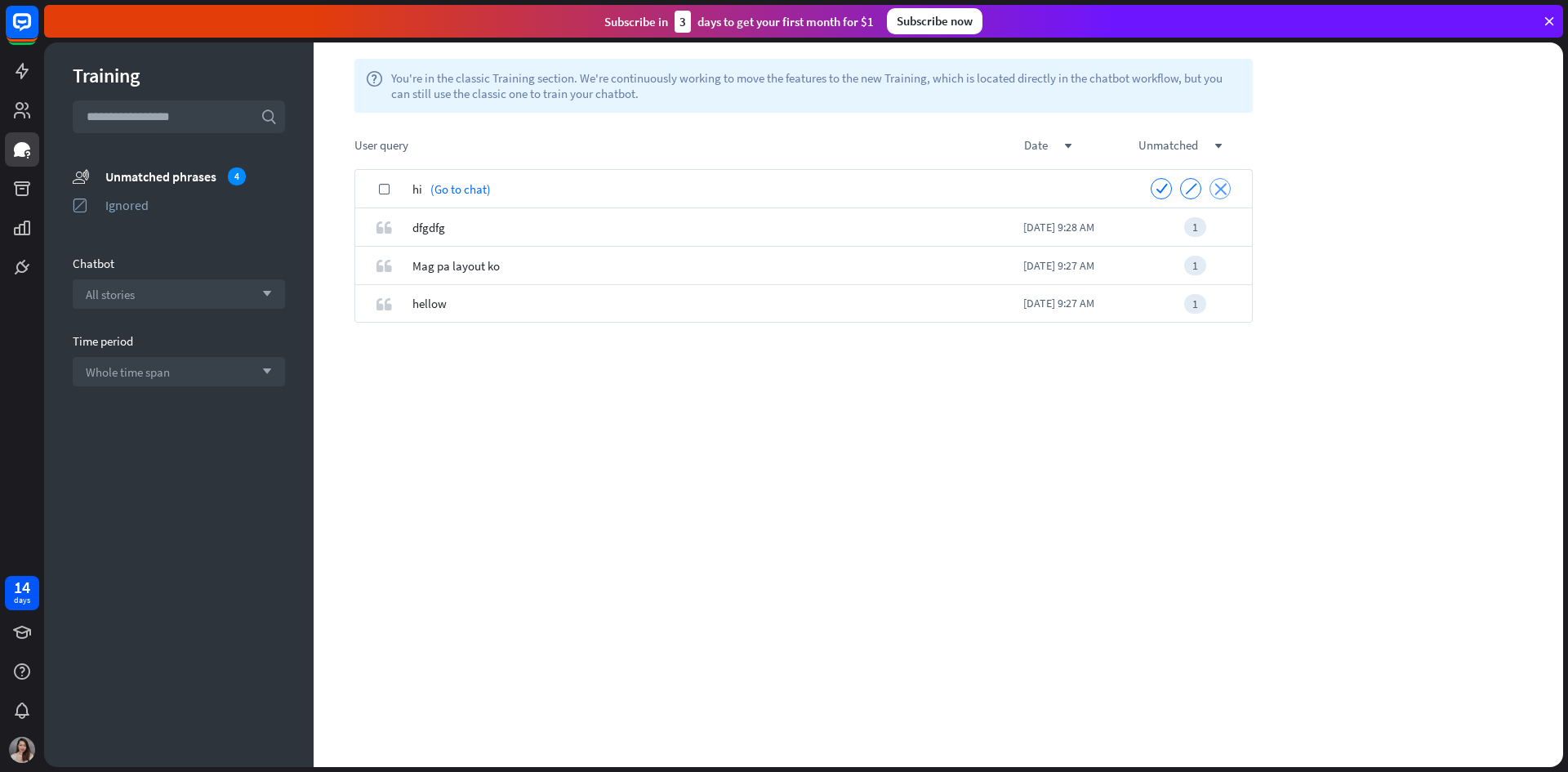
click at [1218, 188] on icon "close" at bounding box center [1220, 189] width 12 height 12
click at [1214, 188] on icon "close" at bounding box center [1220, 189] width 12 height 12
click at [1217, 188] on icon "close" at bounding box center [1220, 189] width 12 height 12
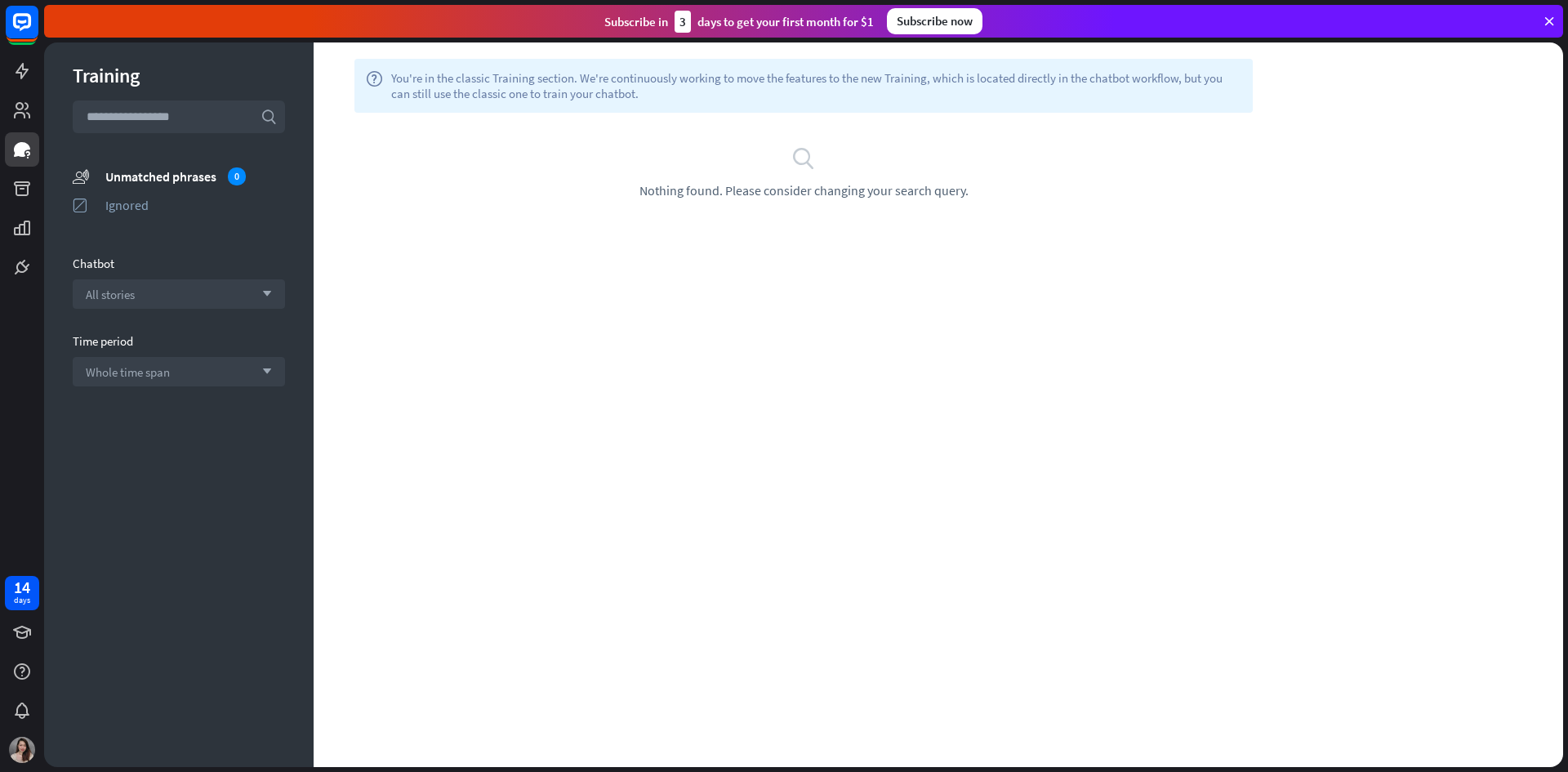
click at [937, 290] on div "help You're in the classic Training section. We're continuously working to move…" at bounding box center [939, 404] width 1250 height 724
